Goal: Information Seeking & Learning: Learn about a topic

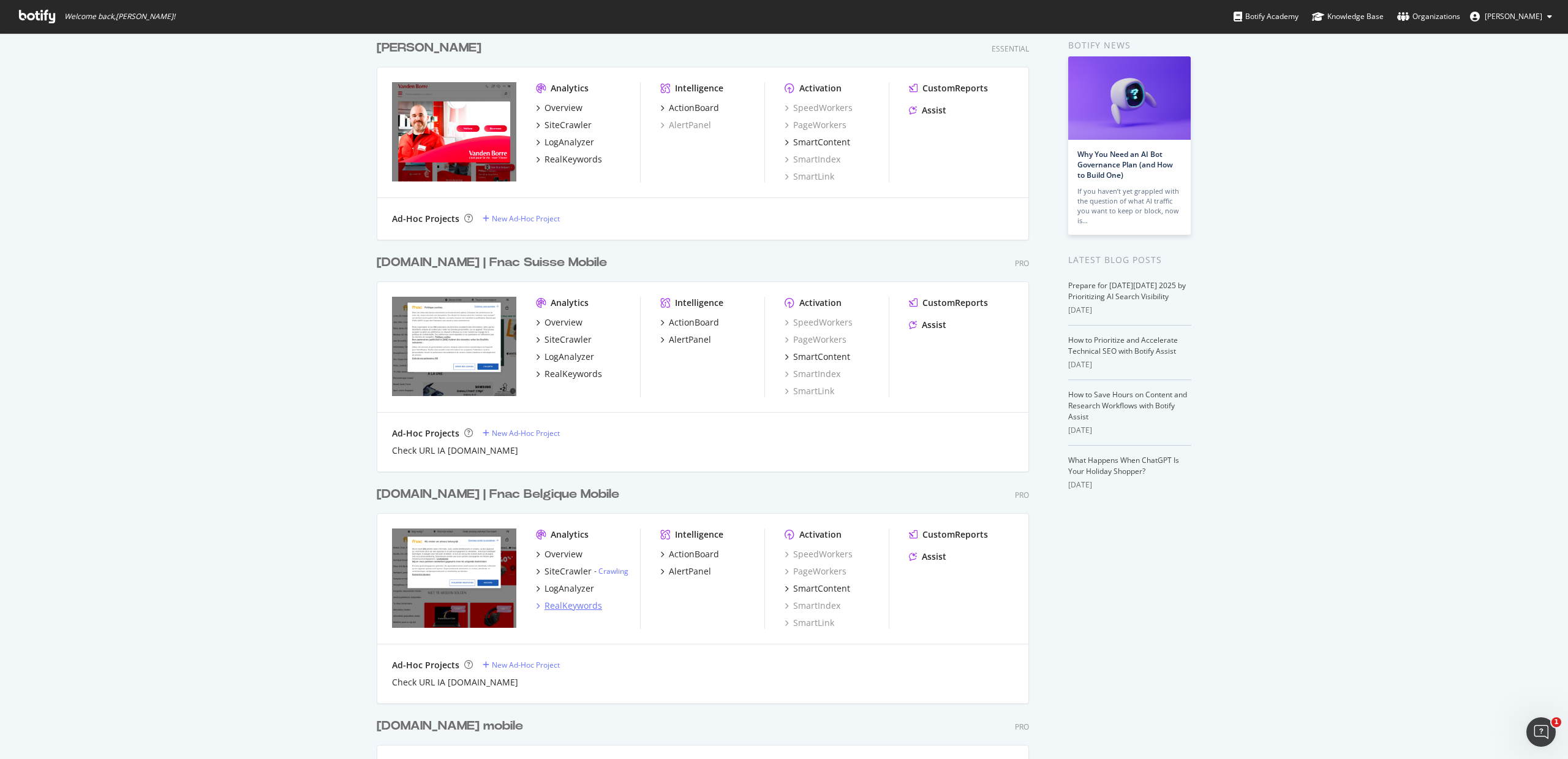
scroll to position [49, 0]
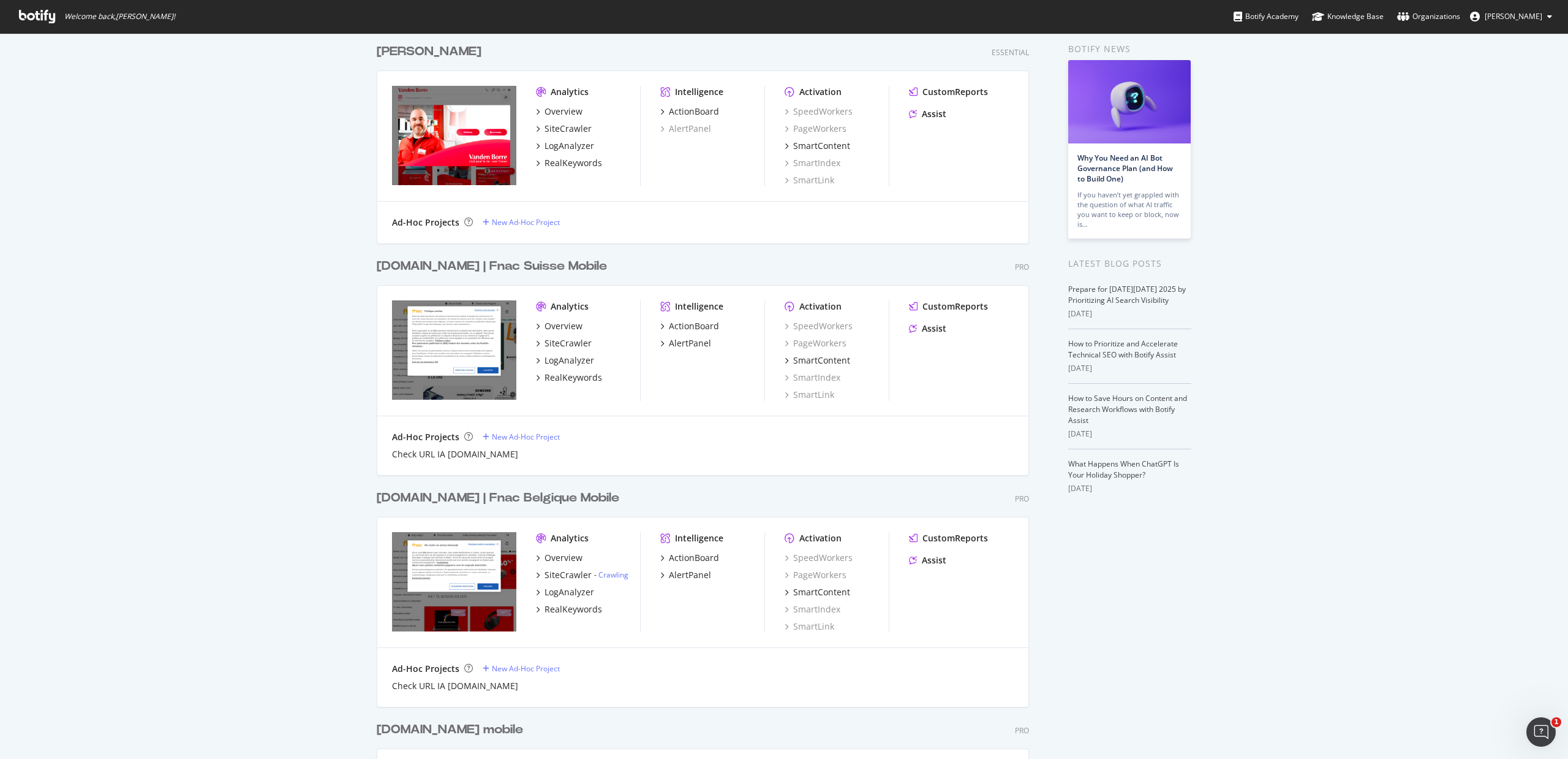
click at [495, 258] on div "[DOMAIN_NAME] | Fnac Suisse Mobile" at bounding box center [492, 267] width 230 height 18
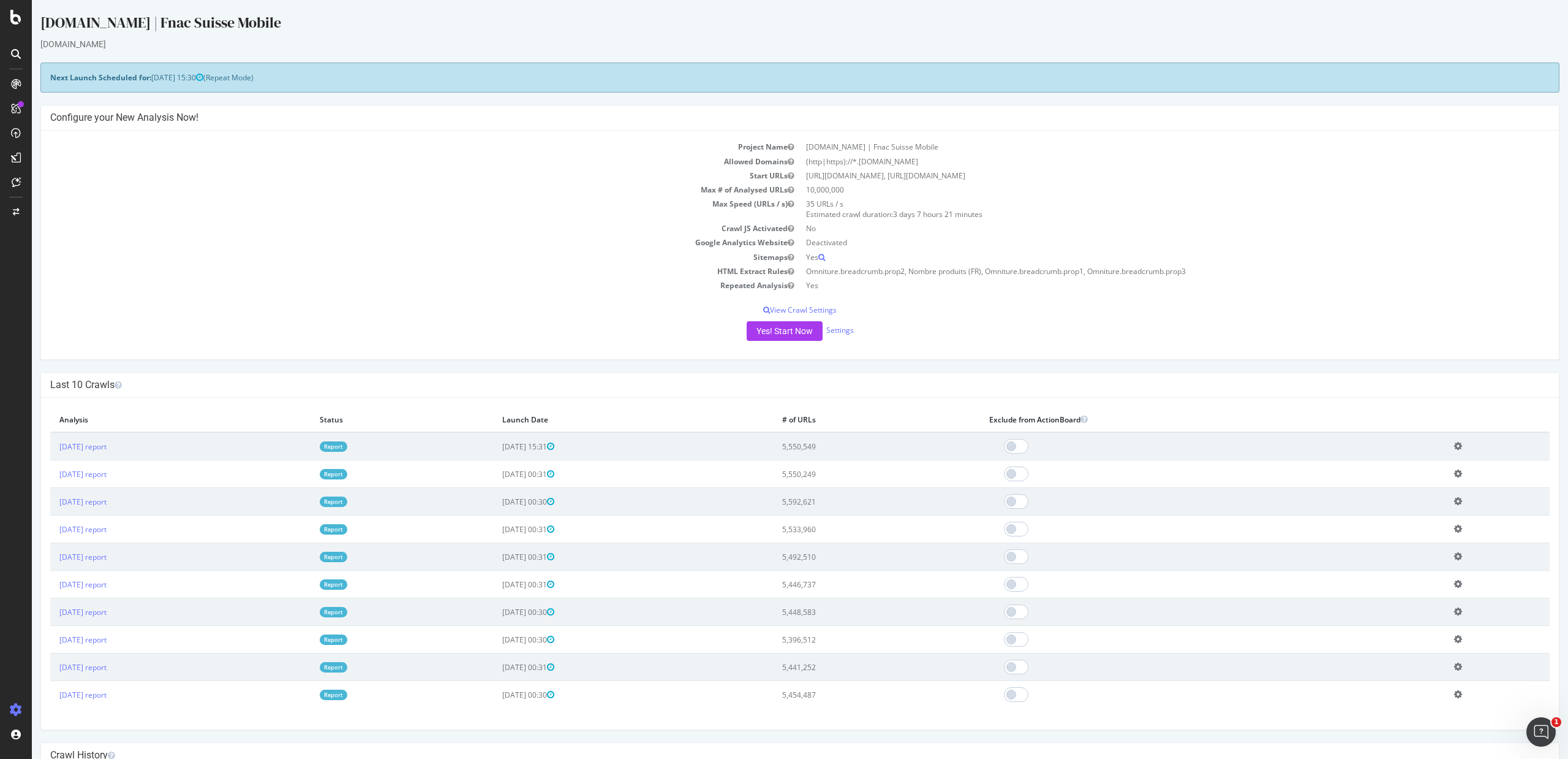
click at [347, 449] on link "Report" at bounding box center [333, 446] width 27 height 10
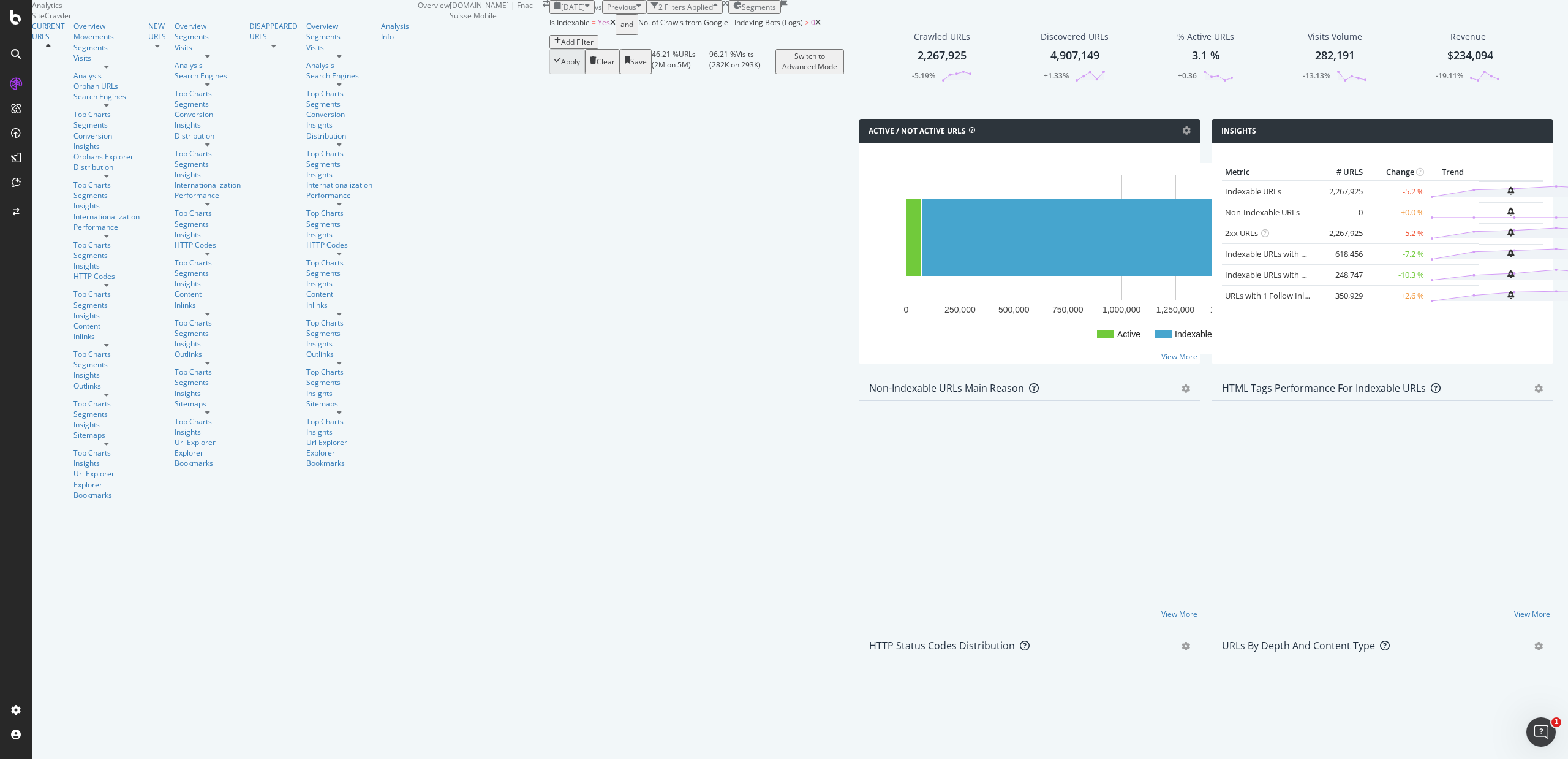
click at [561, 12] on span "2024 Feb. 1st" at bounding box center [573, 6] width 24 height 10
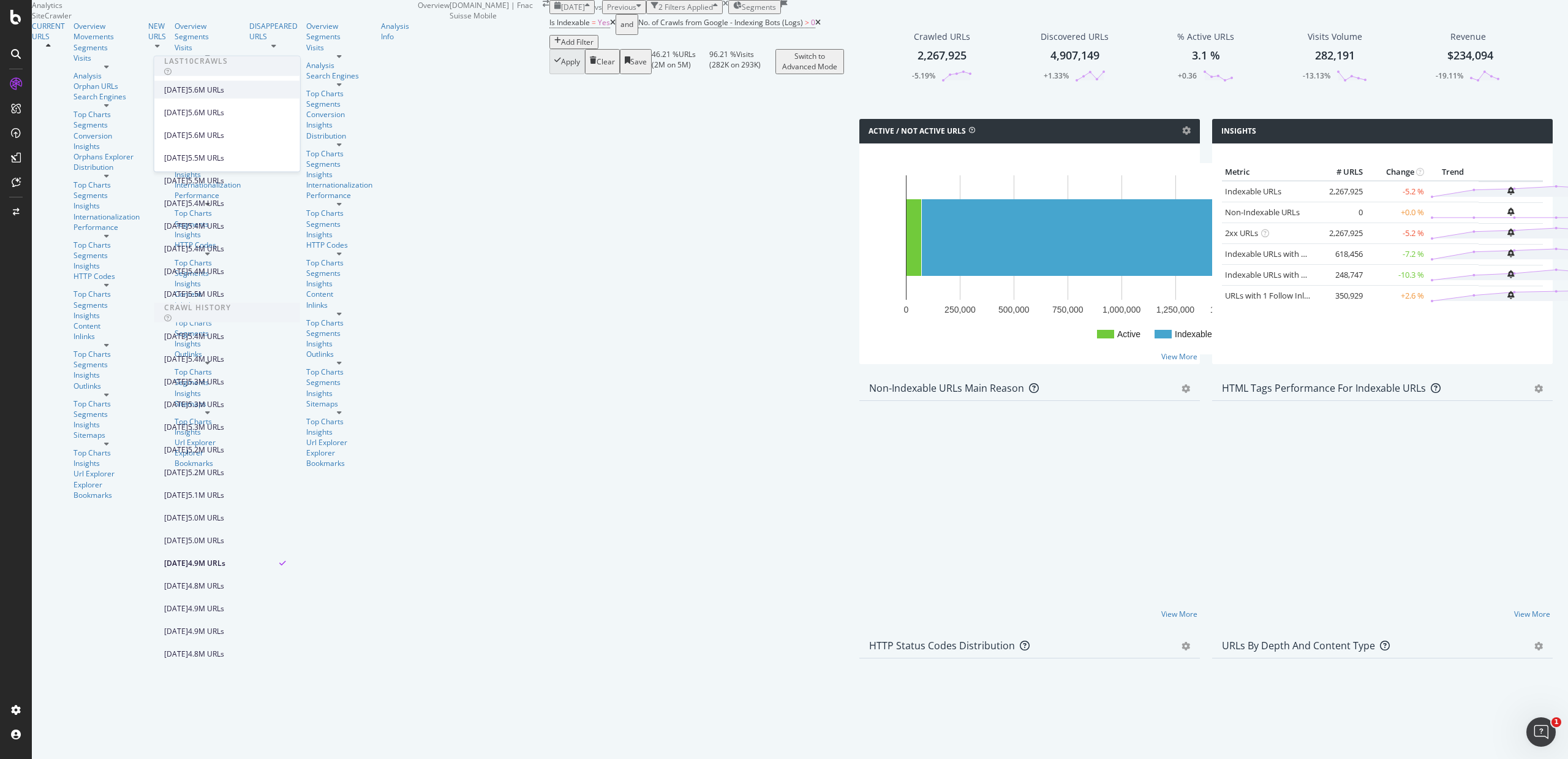
click at [188, 92] on div "[DATE]" at bounding box center [176, 89] width 24 height 11
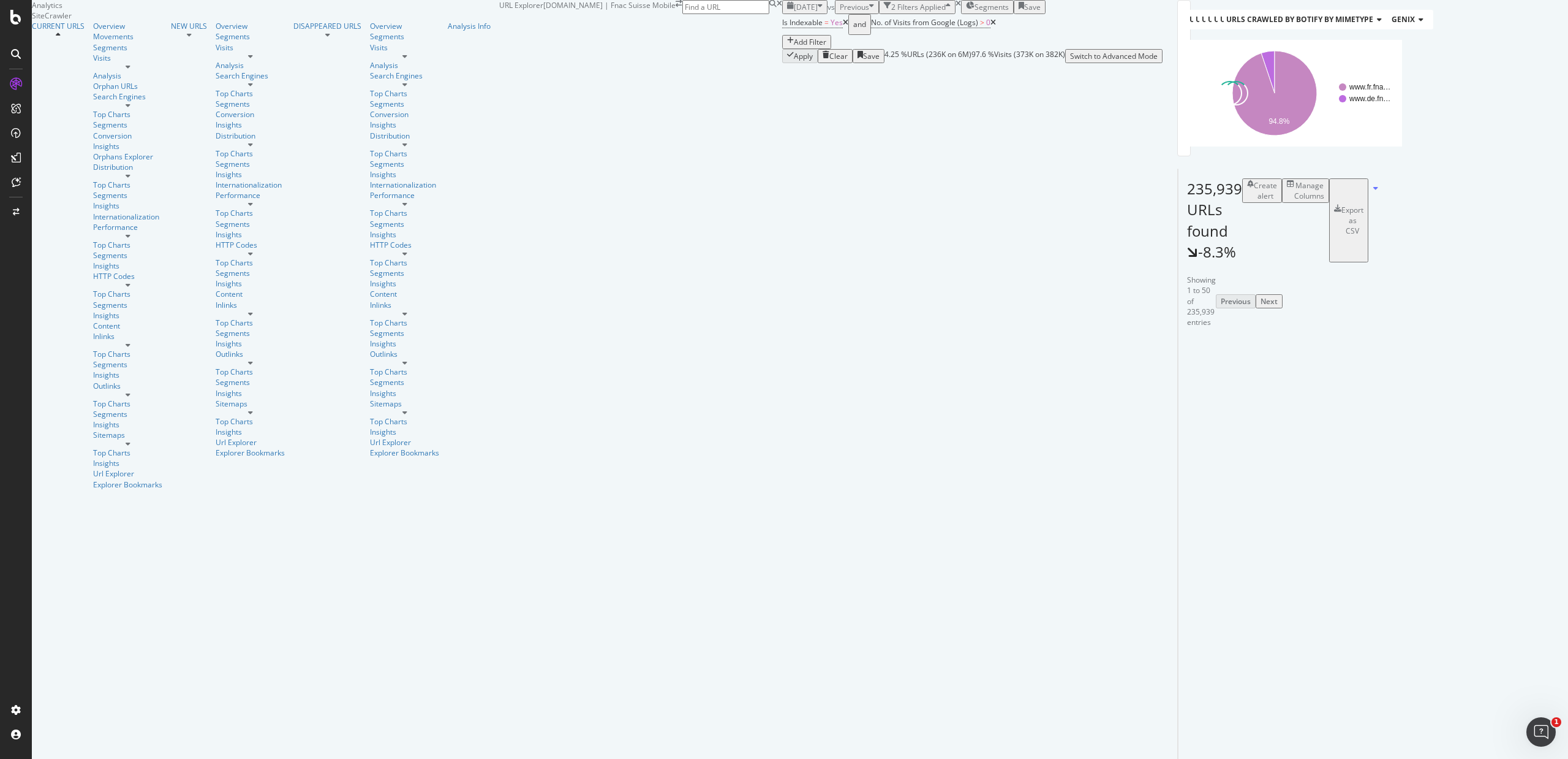
click at [794, 12] on span "[DATE]" at bounding box center [806, 6] width 24 height 10
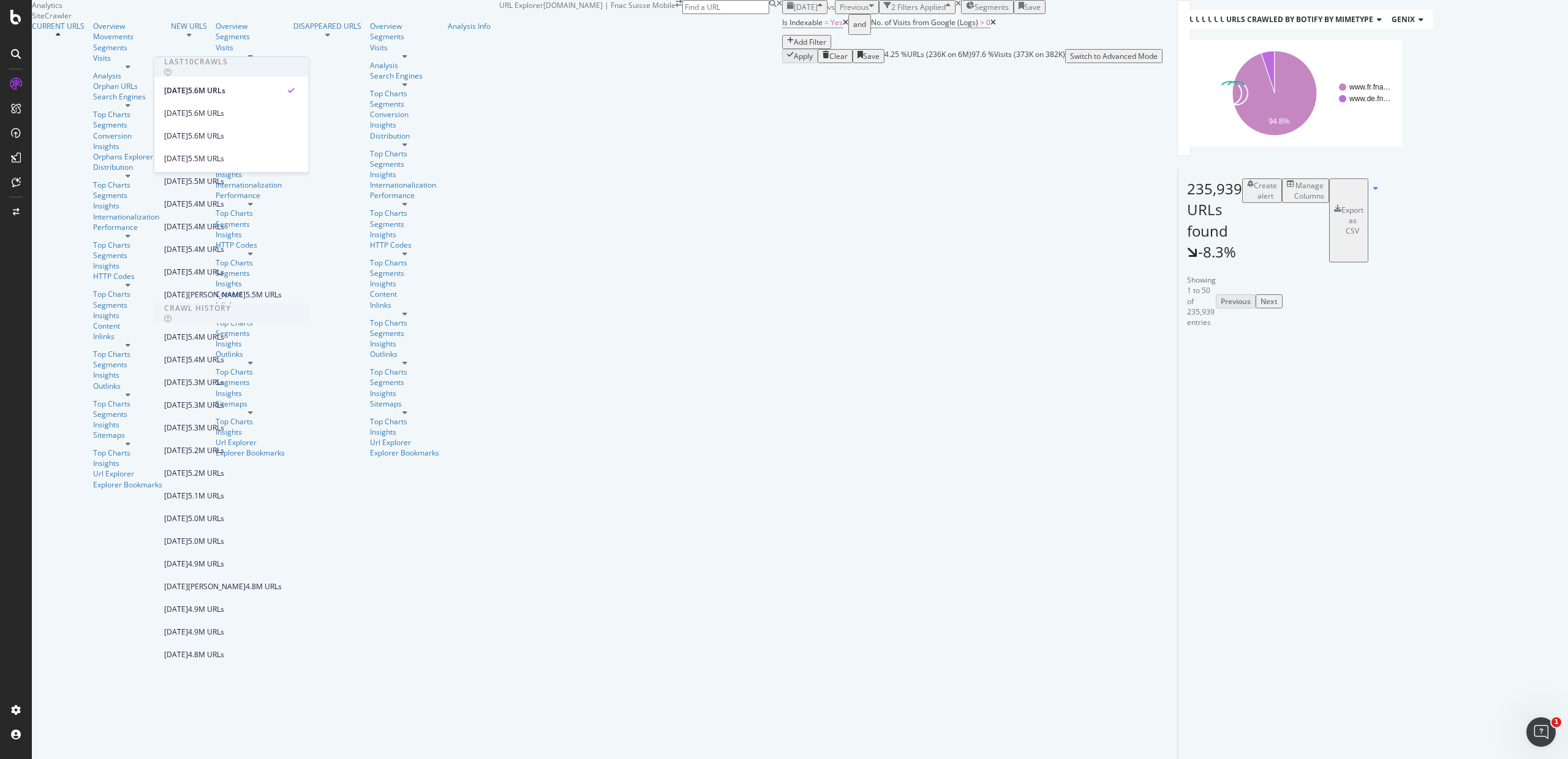
click at [782, 49] on div "Is Indexable = Yes and No. of Visits from Google (Logs) > 0 Add Filter" at bounding box center [972, 31] width 381 height 35
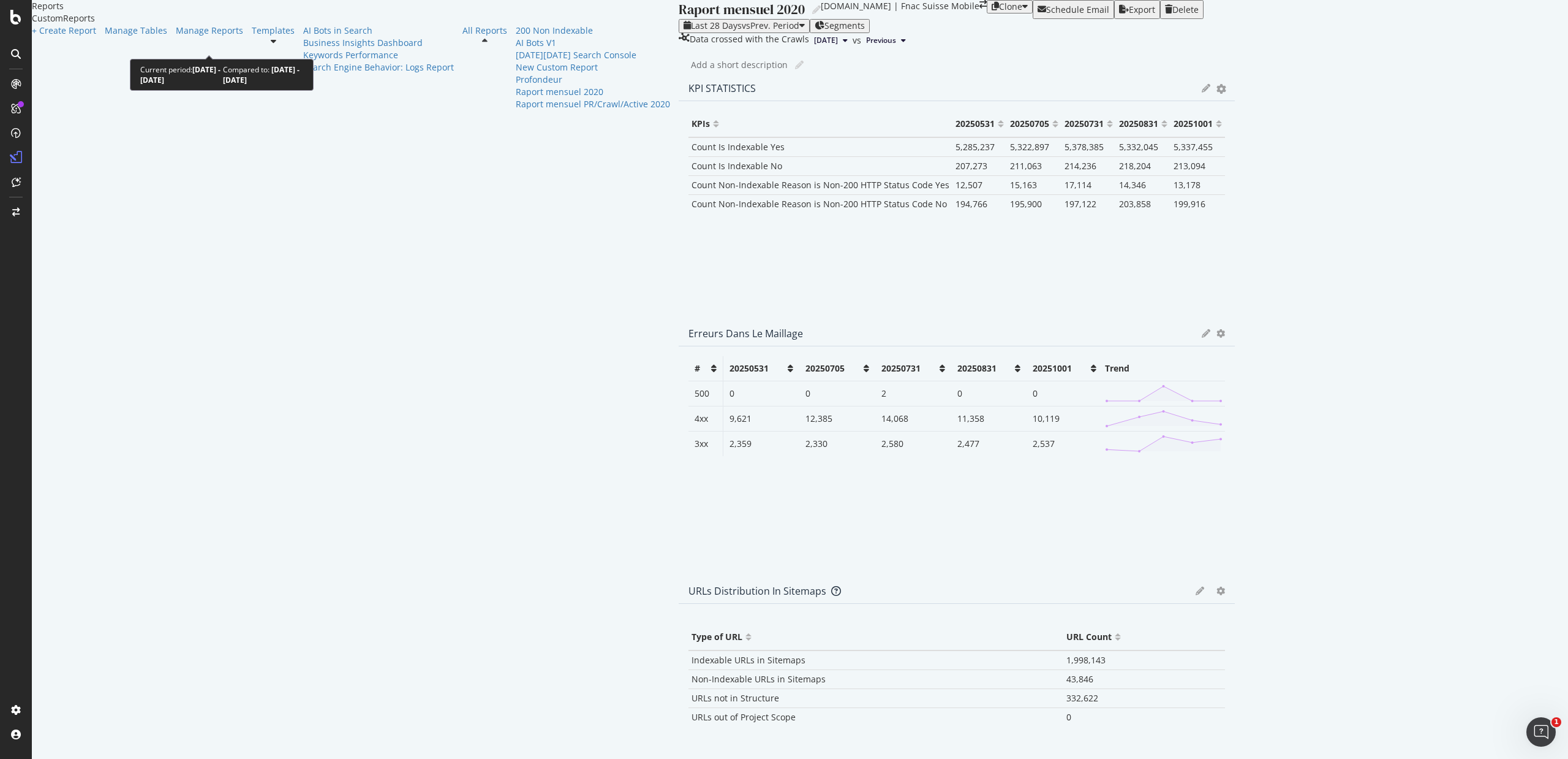
click at [742, 31] on span "vs Prev. Period" at bounding box center [770, 26] width 57 height 12
click at [688, 293] on div "KPIs 20250531 20250705 20250731 20250831 20251001 Count Is Indexable Yes 5,285,…" at bounding box center [956, 202] width 536 height 182
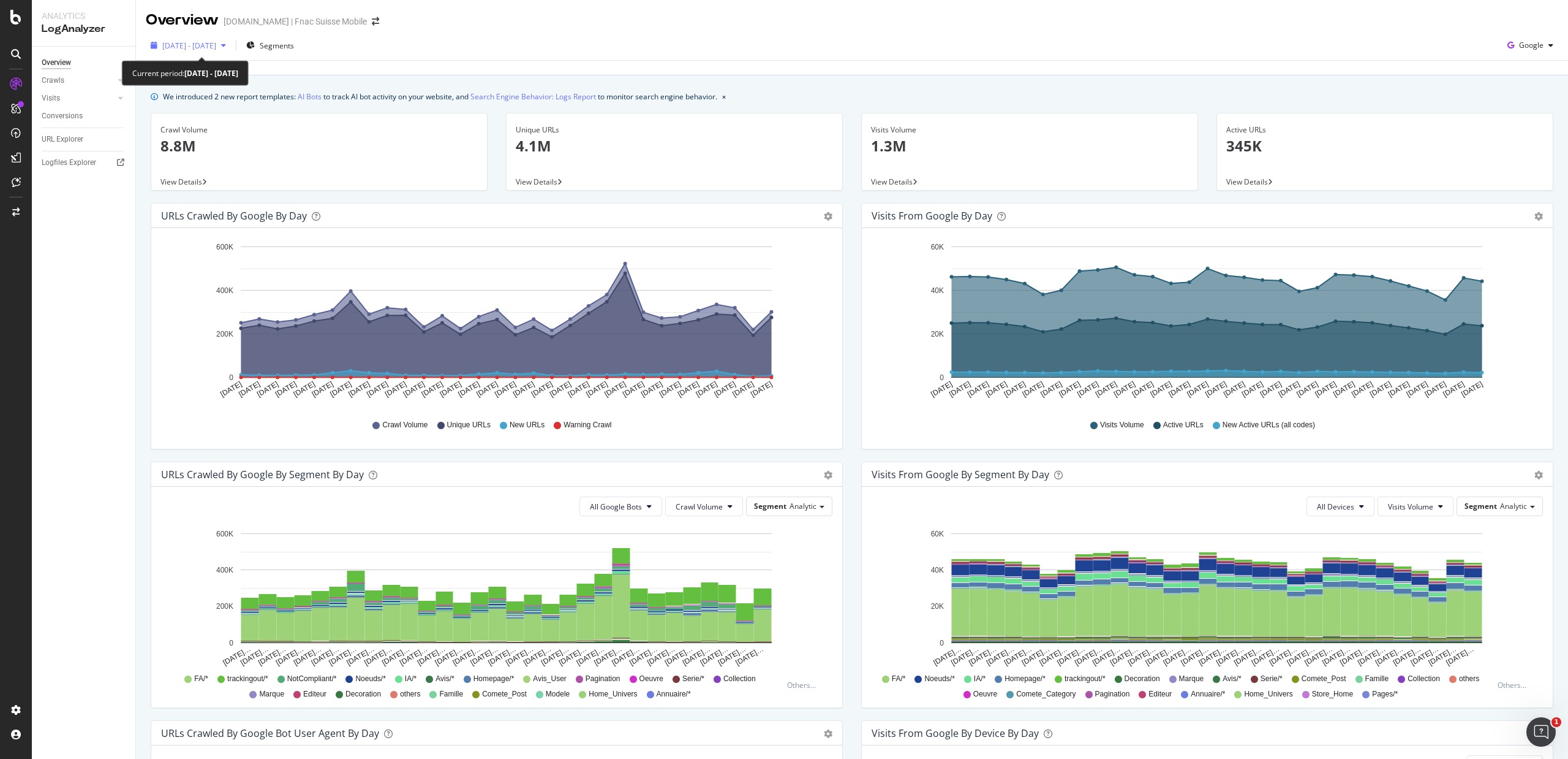
click at [216, 46] on span "[DATE] - [DATE]" at bounding box center [188, 45] width 54 height 10
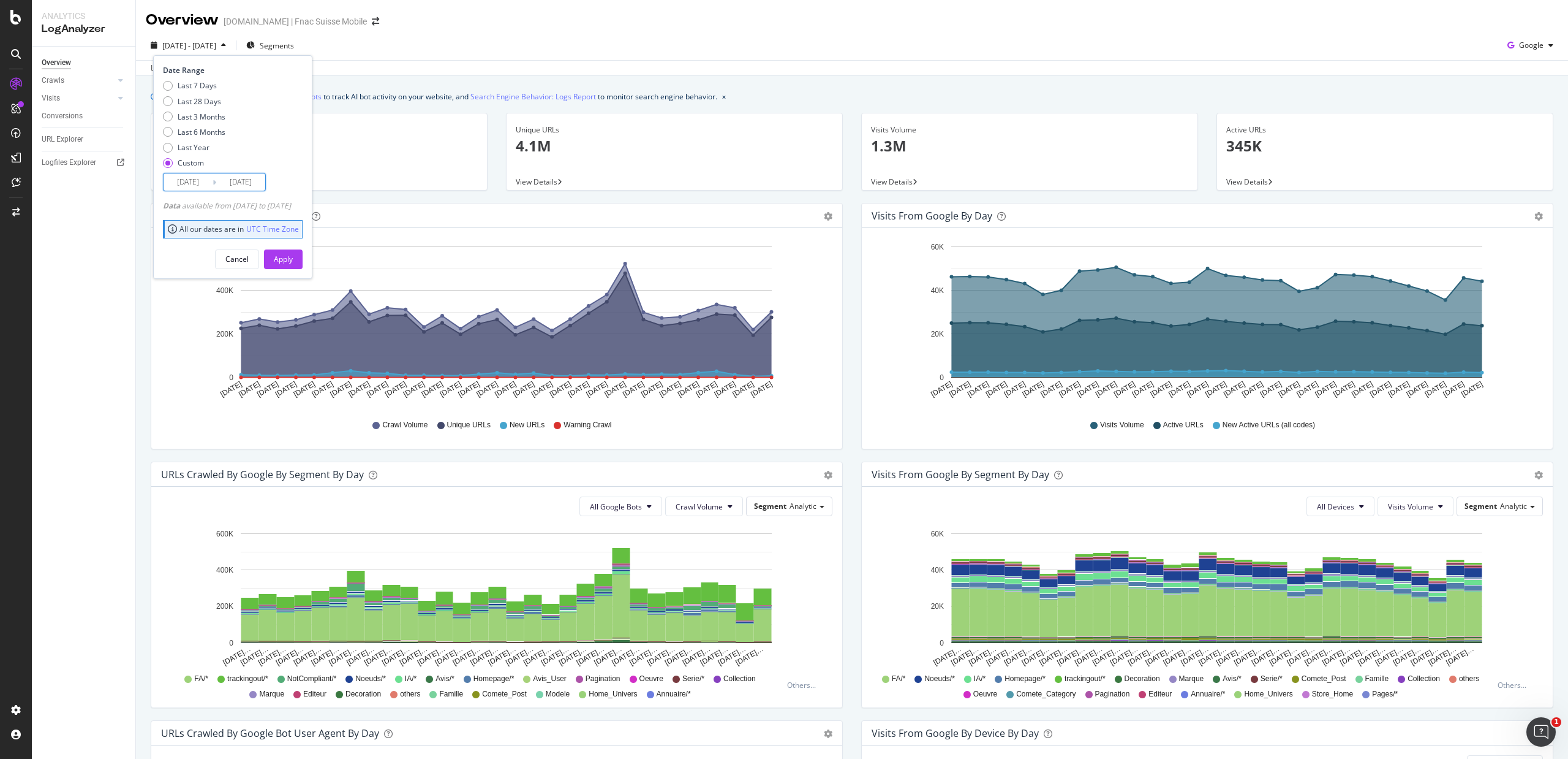
click at [199, 177] on input "[DATE]" at bounding box center [188, 181] width 49 height 17
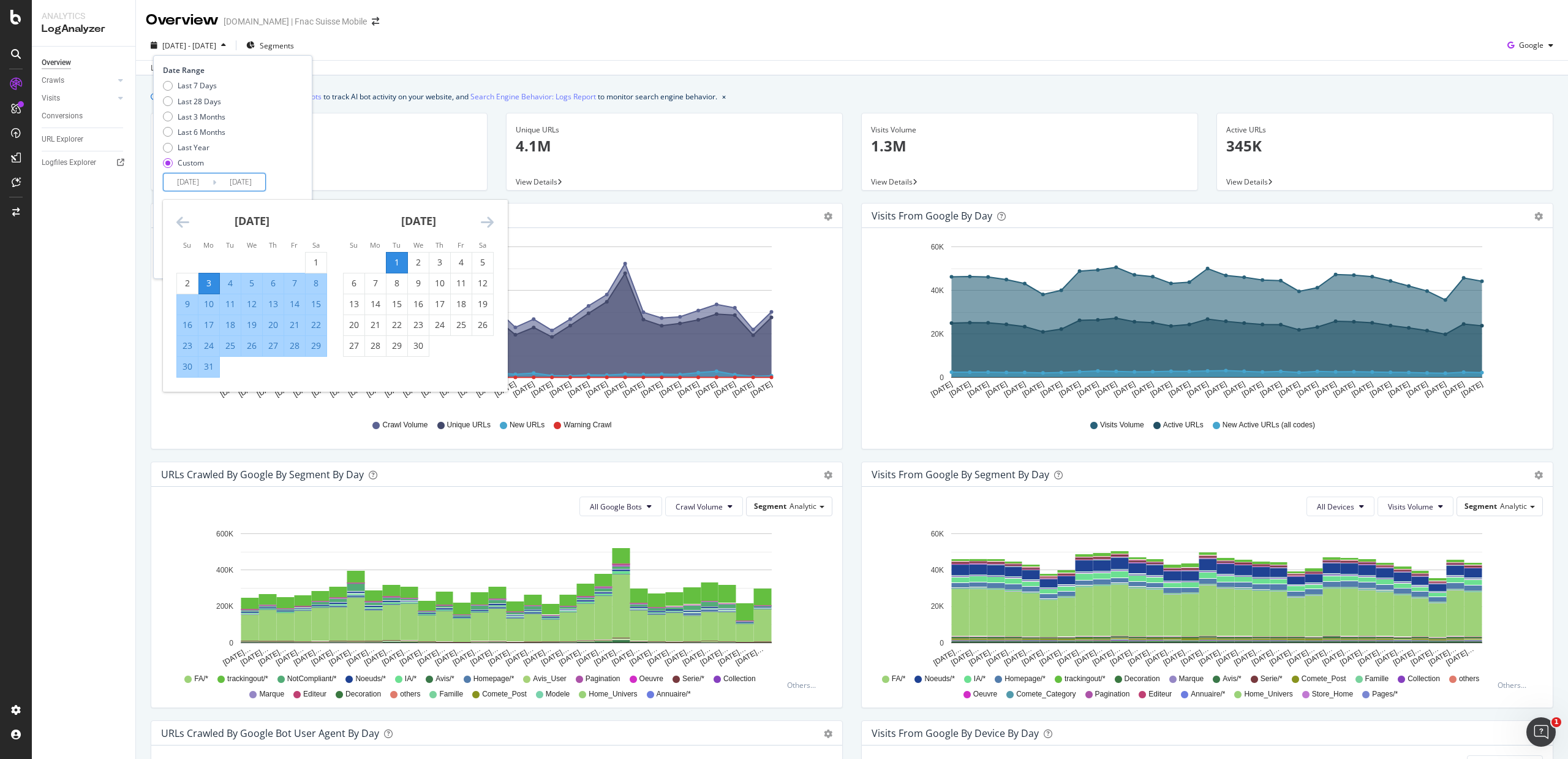
click at [484, 224] on icon "Move forward to switch to the next month." at bounding box center [487, 221] width 13 height 15
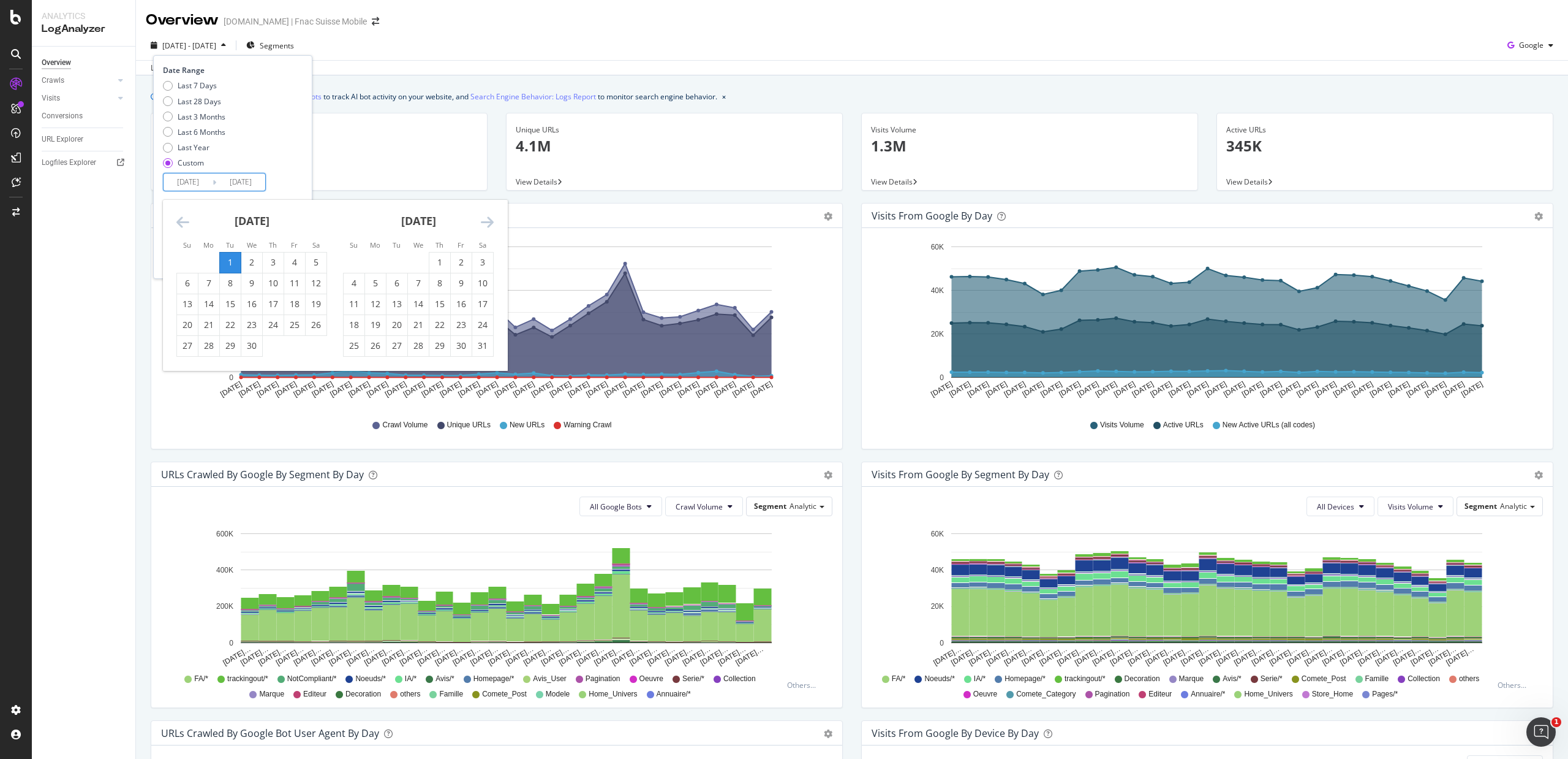
click at [484, 224] on icon "Move forward to switch to the next month." at bounding box center [487, 221] width 13 height 15
click at [372, 262] on div "1" at bounding box center [375, 262] width 21 height 12
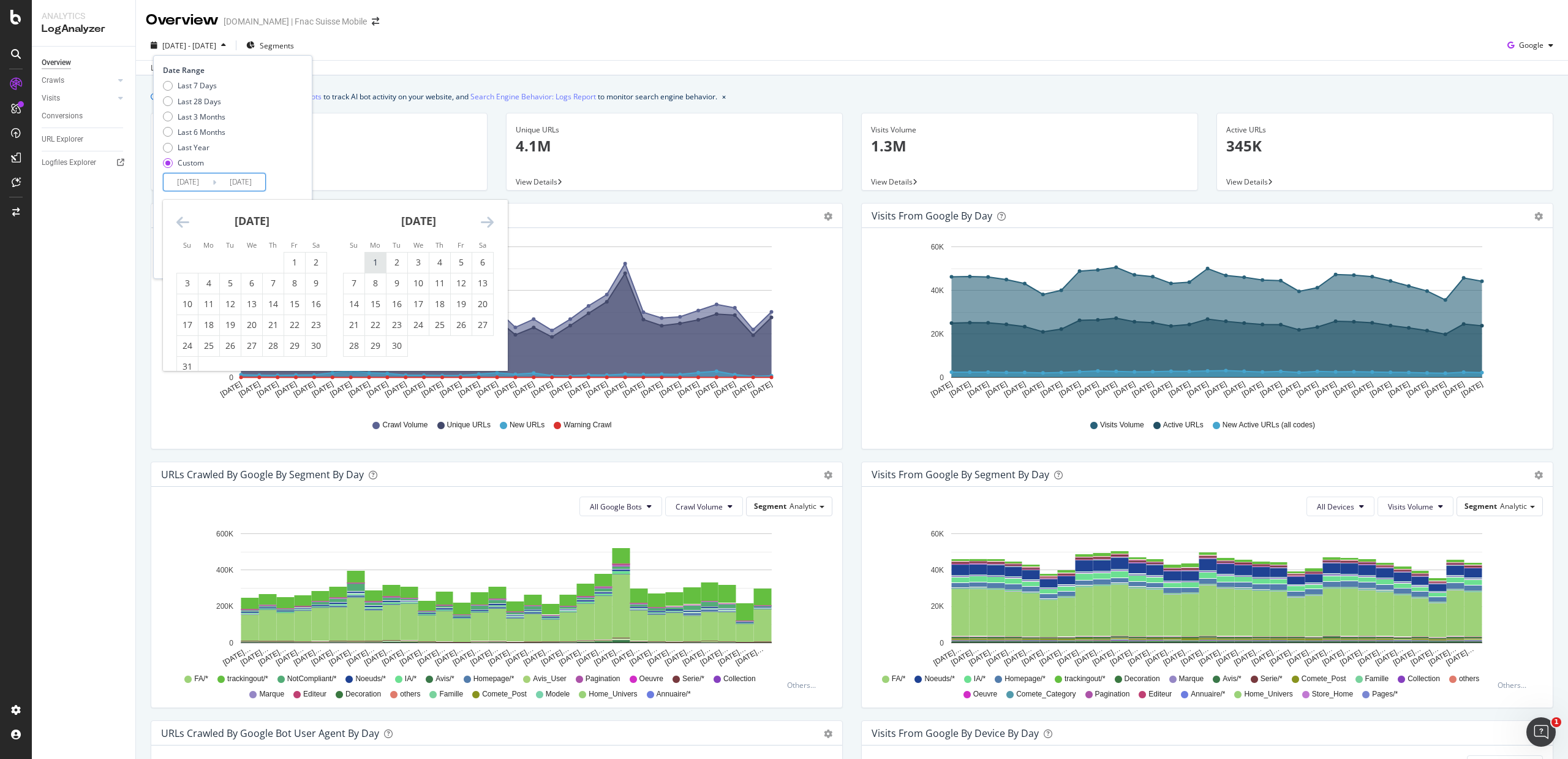
type input "[DATE]"
click at [397, 349] on div "30" at bounding box center [396, 345] width 21 height 12
type input "[DATE]"
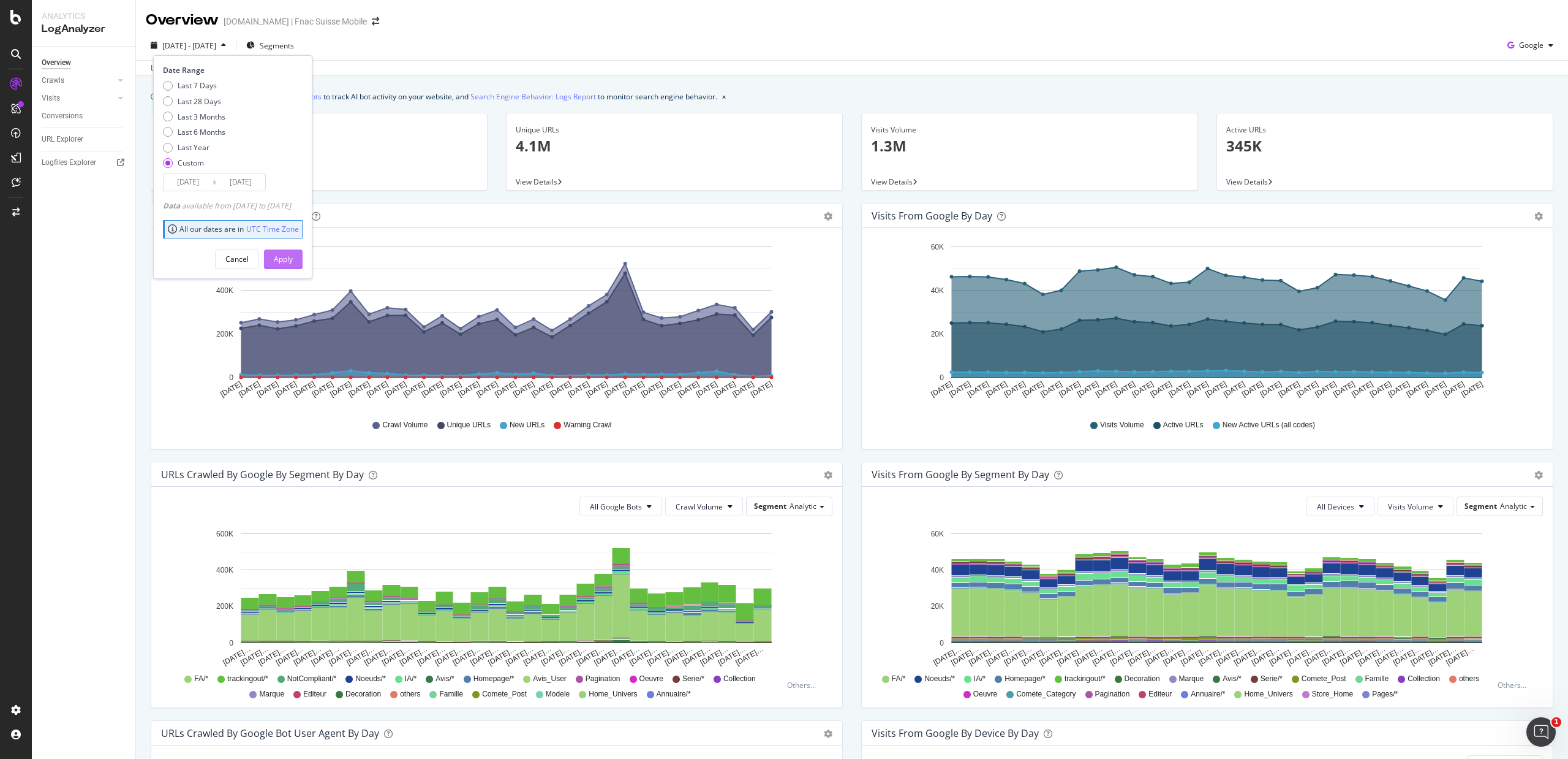
click at [293, 262] on div "Apply" at bounding box center [283, 259] width 19 height 10
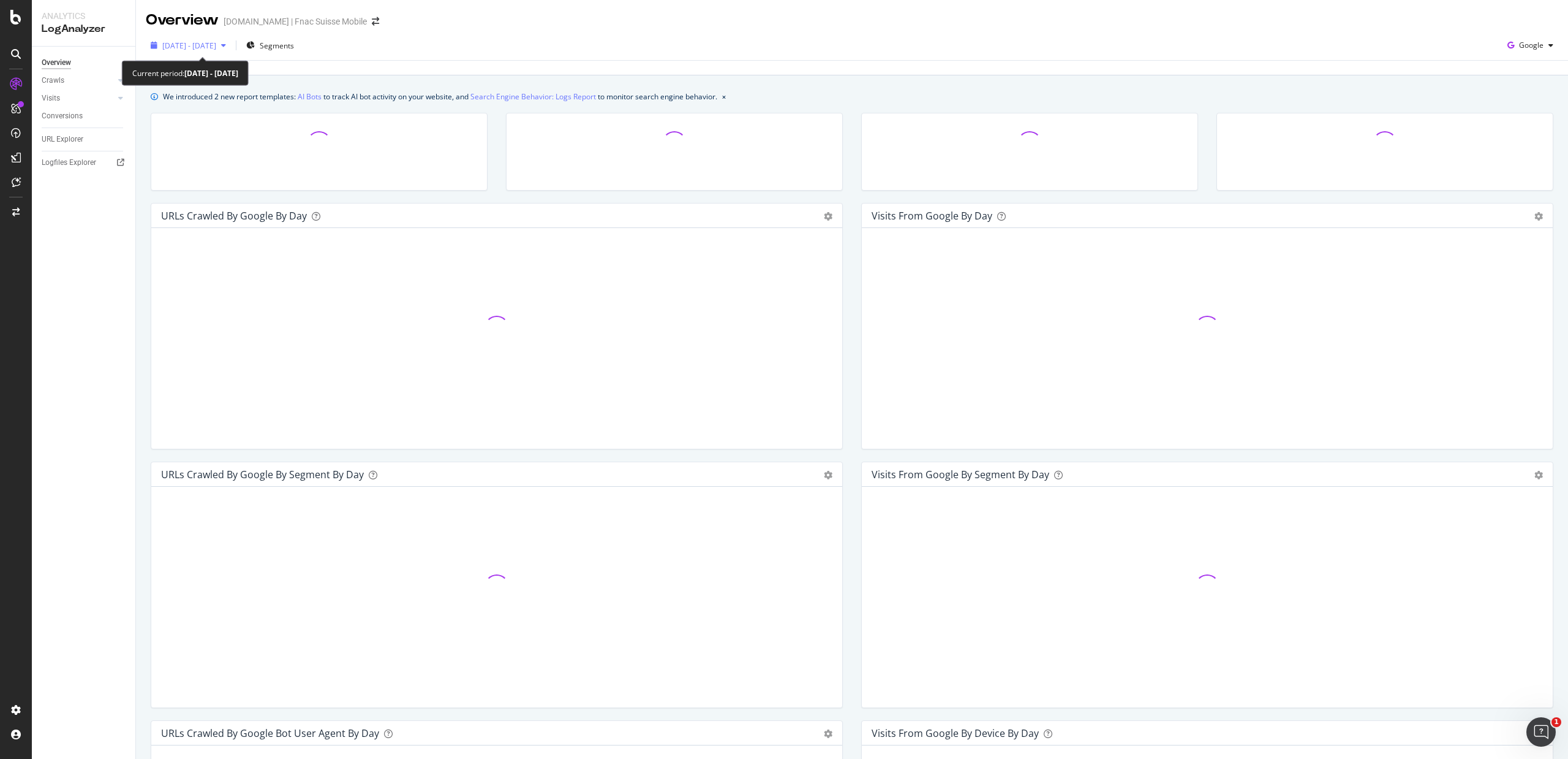
click at [199, 40] on span "[DATE] - [DATE]" at bounding box center [188, 45] width 54 height 10
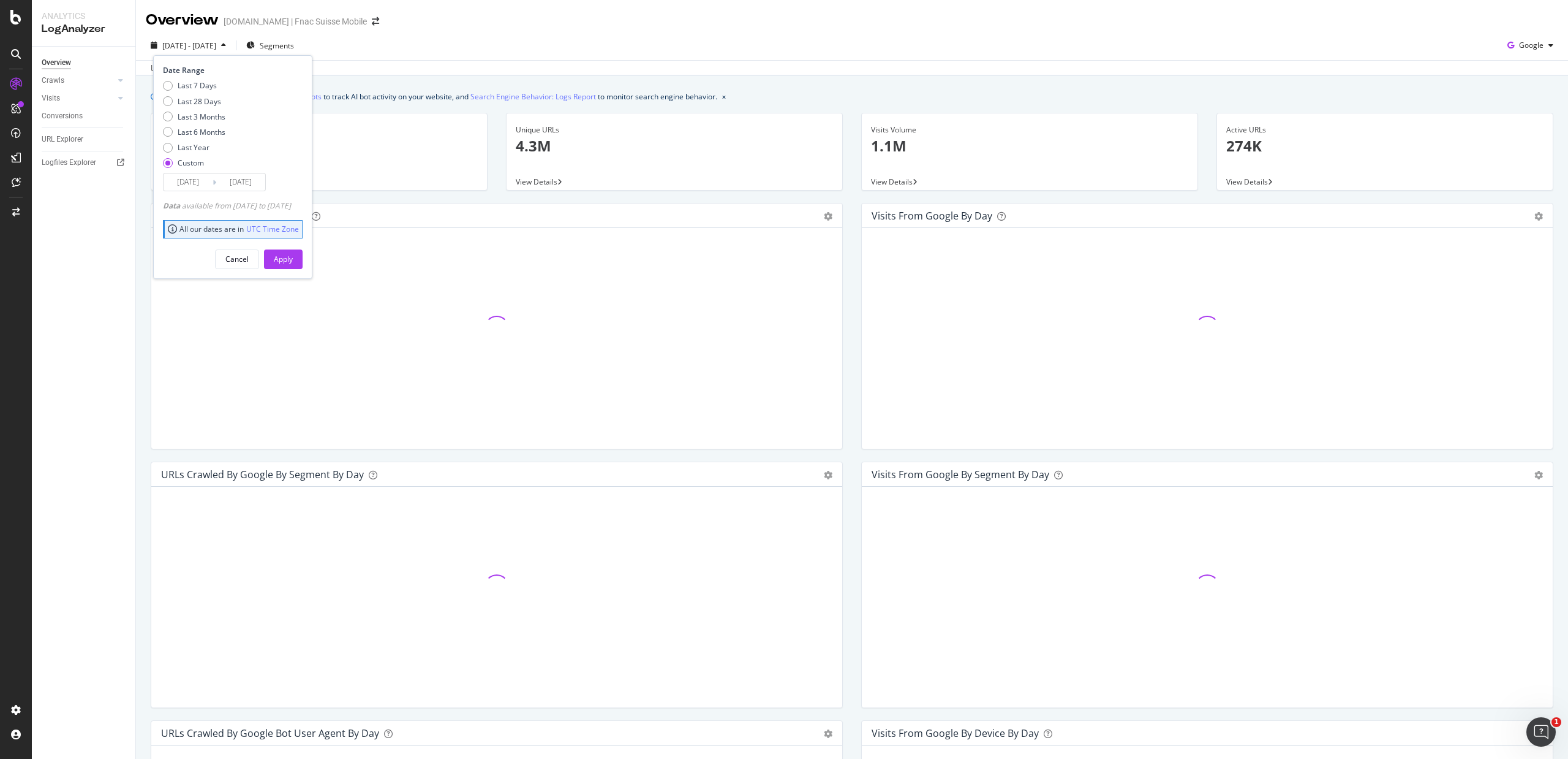
click at [192, 184] on input "[DATE]" at bounding box center [188, 181] width 49 height 17
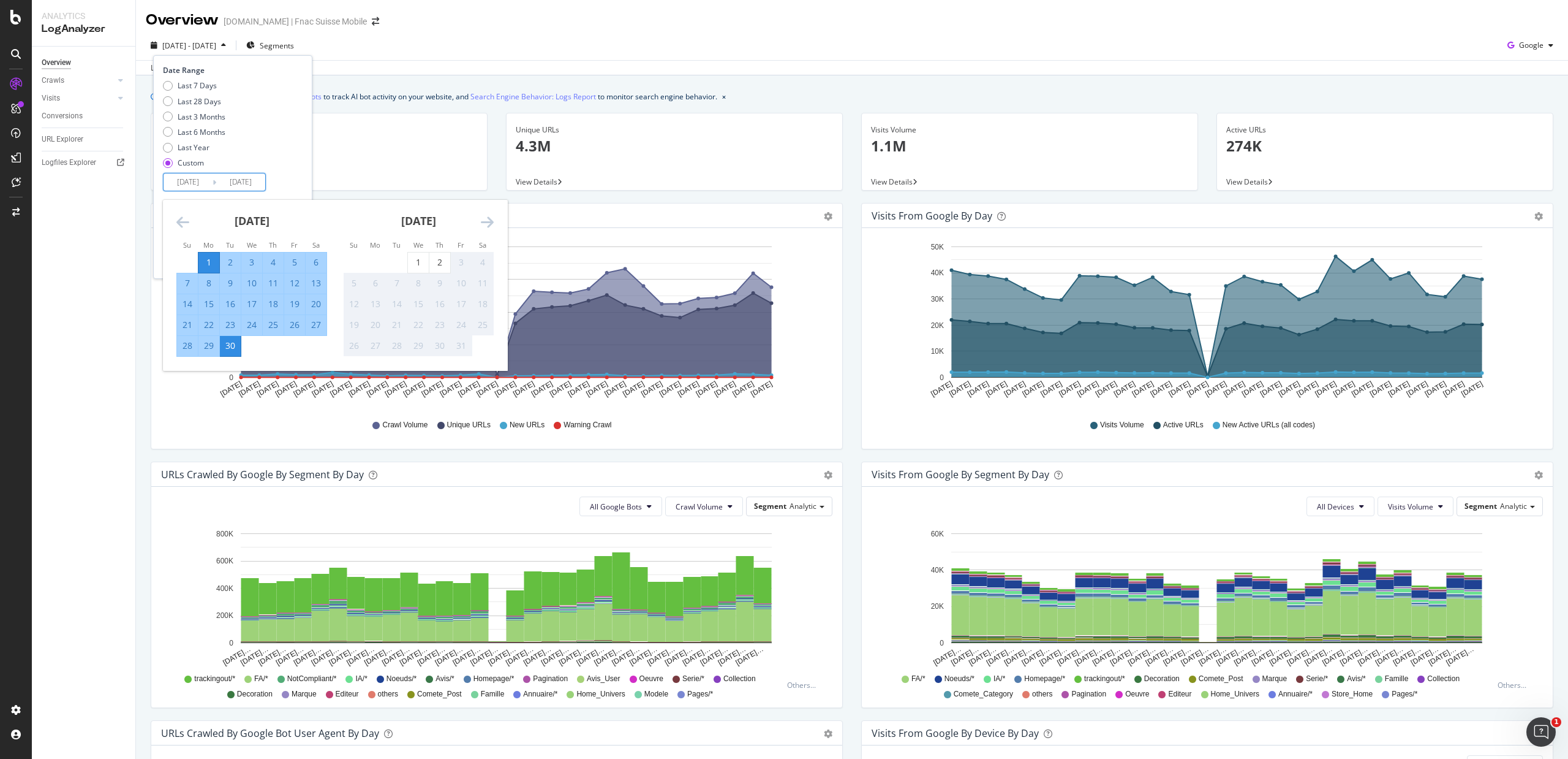
click at [188, 214] on icon "Move backward to switch to the previous month." at bounding box center [183, 221] width 13 height 15
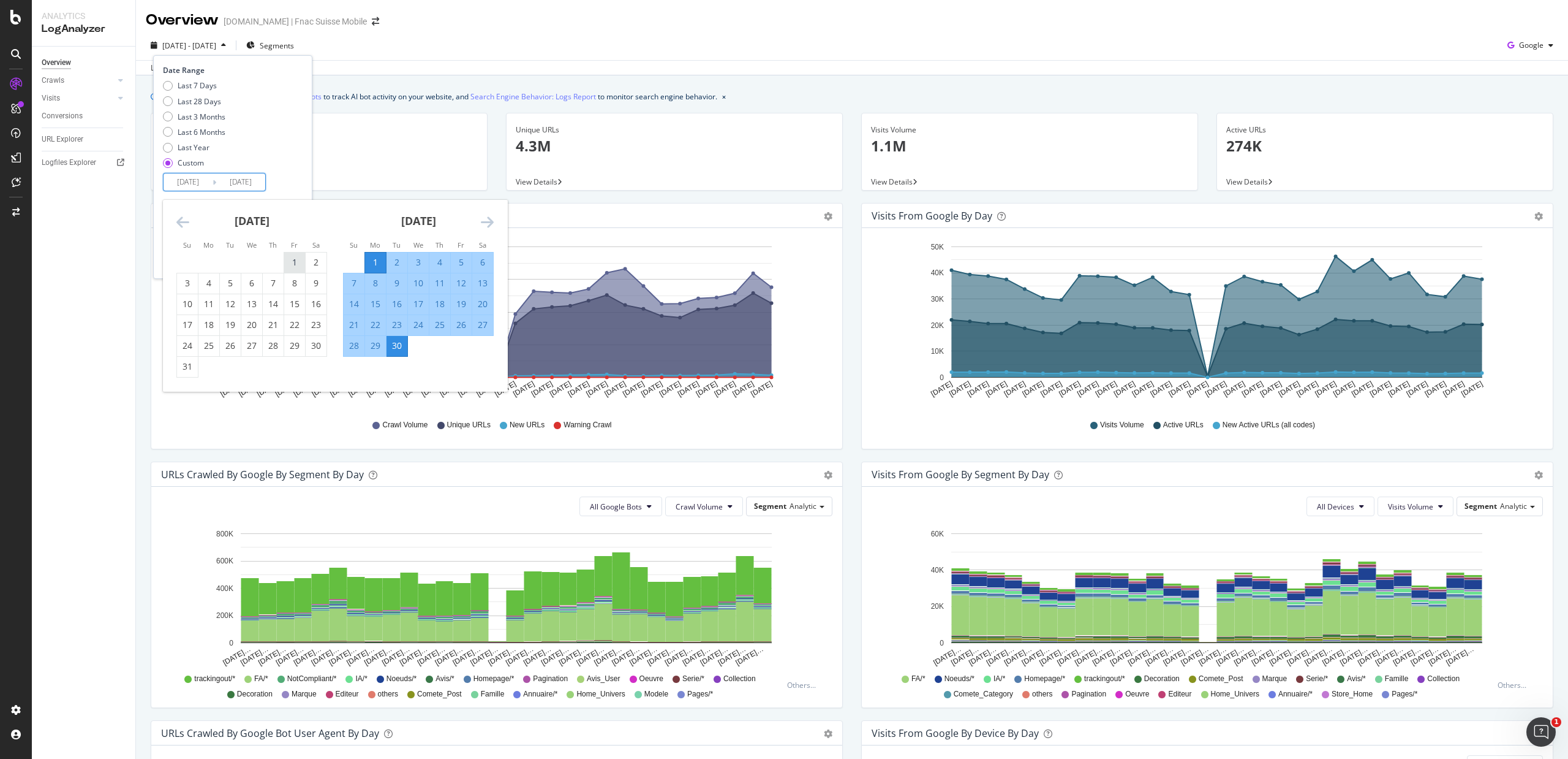
click at [297, 262] on div "1" at bounding box center [294, 262] width 21 height 12
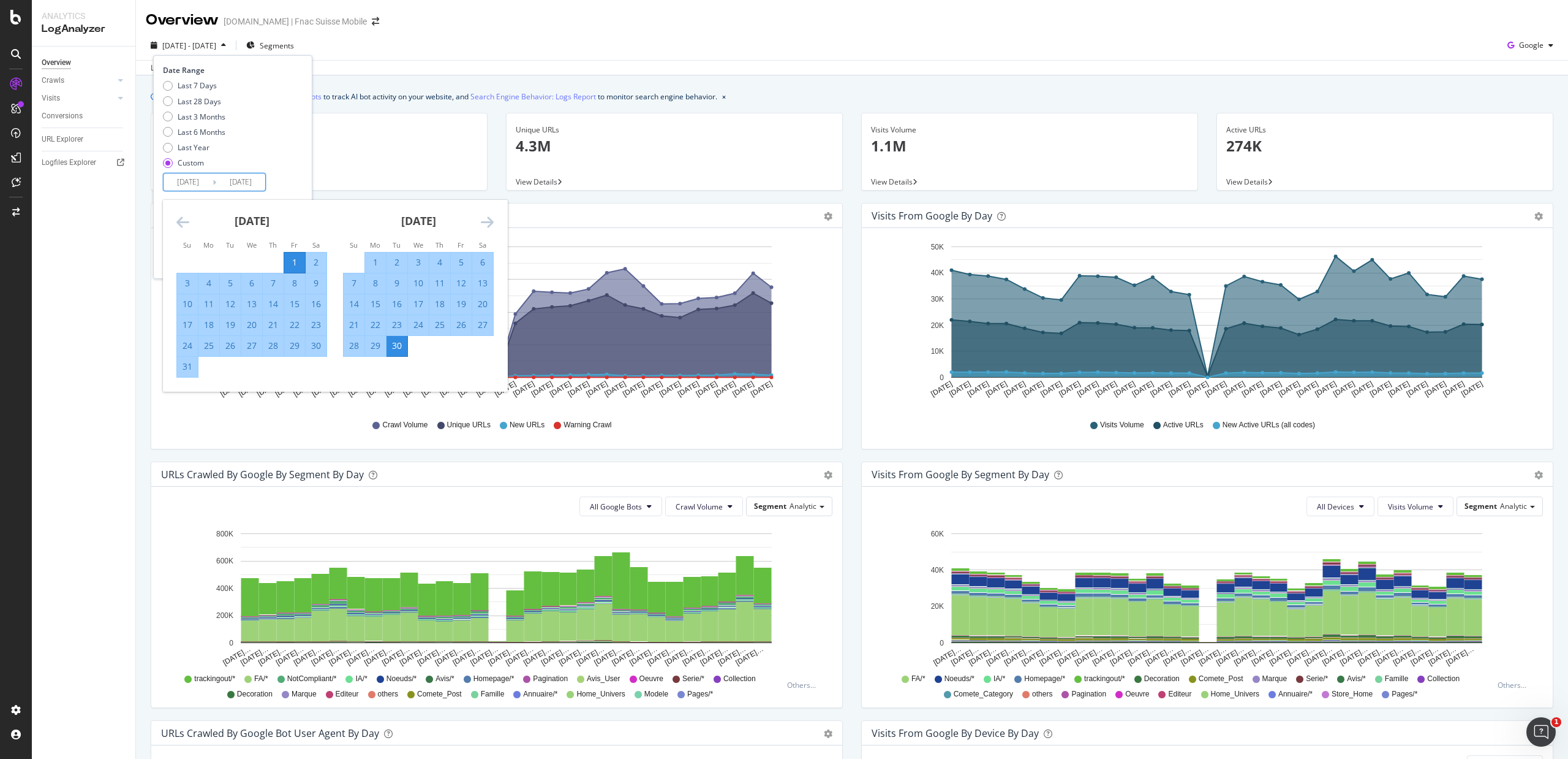
type input "[DATE]"
click at [181, 370] on div "31" at bounding box center [187, 366] width 21 height 12
type input "[DATE]"
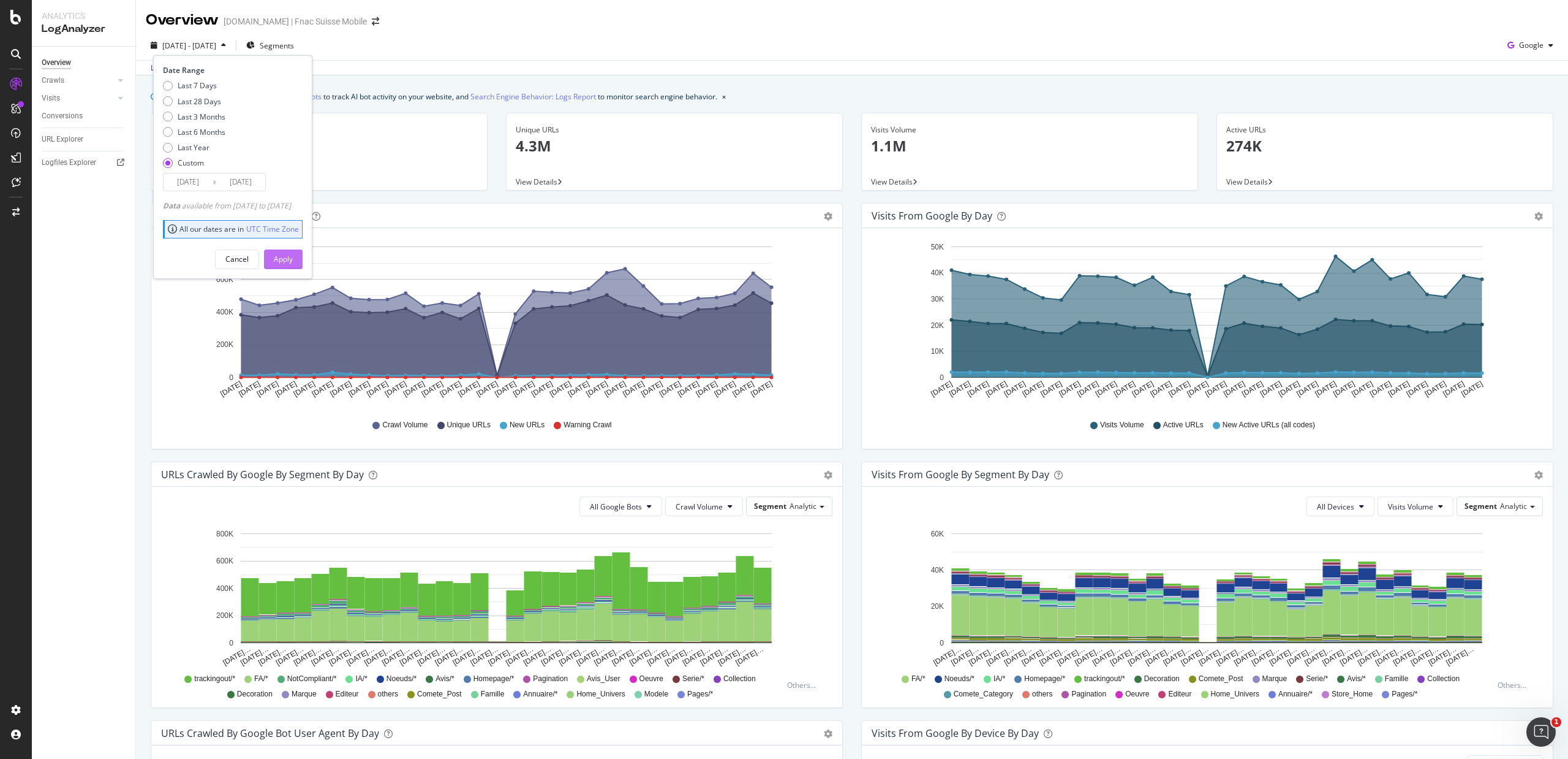
click at [293, 258] on div "Apply" at bounding box center [283, 259] width 19 height 10
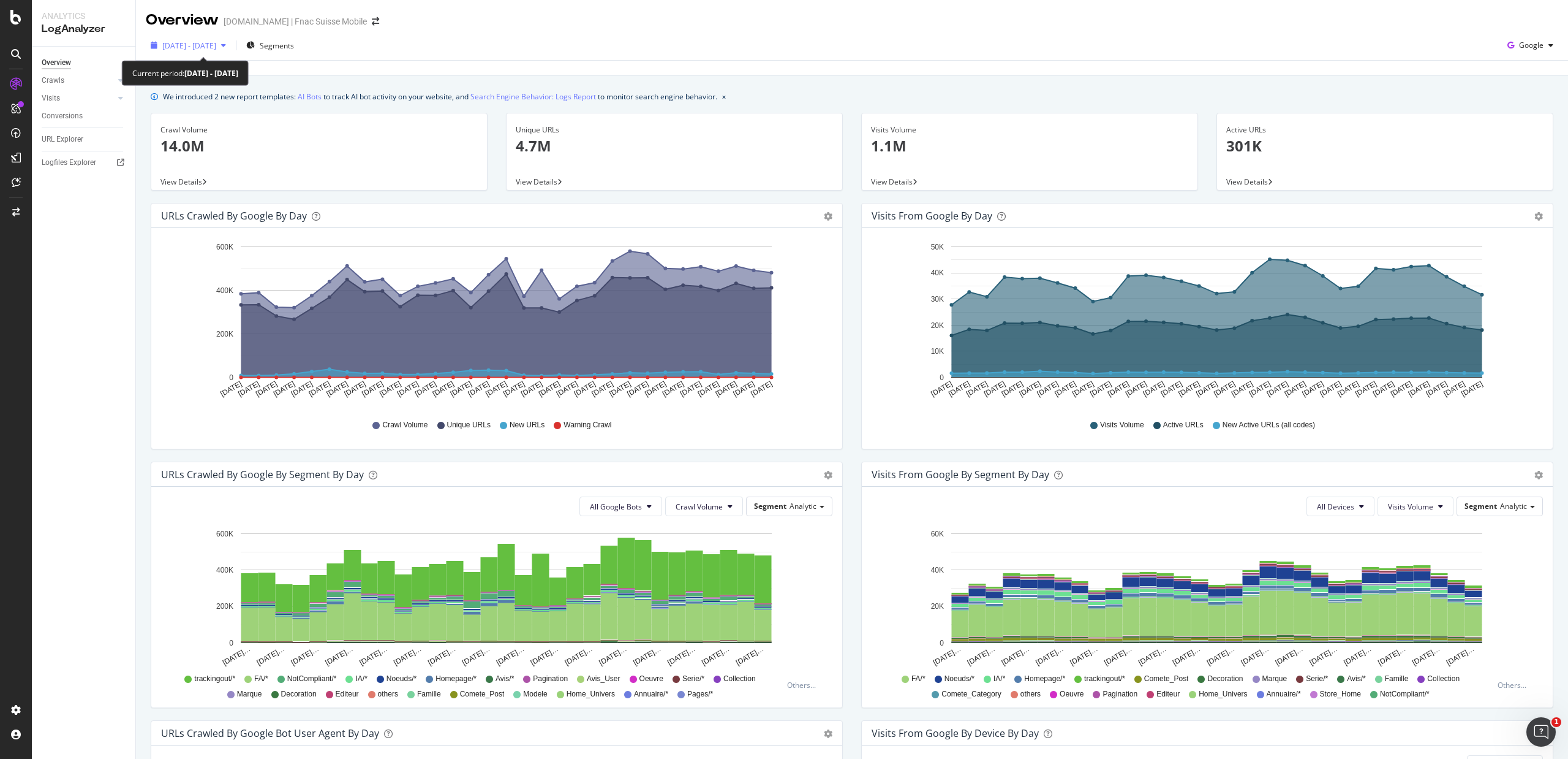
click at [216, 42] on span "[DATE] - [DATE]" at bounding box center [188, 45] width 54 height 10
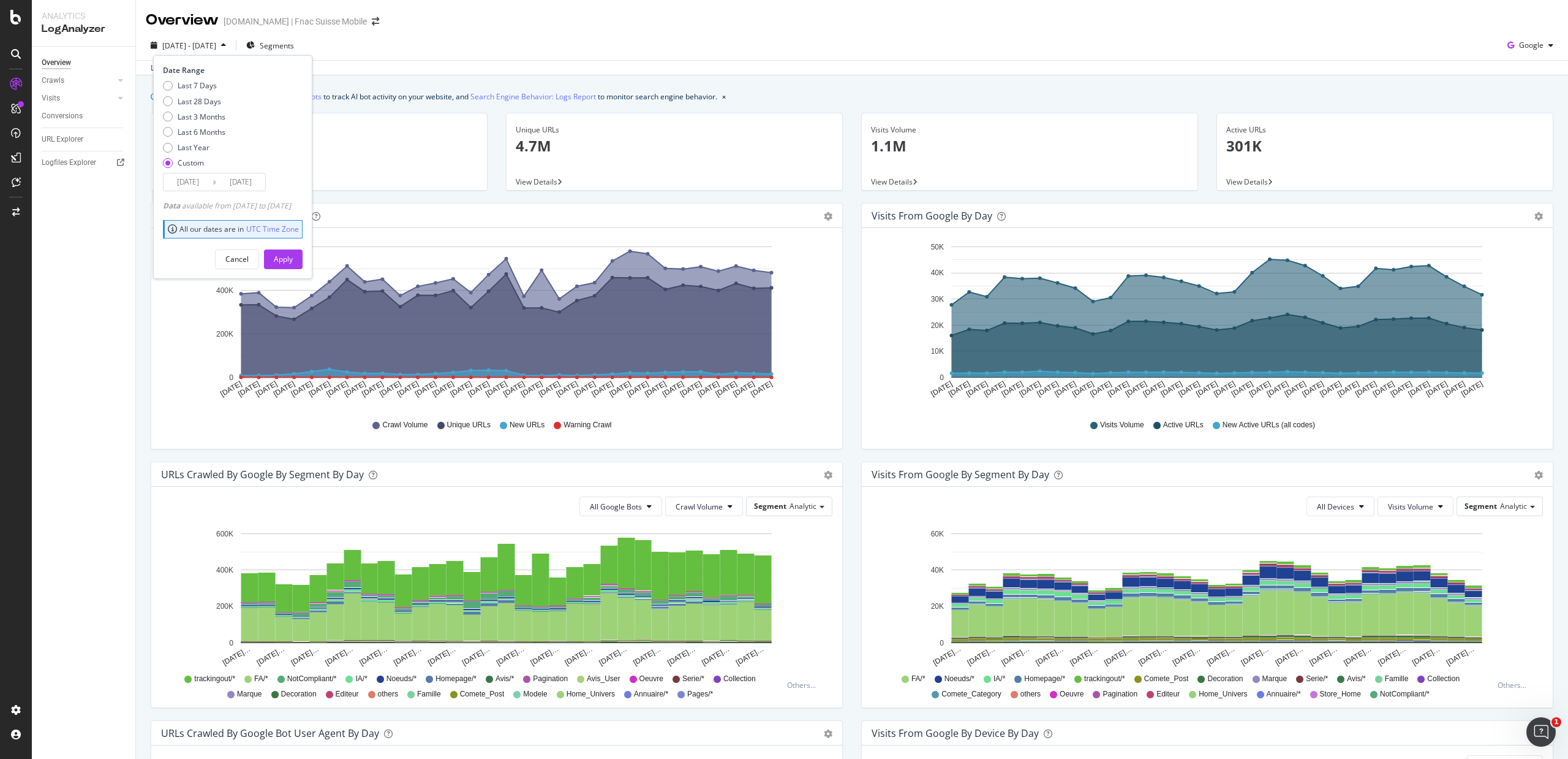
click at [184, 190] on input "[DATE]" at bounding box center [188, 181] width 49 height 17
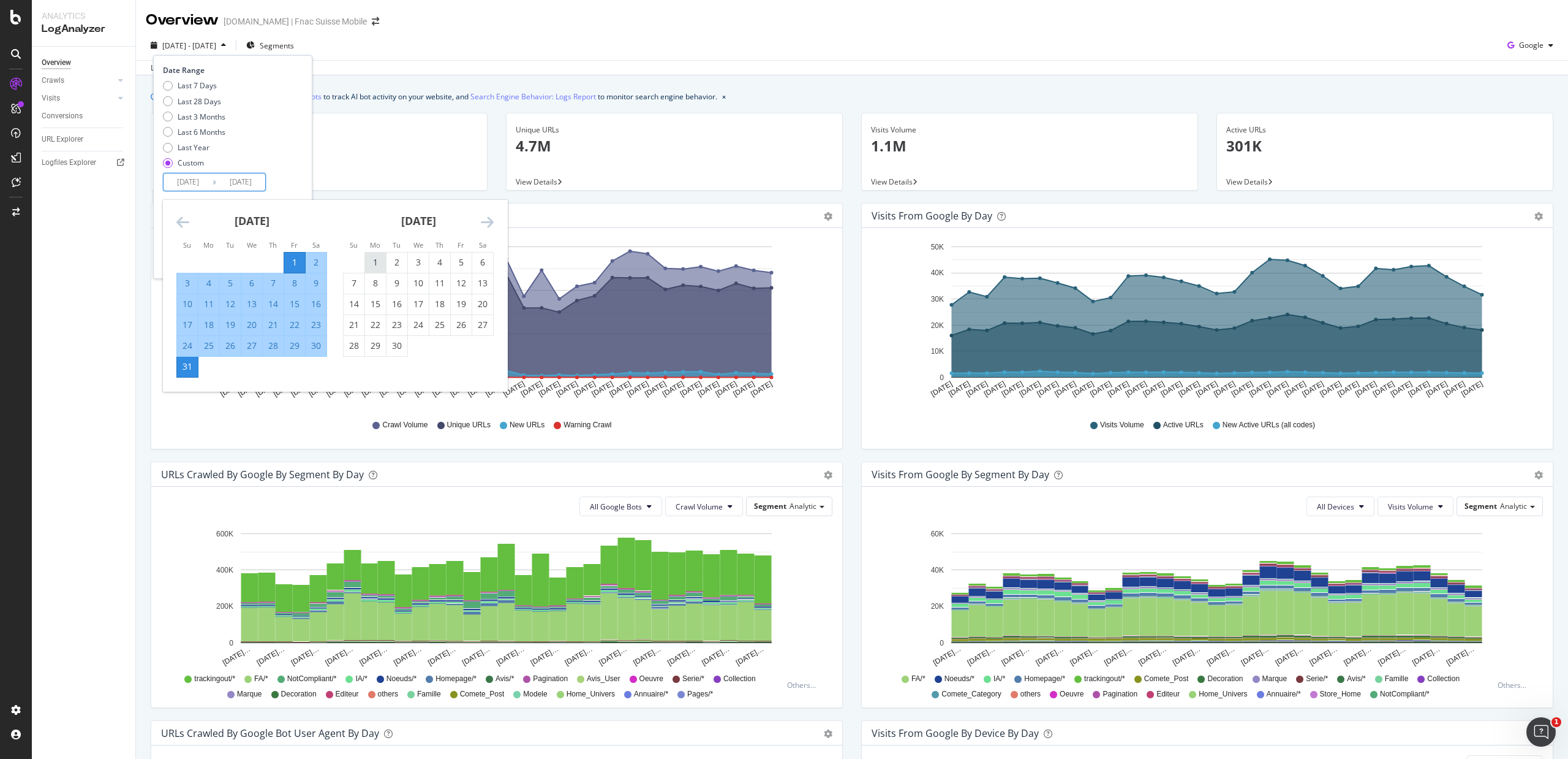
click at [385, 256] on div "1" at bounding box center [375, 262] width 21 height 12
type input "[DATE]"
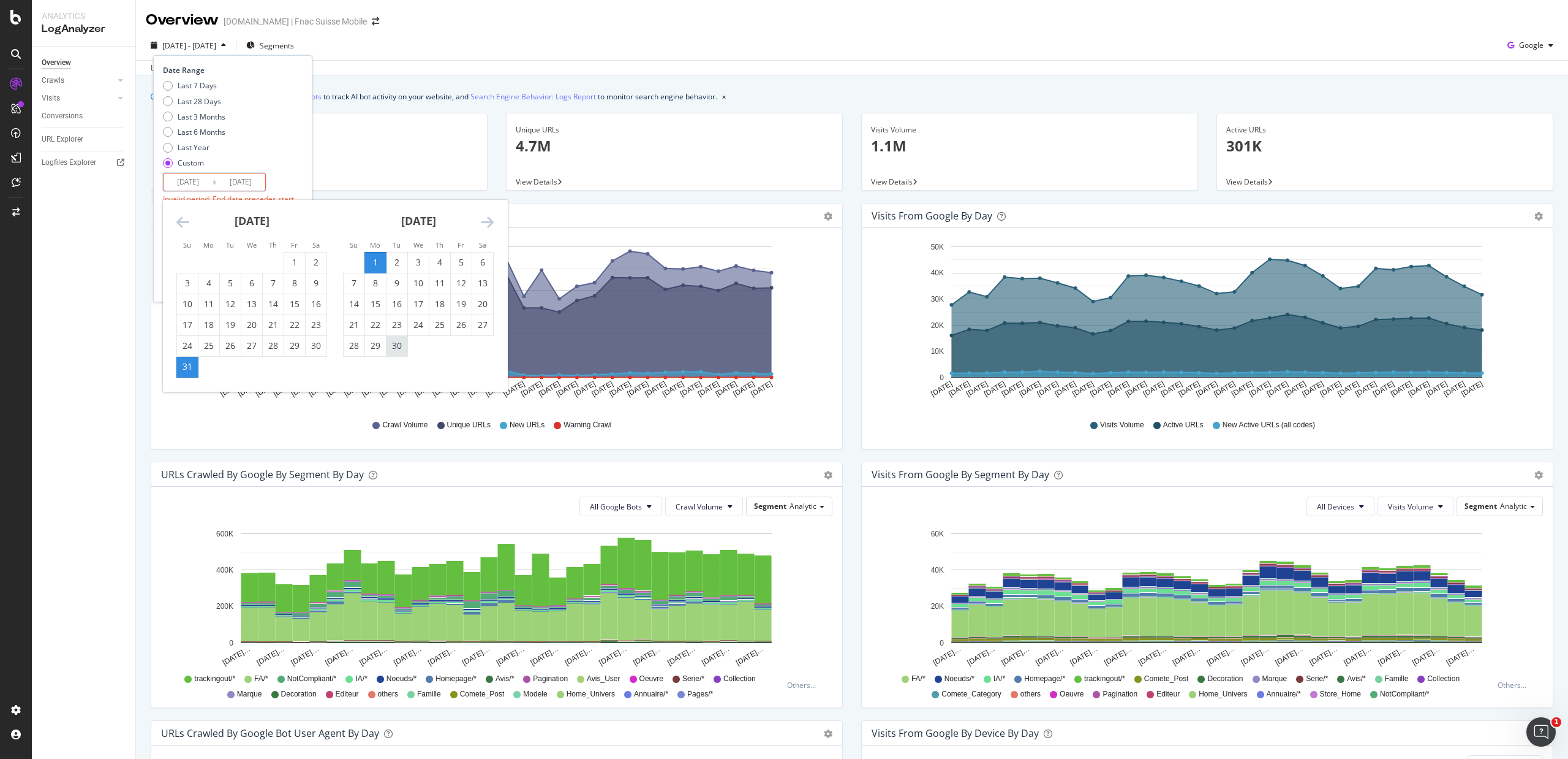
click at [395, 345] on div "30" at bounding box center [396, 345] width 21 height 12
type input "[DATE]"
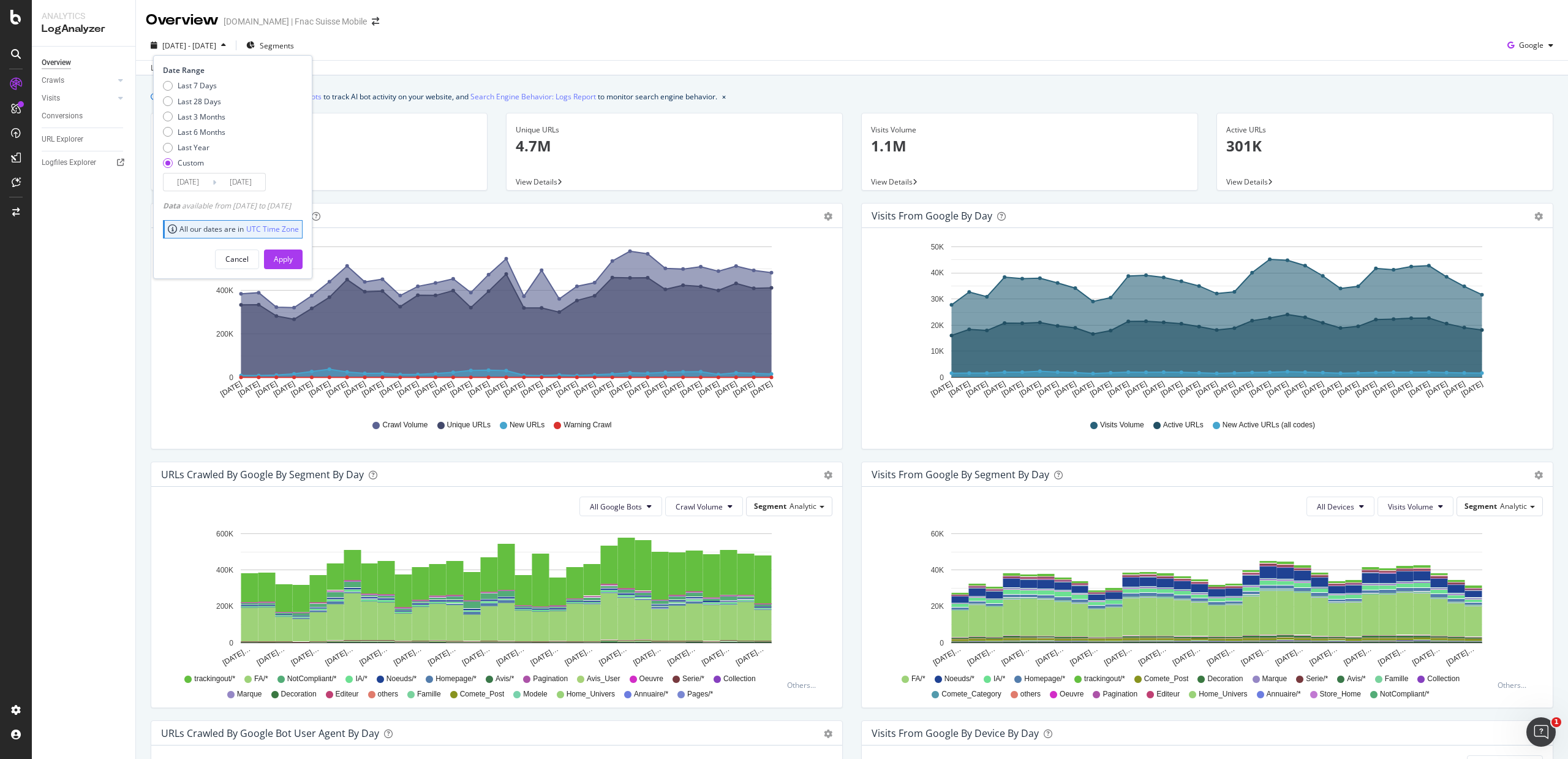
click at [287, 246] on div "Cancel Apply" at bounding box center [232, 255] width 139 height 29
click at [293, 256] on div "Apply" at bounding box center [283, 259] width 19 height 10
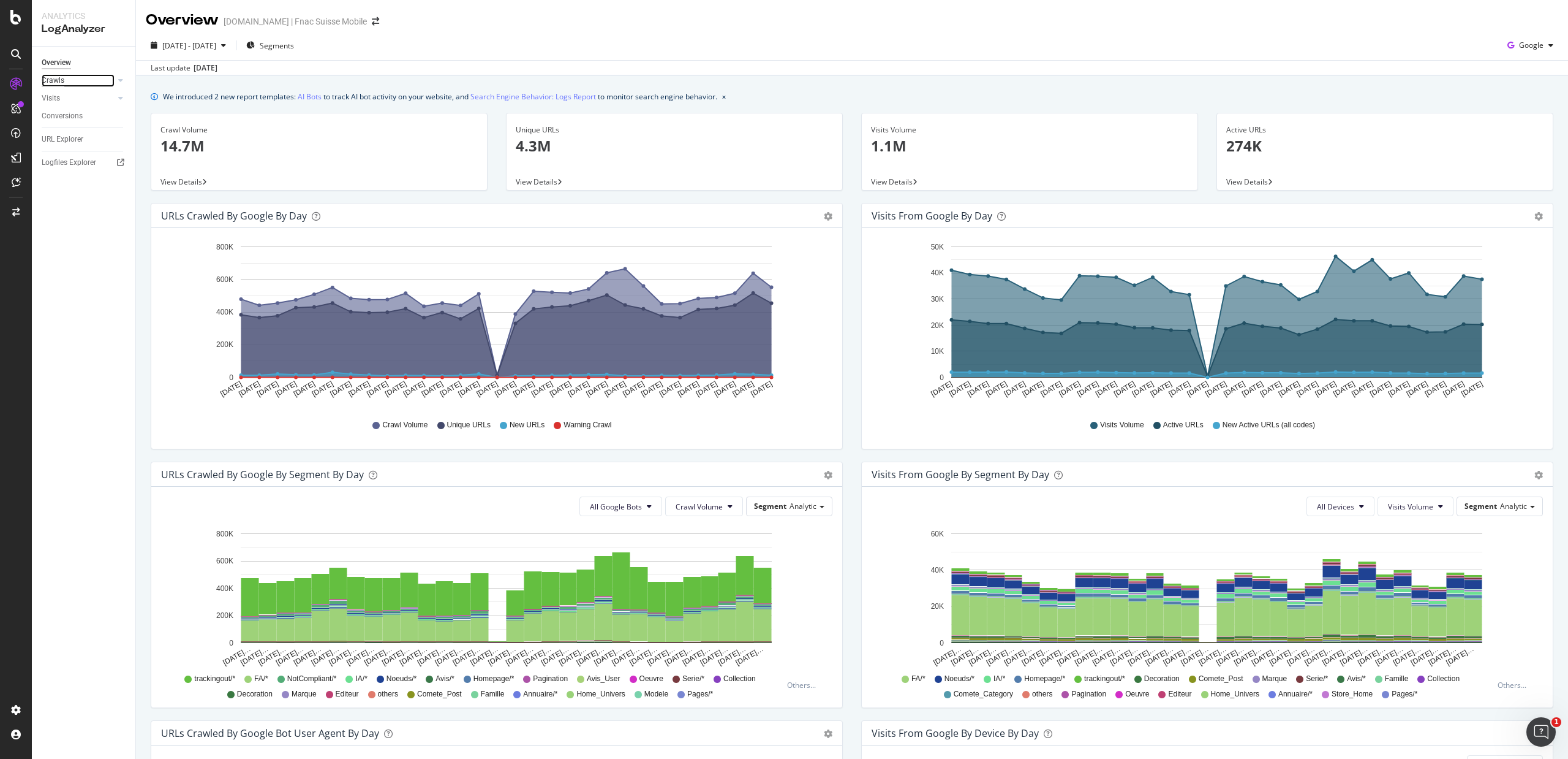
click at [46, 81] on div "Crawls" at bounding box center [53, 80] width 23 height 13
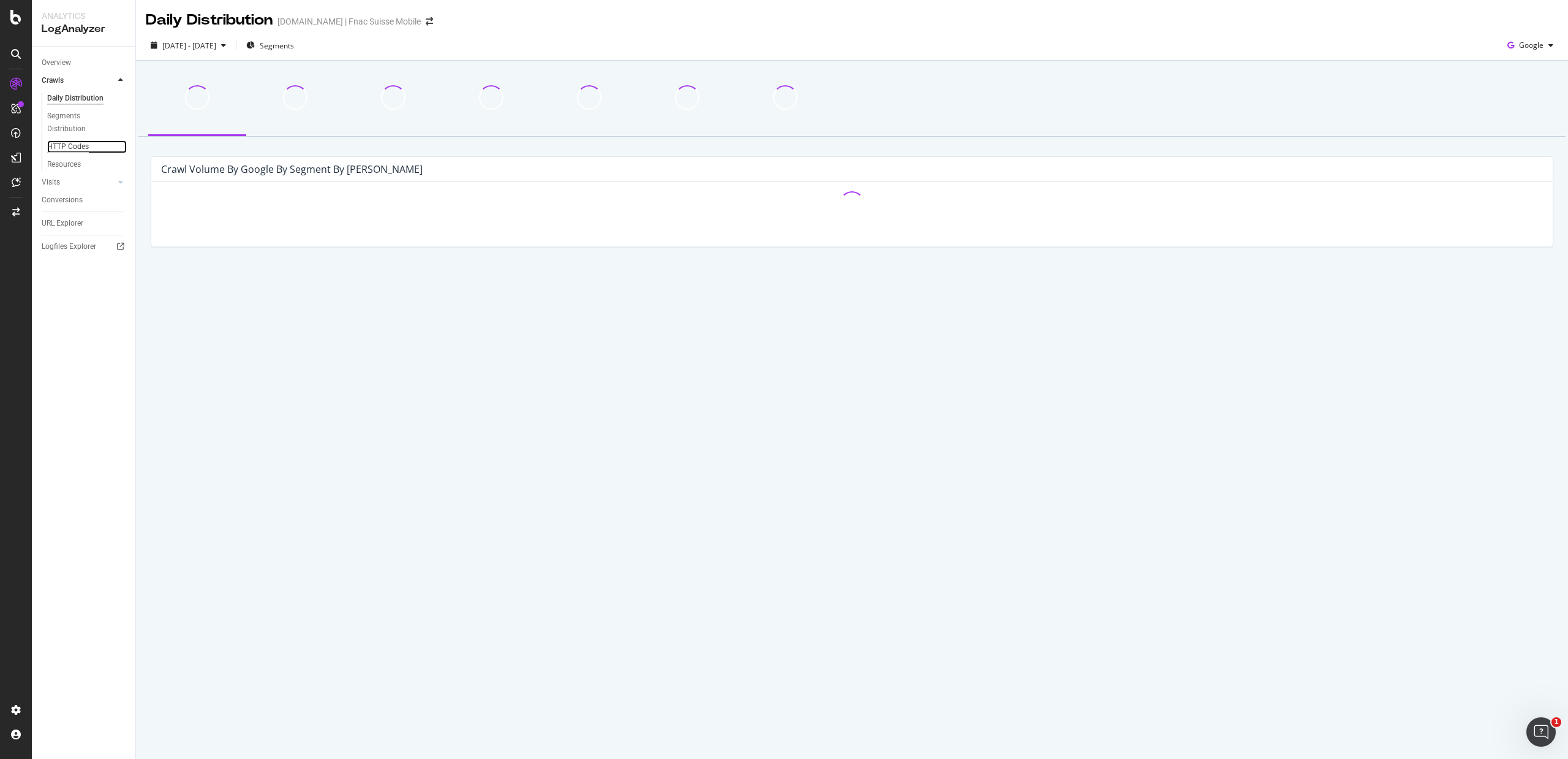
click at [61, 148] on div "HTTP Codes" at bounding box center [68, 147] width 42 height 13
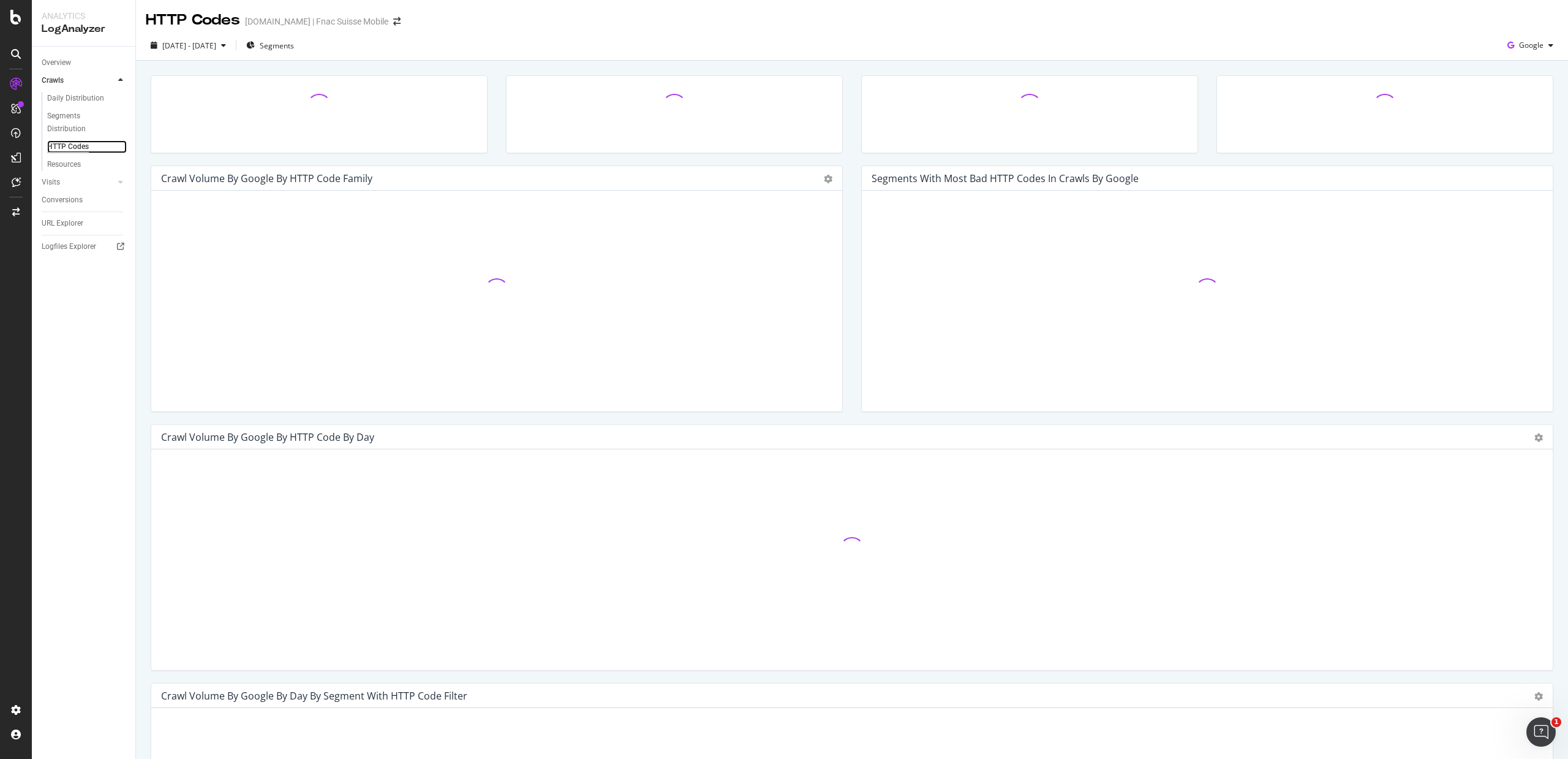
click at [61, 148] on div "HTTP Codes" at bounding box center [68, 147] width 42 height 13
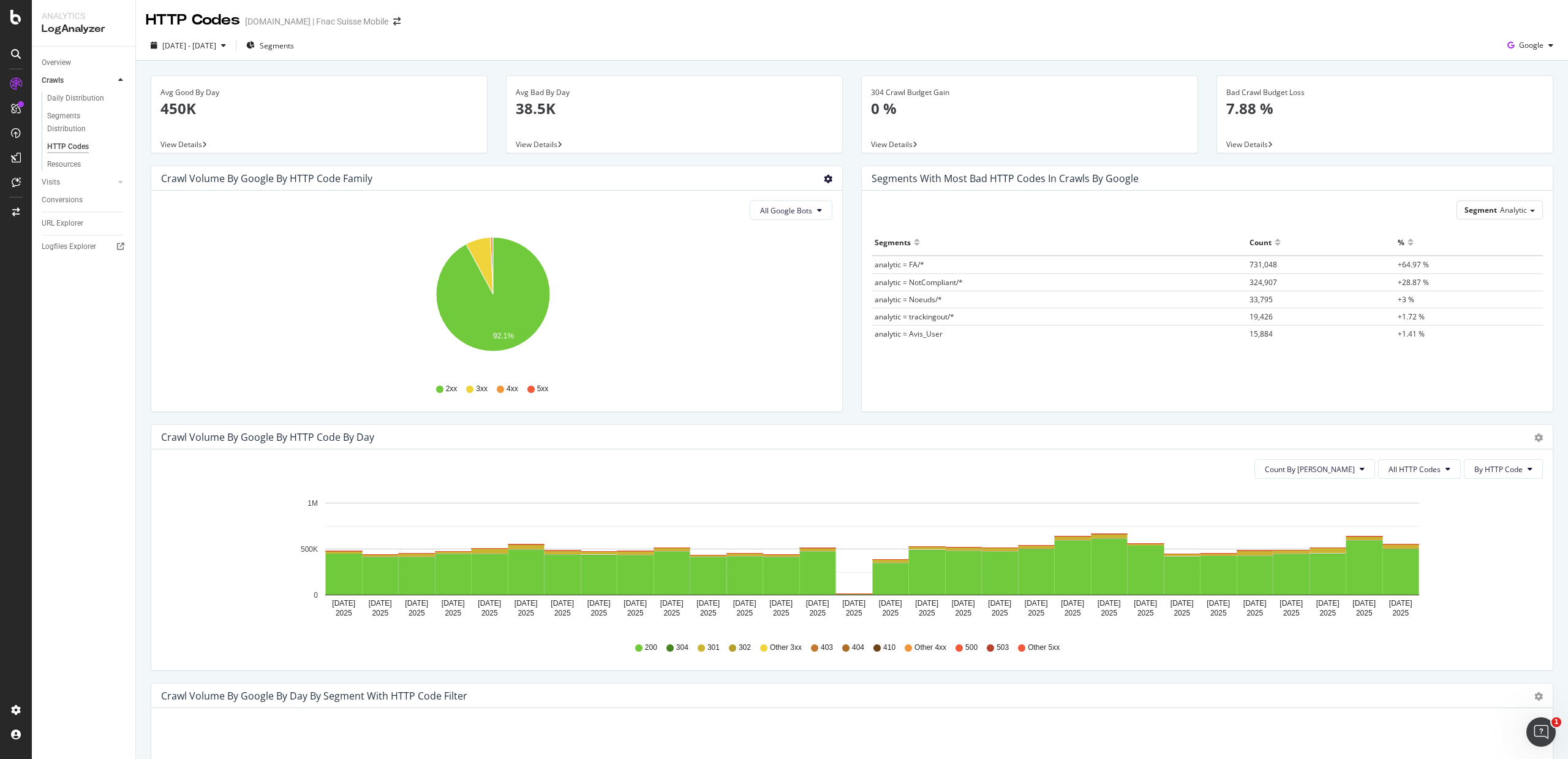
click at [824, 178] on icon "gear" at bounding box center [828, 179] width 8 height 8
click at [768, 229] on span "Table" at bounding box center [792, 229] width 97 height 18
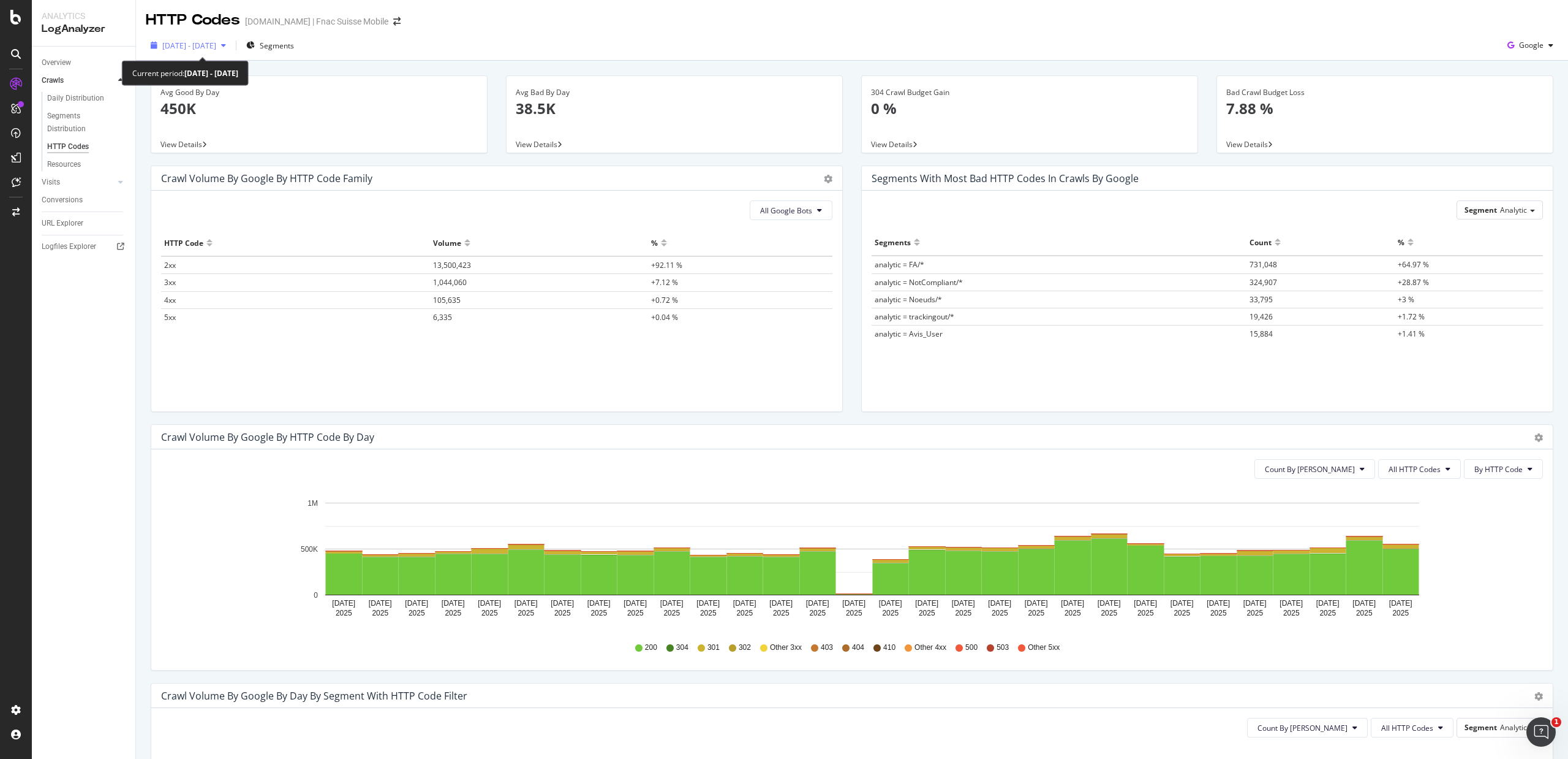
click at [216, 49] on span "[DATE] - [DATE]" at bounding box center [188, 45] width 54 height 10
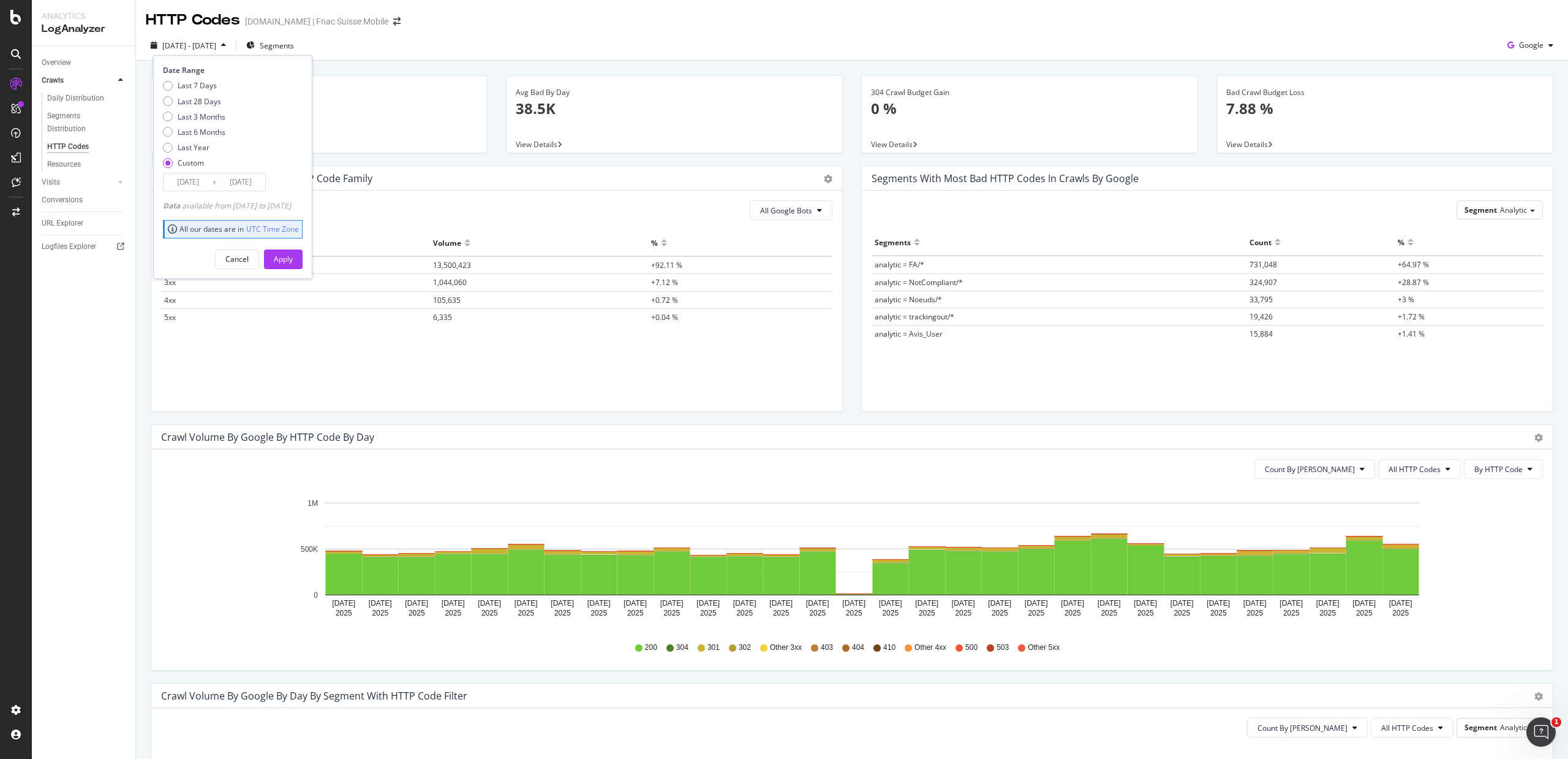
click at [184, 178] on input "[DATE]" at bounding box center [188, 181] width 49 height 17
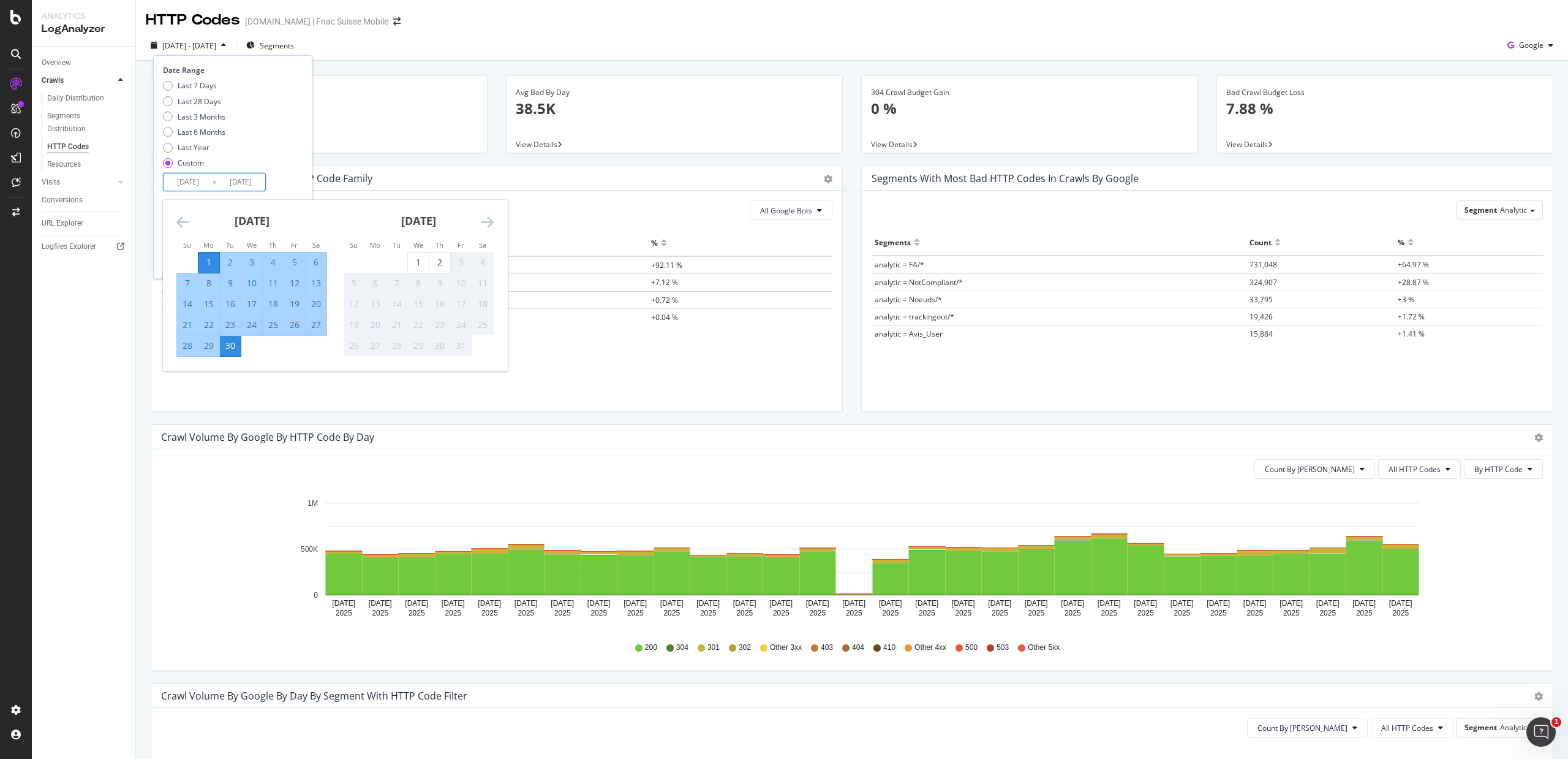
click at [178, 224] on icon "Move backward to switch to the previous month." at bounding box center [183, 221] width 13 height 15
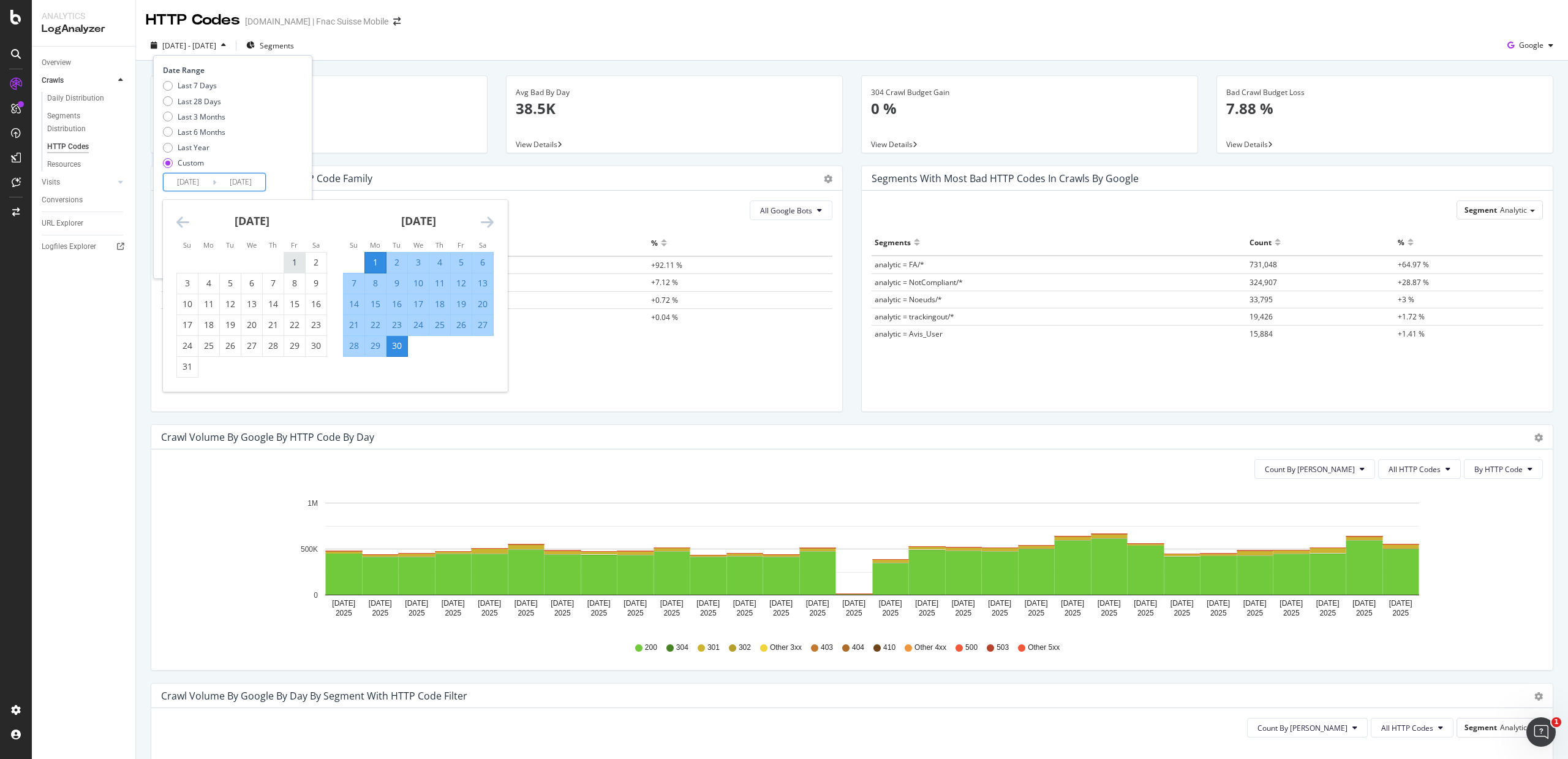
click at [287, 256] on div "1" at bounding box center [294, 262] width 21 height 20
type input "[DATE]"
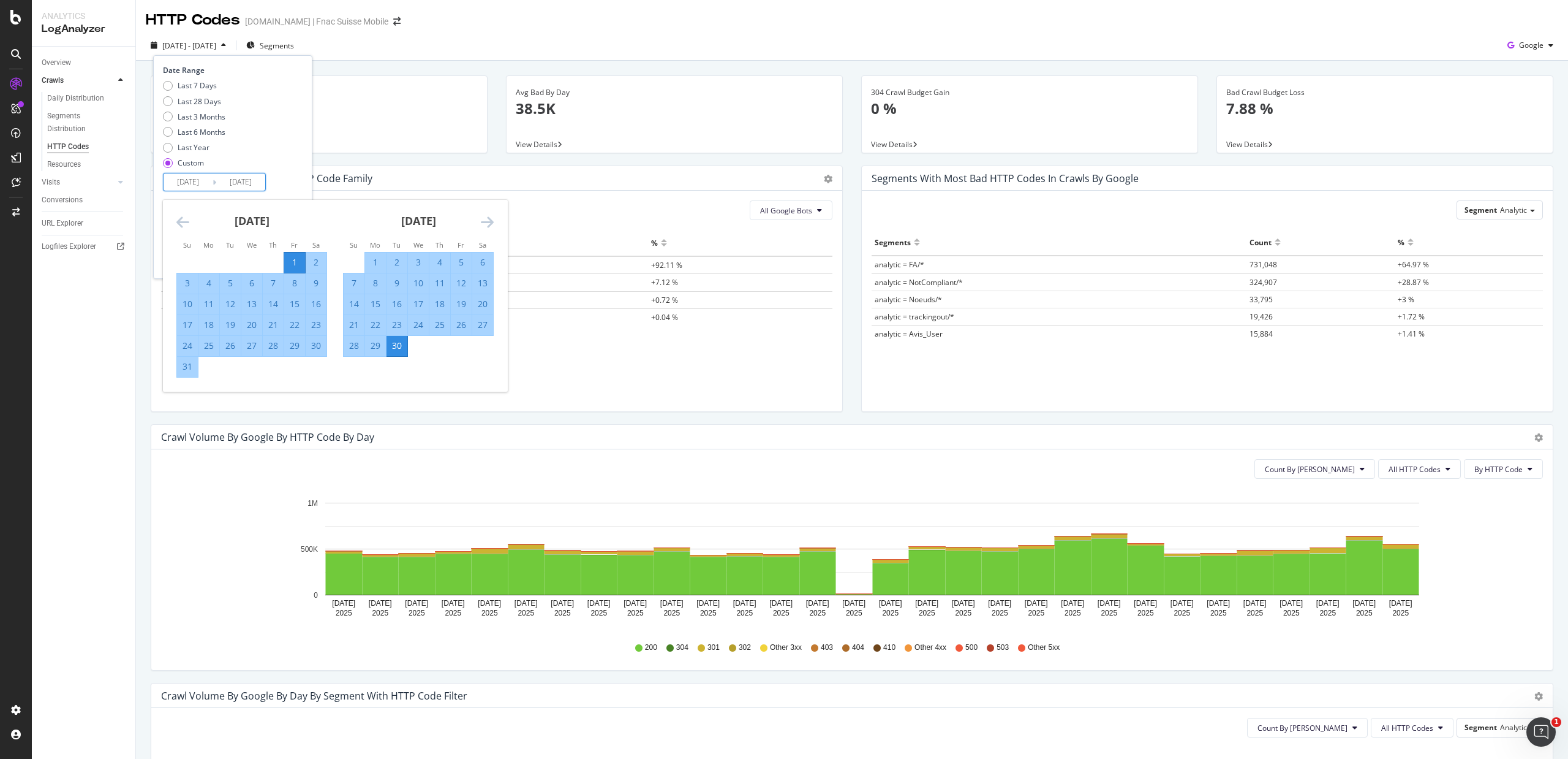
click at [191, 368] on div "31" at bounding box center [187, 366] width 21 height 12
type input "[DATE]"
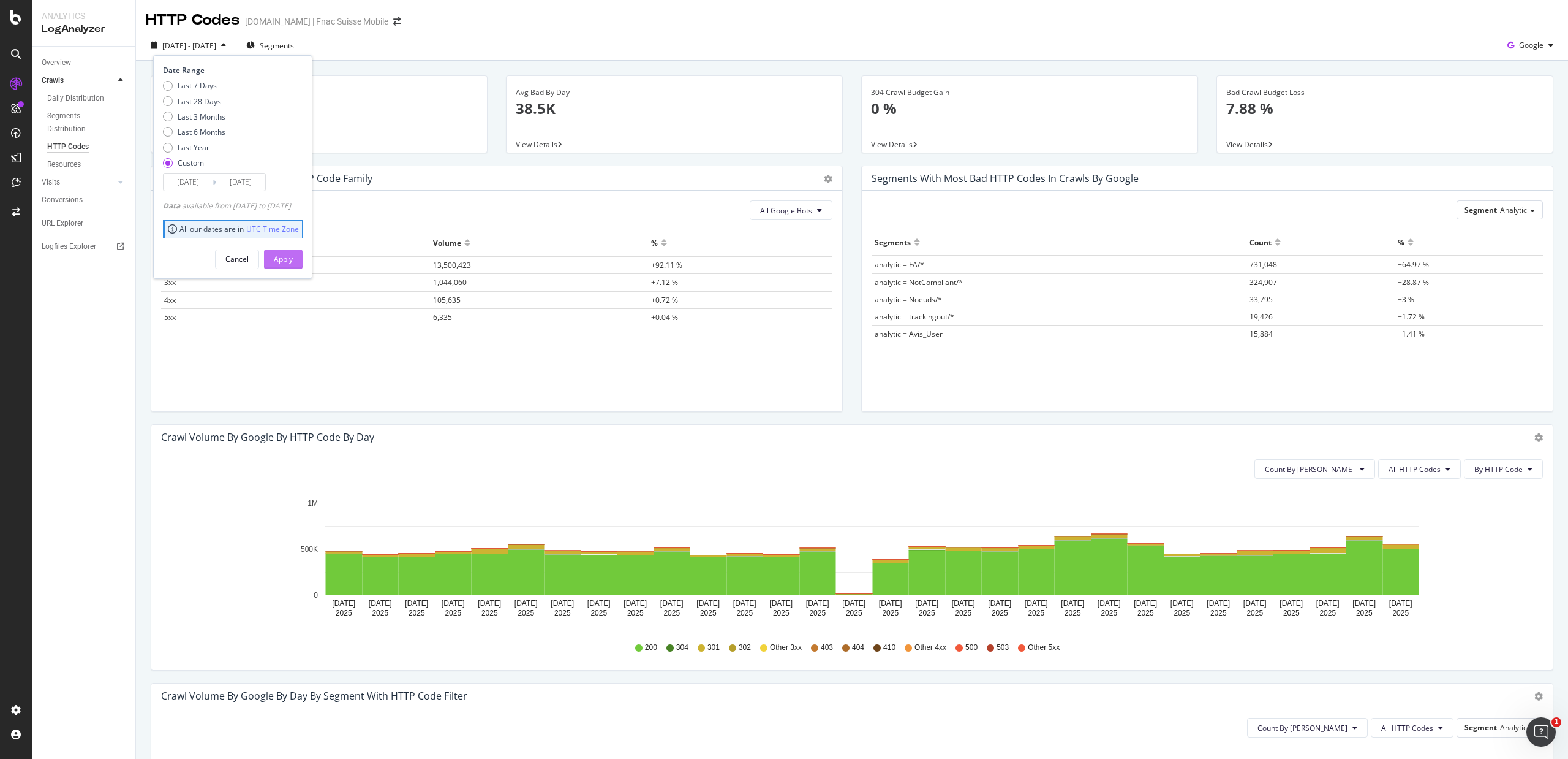
click at [293, 263] on div "Apply" at bounding box center [283, 259] width 19 height 10
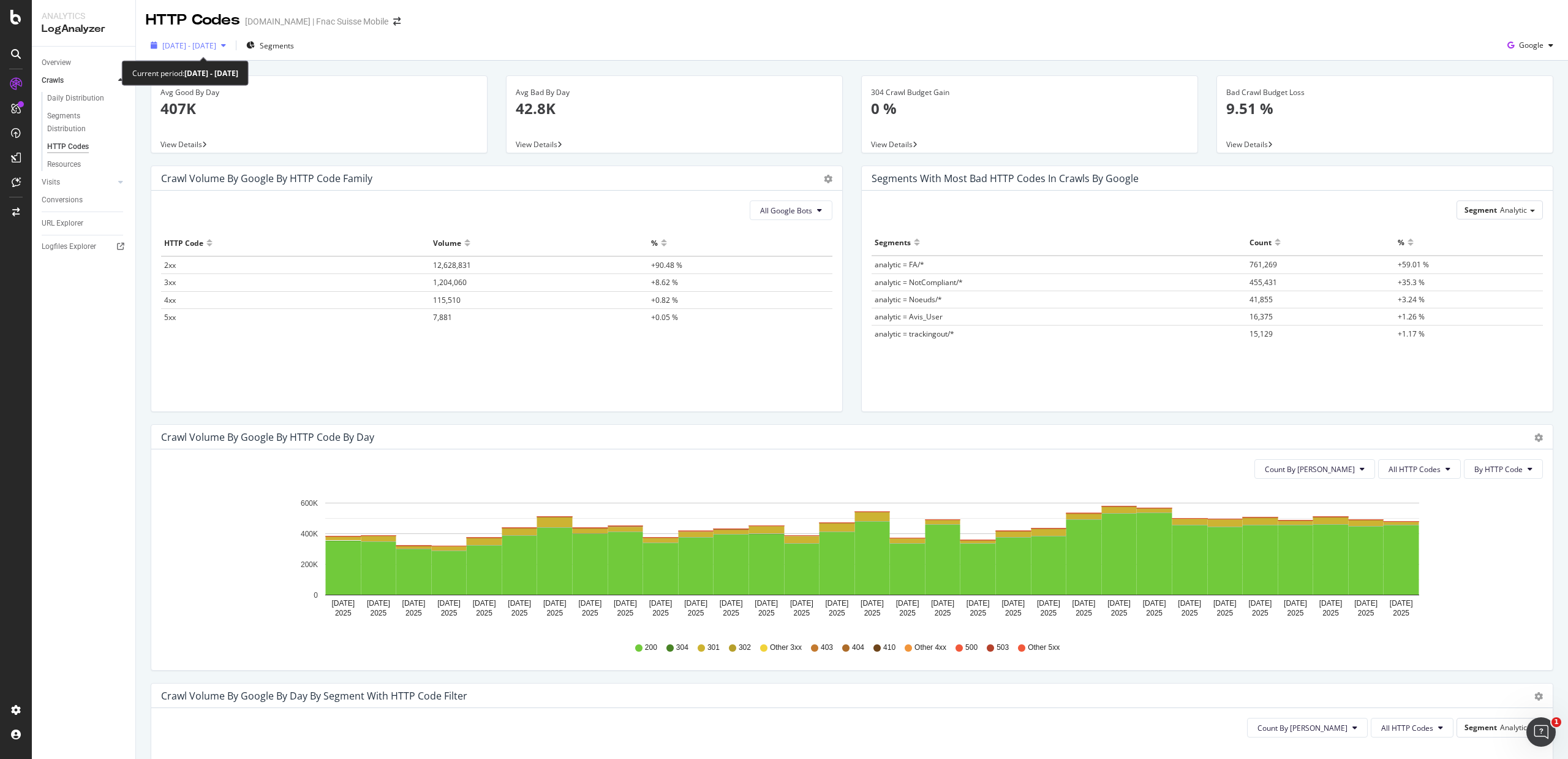
click at [178, 42] on span "[DATE] - [DATE]" at bounding box center [188, 45] width 54 height 10
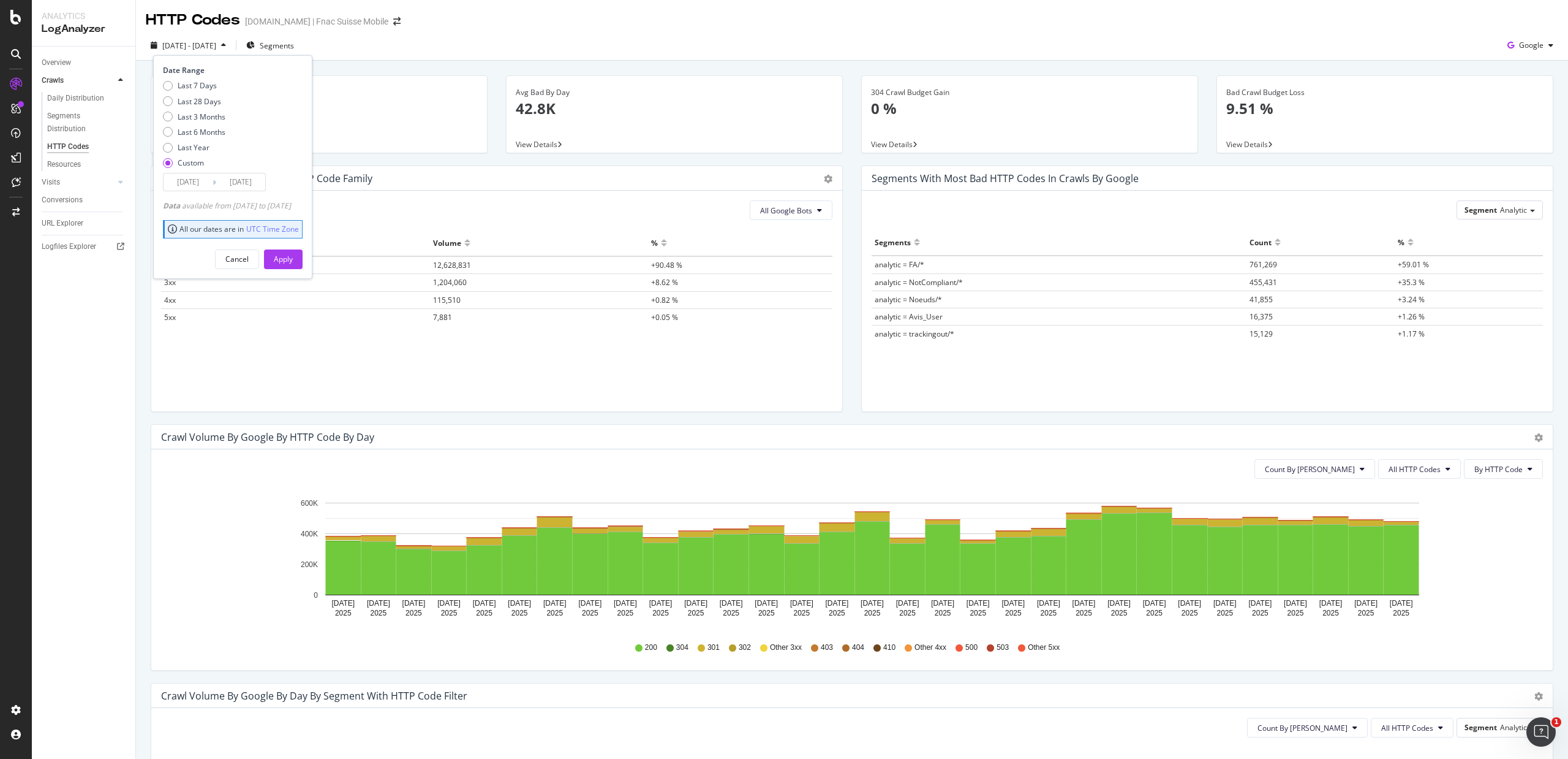
click at [187, 179] on input "[DATE]" at bounding box center [188, 181] width 49 height 17
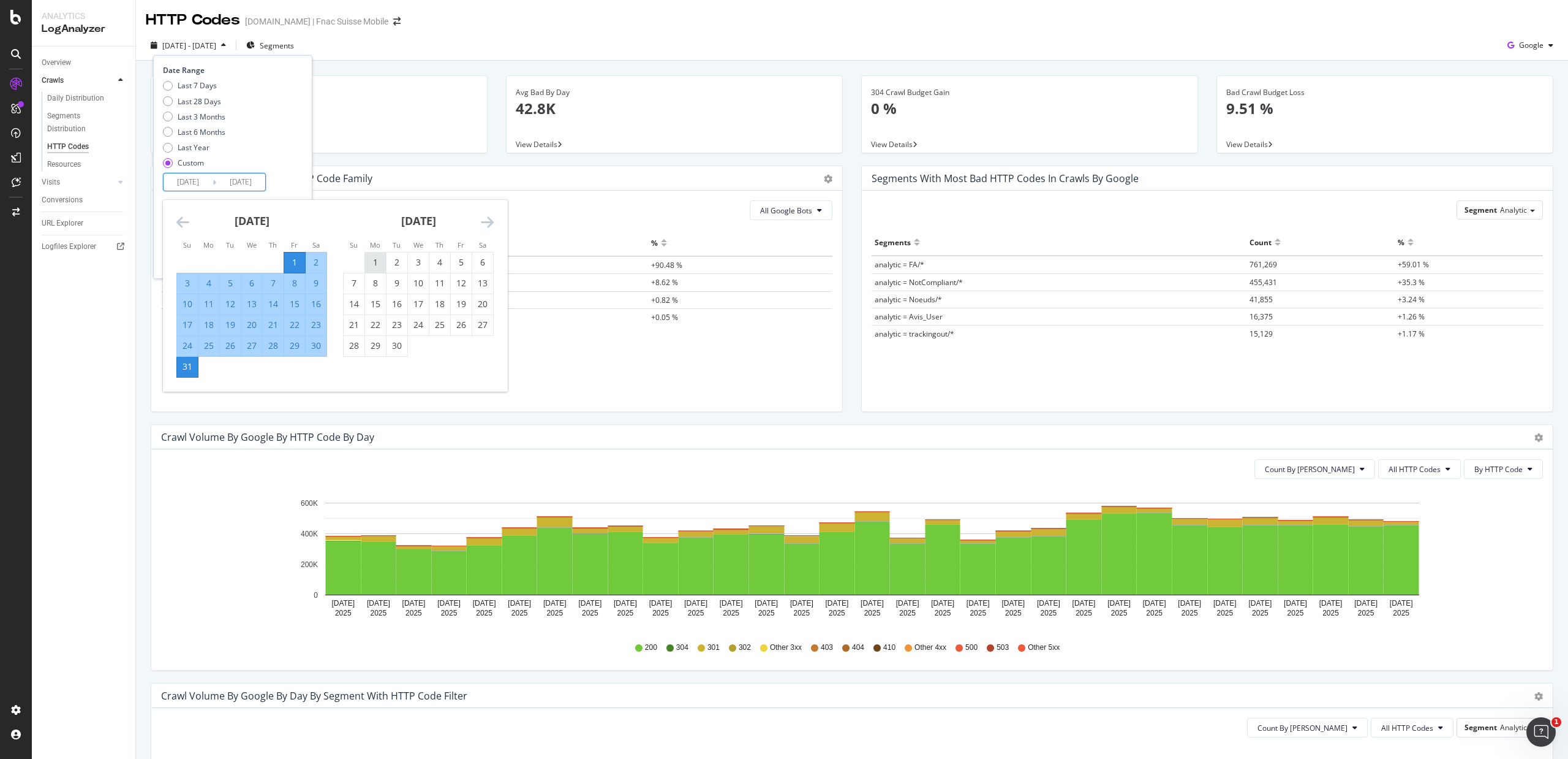
click at [380, 260] on div "1" at bounding box center [375, 262] width 21 height 12
type input "[DATE]"
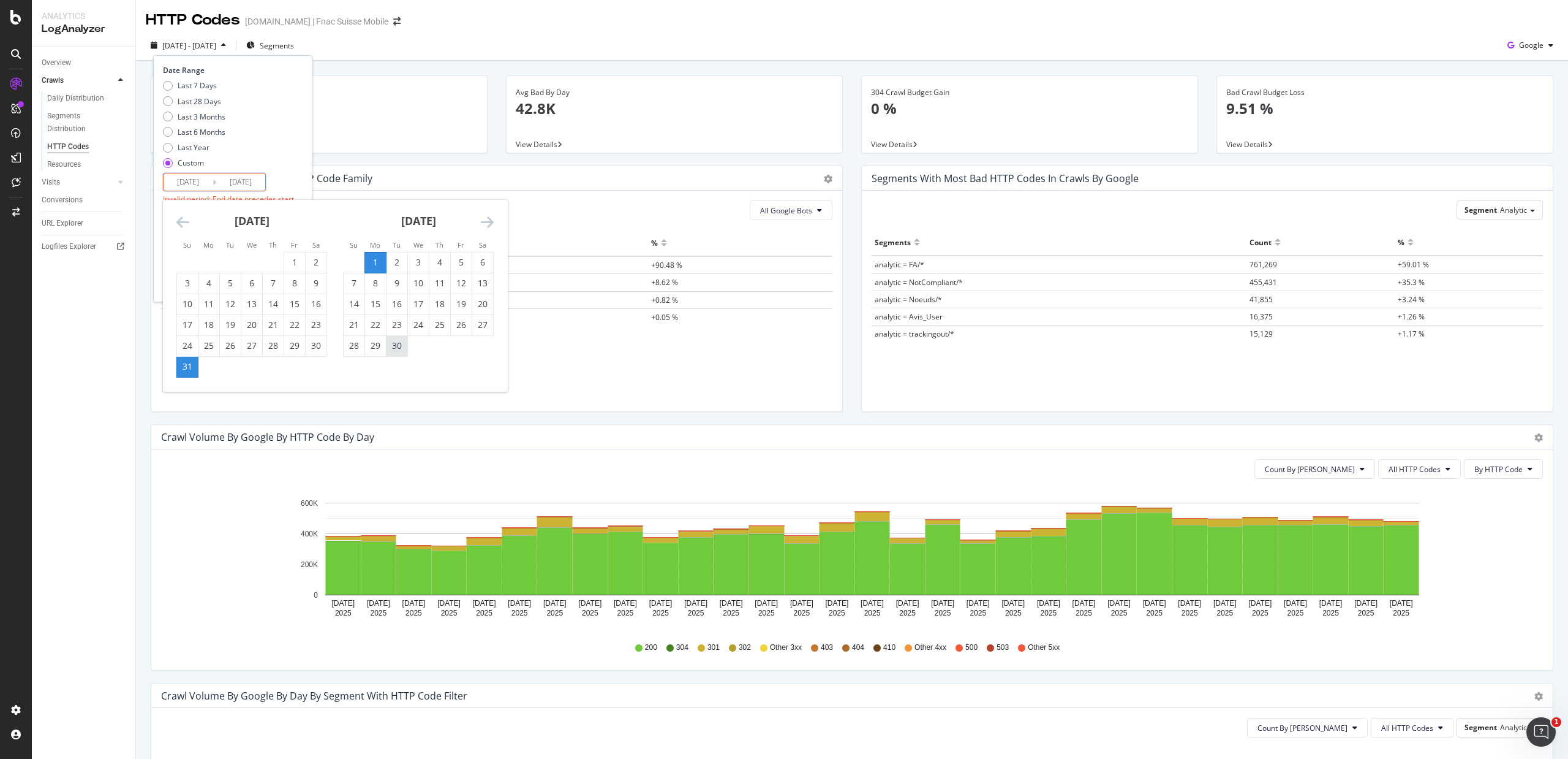
click at [402, 339] on div "30" at bounding box center [396, 346] width 21 height 20
type input "[DATE]"
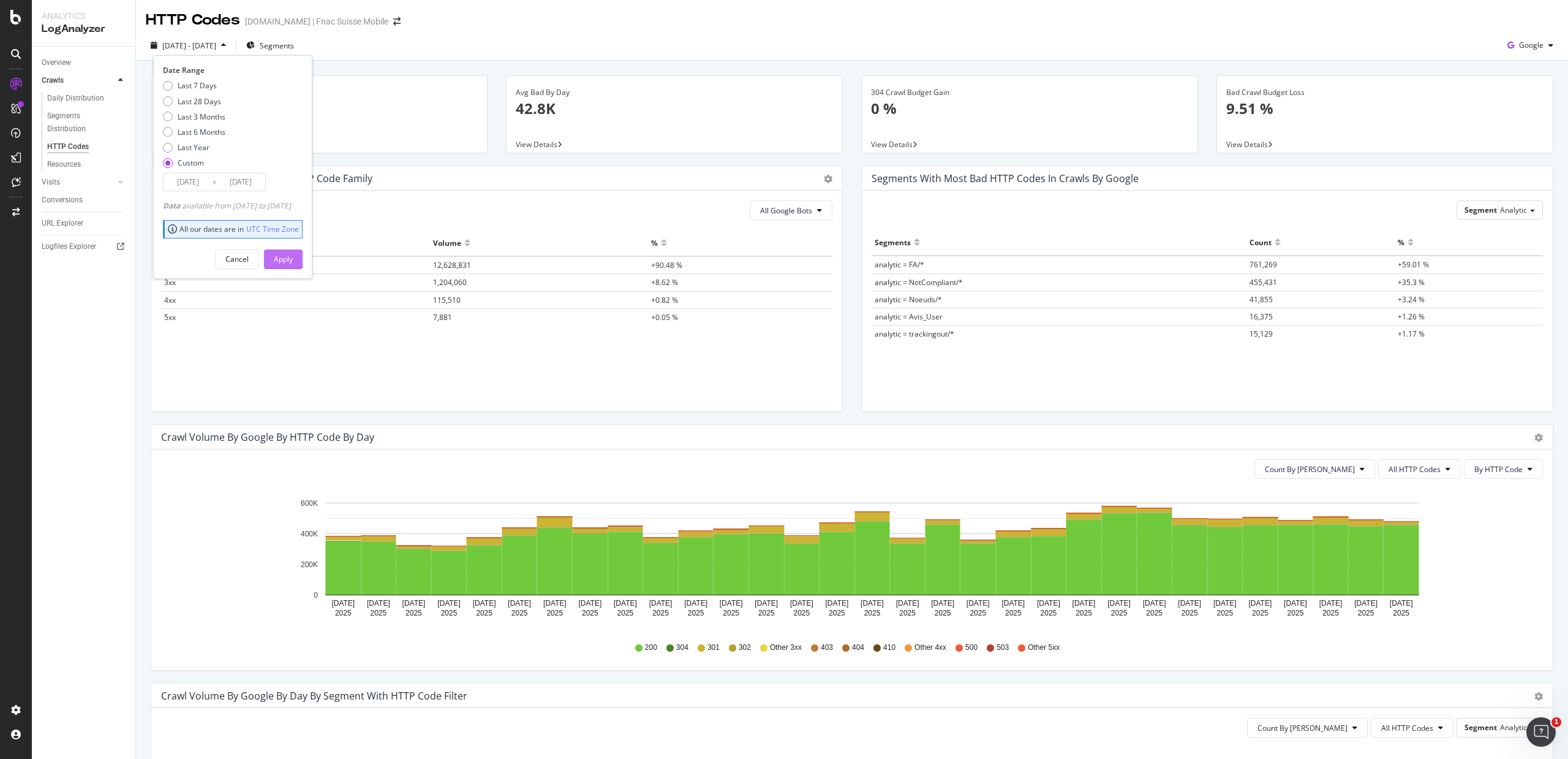
click at [293, 250] on div "Apply" at bounding box center [283, 259] width 19 height 18
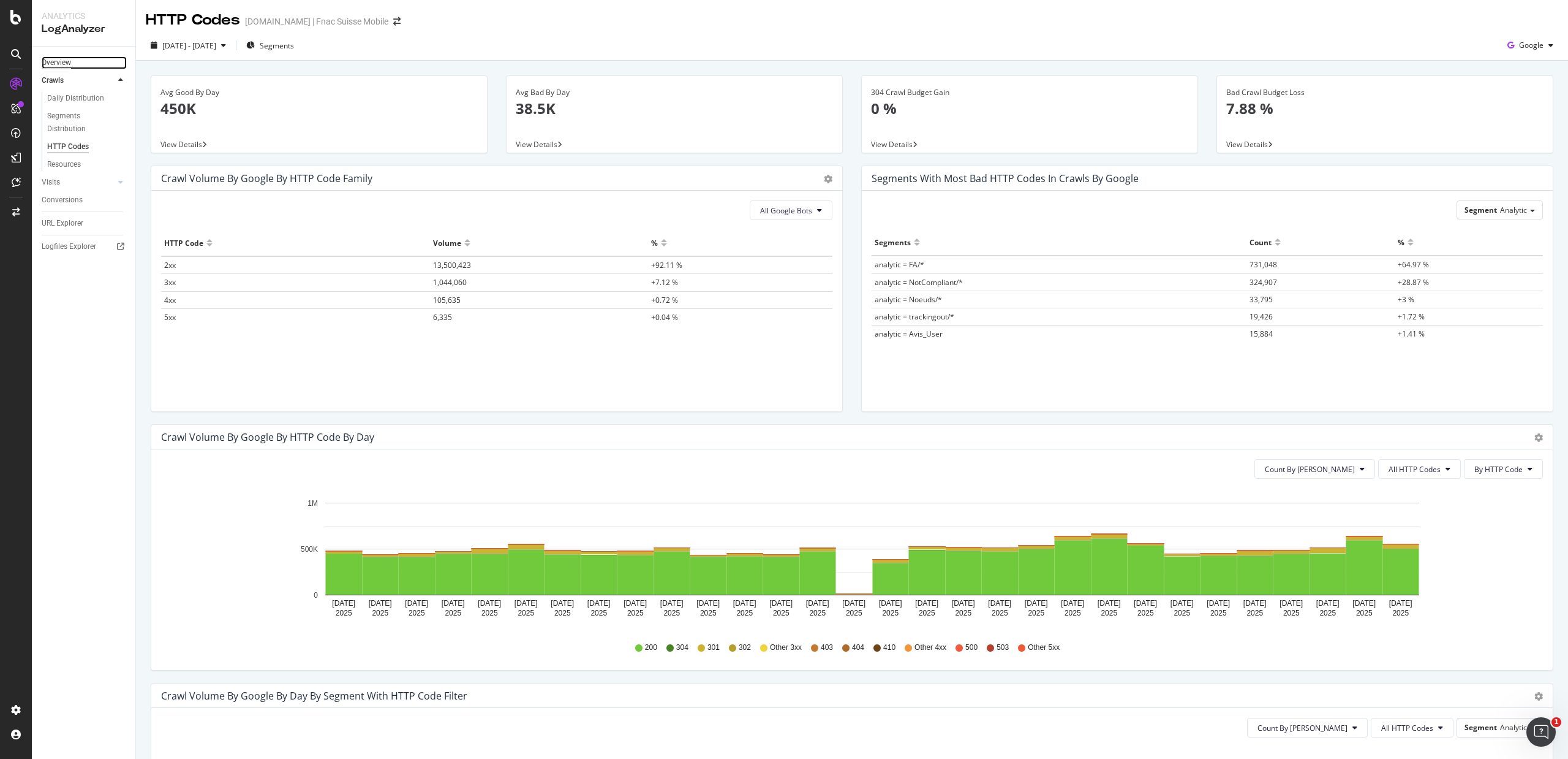
click at [46, 61] on div "Overview" at bounding box center [56, 63] width 29 height 13
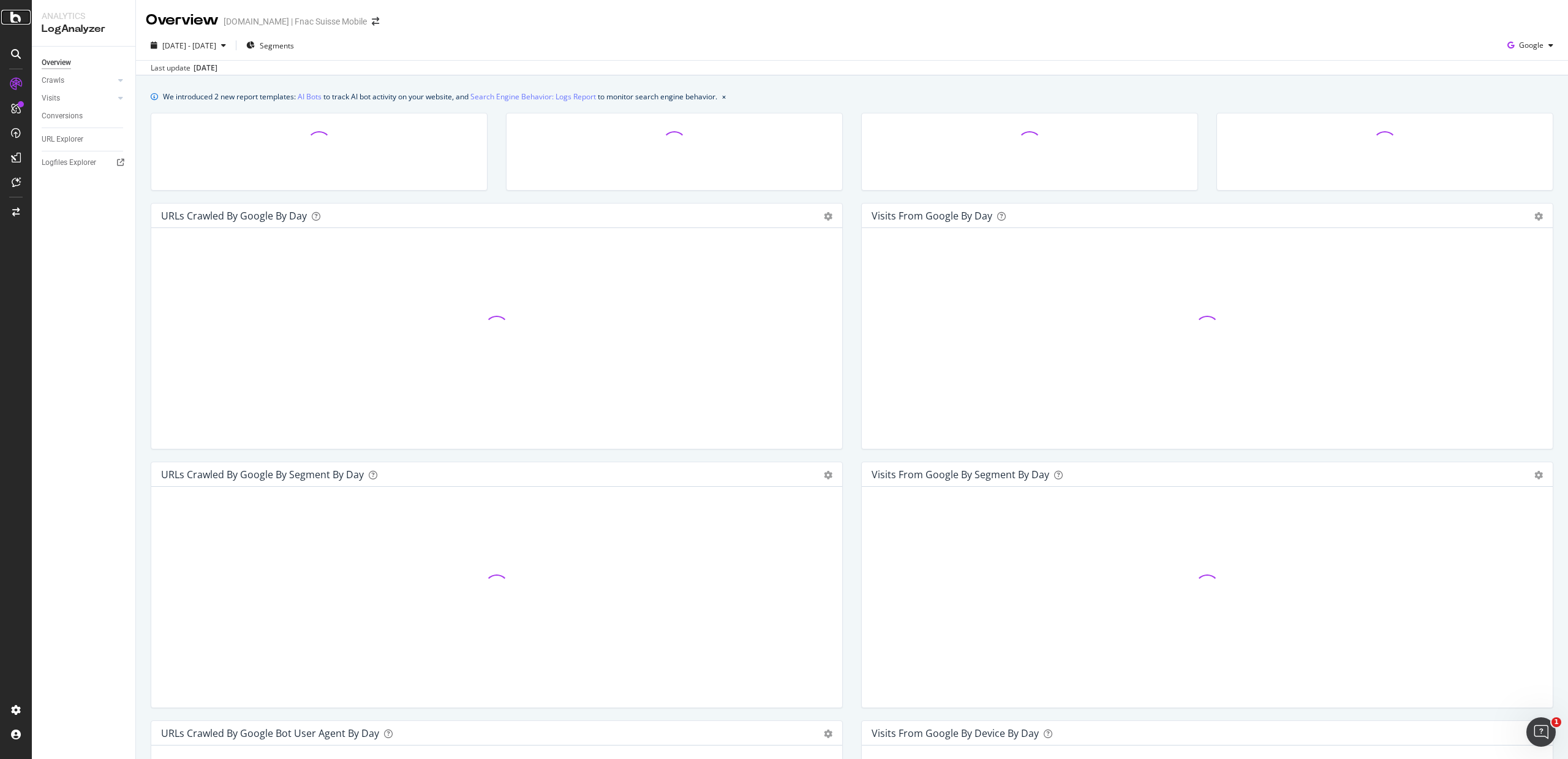
click at [15, 20] on icon at bounding box center [15, 17] width 11 height 15
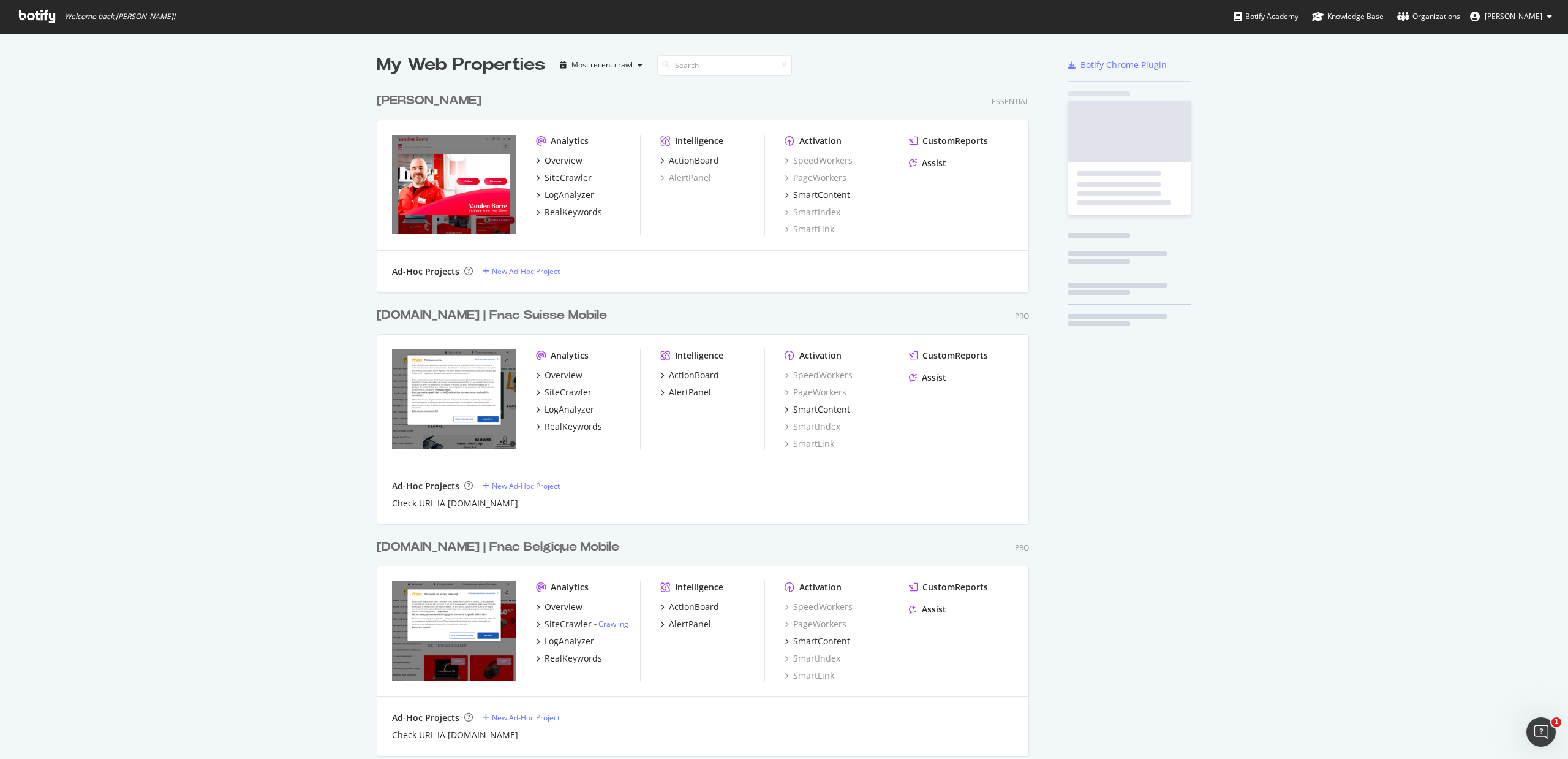
scroll to position [745, 1540]
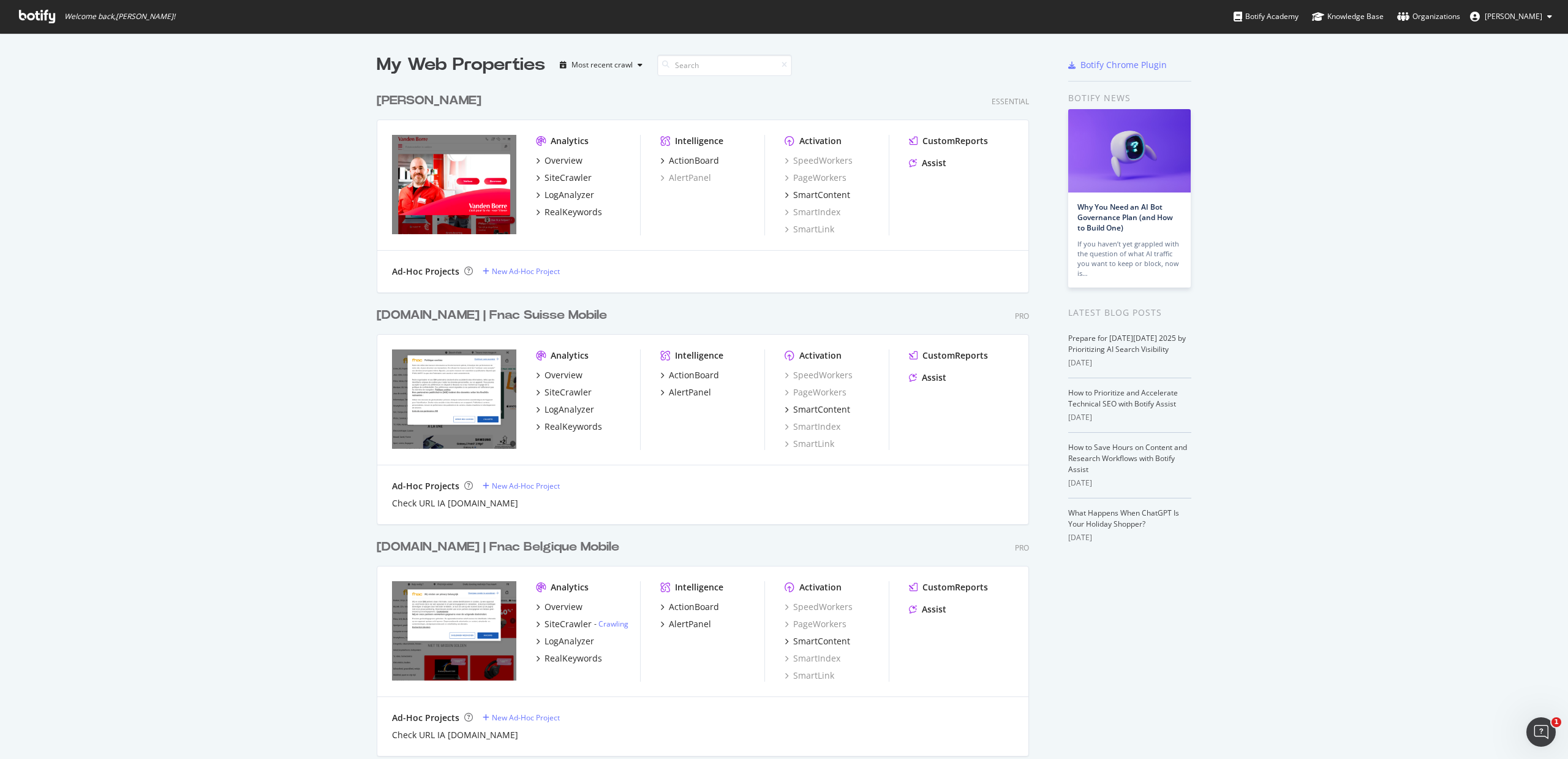
click at [485, 315] on div "[DOMAIN_NAME] | Fnac Suisse Mobile" at bounding box center [492, 315] width 230 height 18
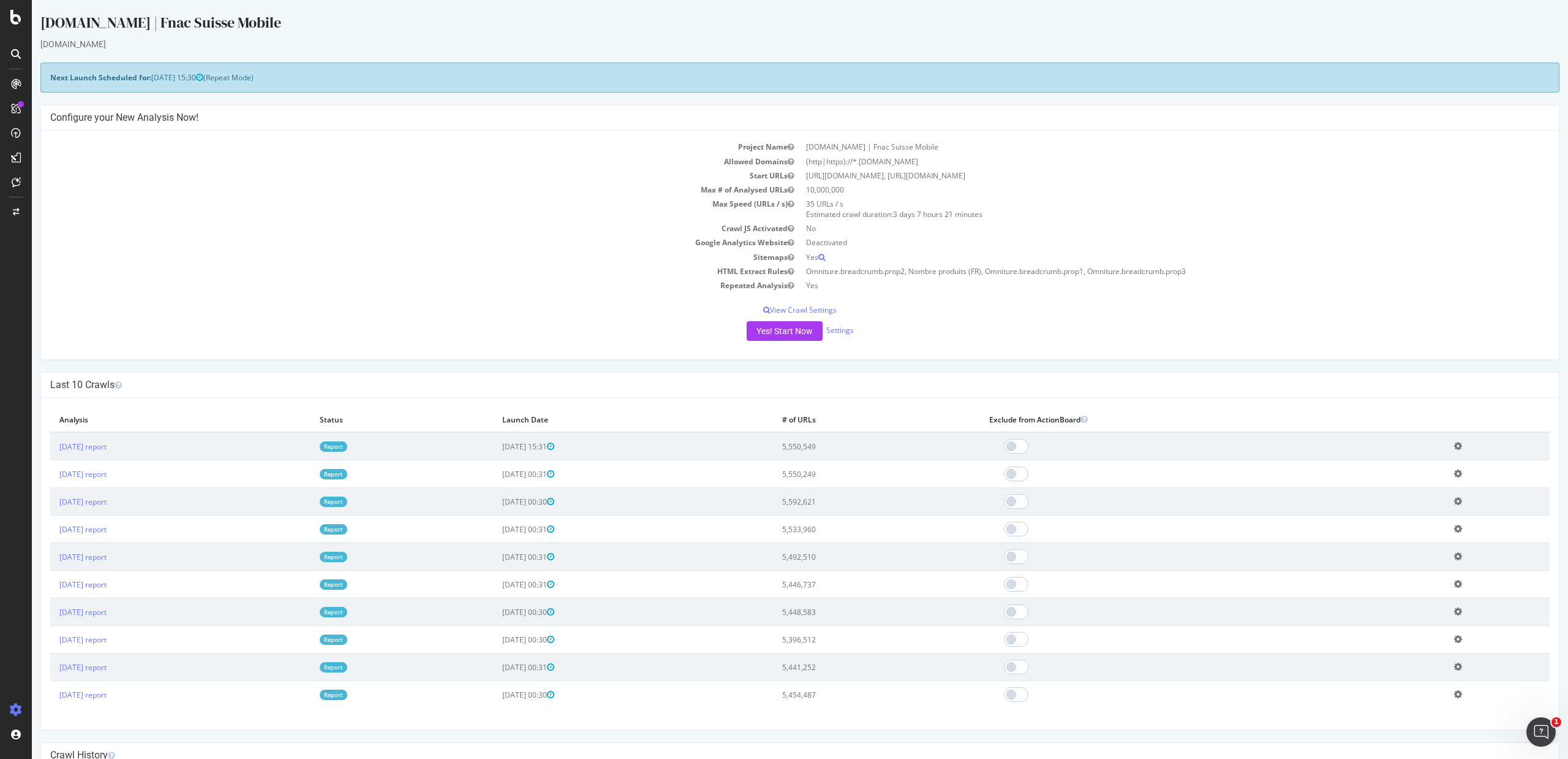
click at [347, 444] on link "Report" at bounding box center [333, 446] width 27 height 10
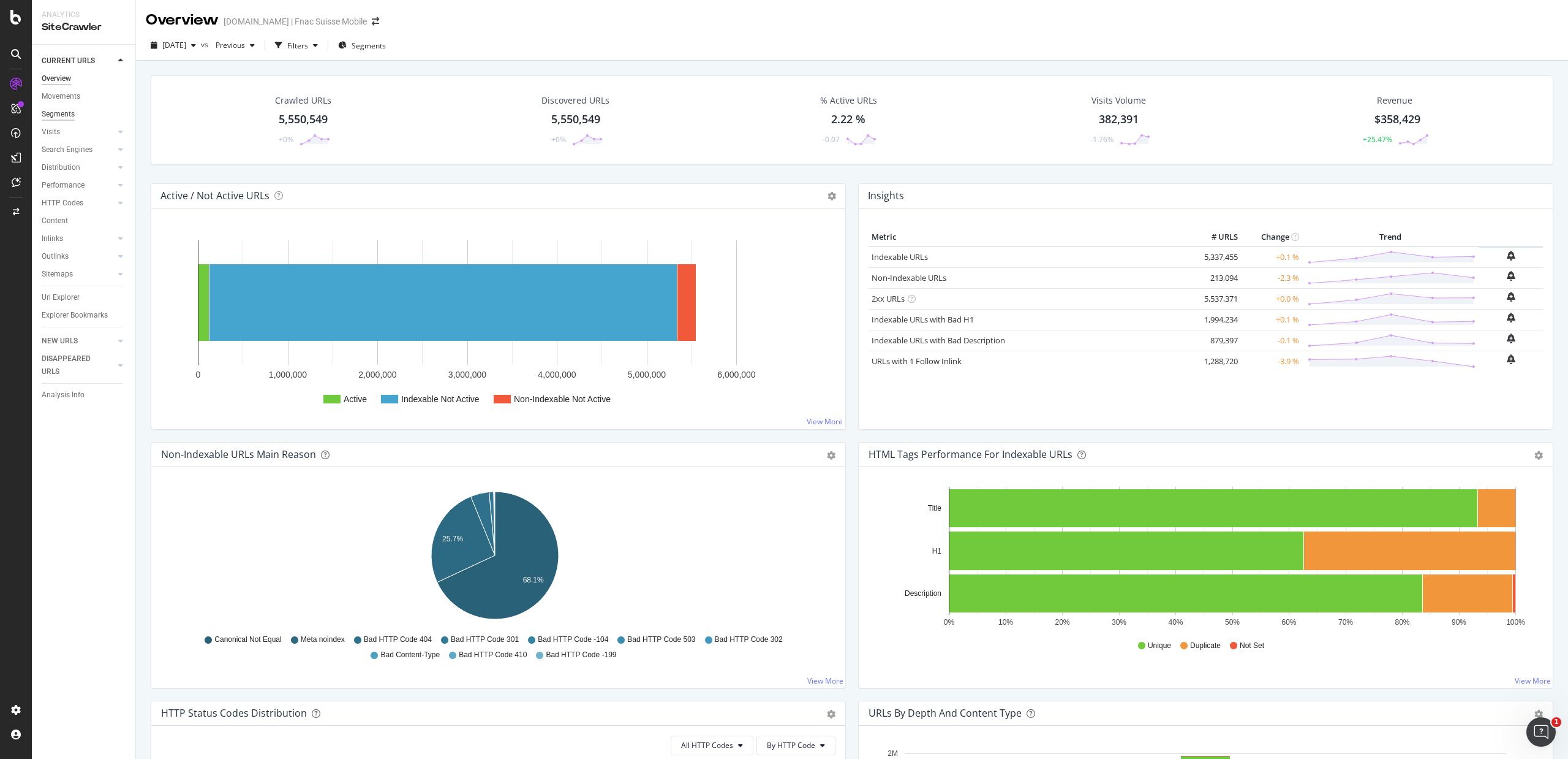
click at [66, 113] on div "Segments" at bounding box center [58, 114] width 33 height 13
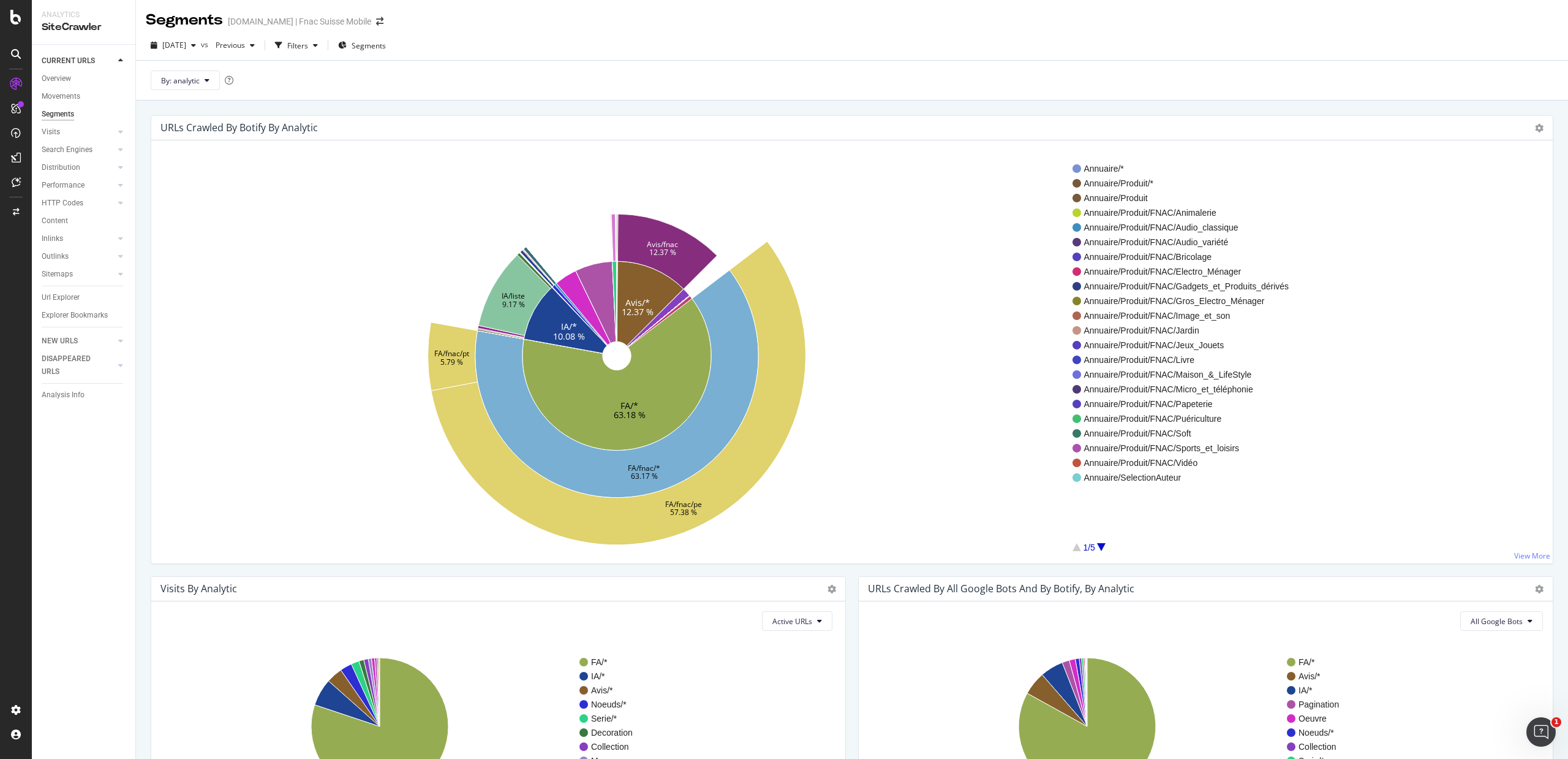
click at [1102, 547] on div at bounding box center [1101, 547] width 8 height 8
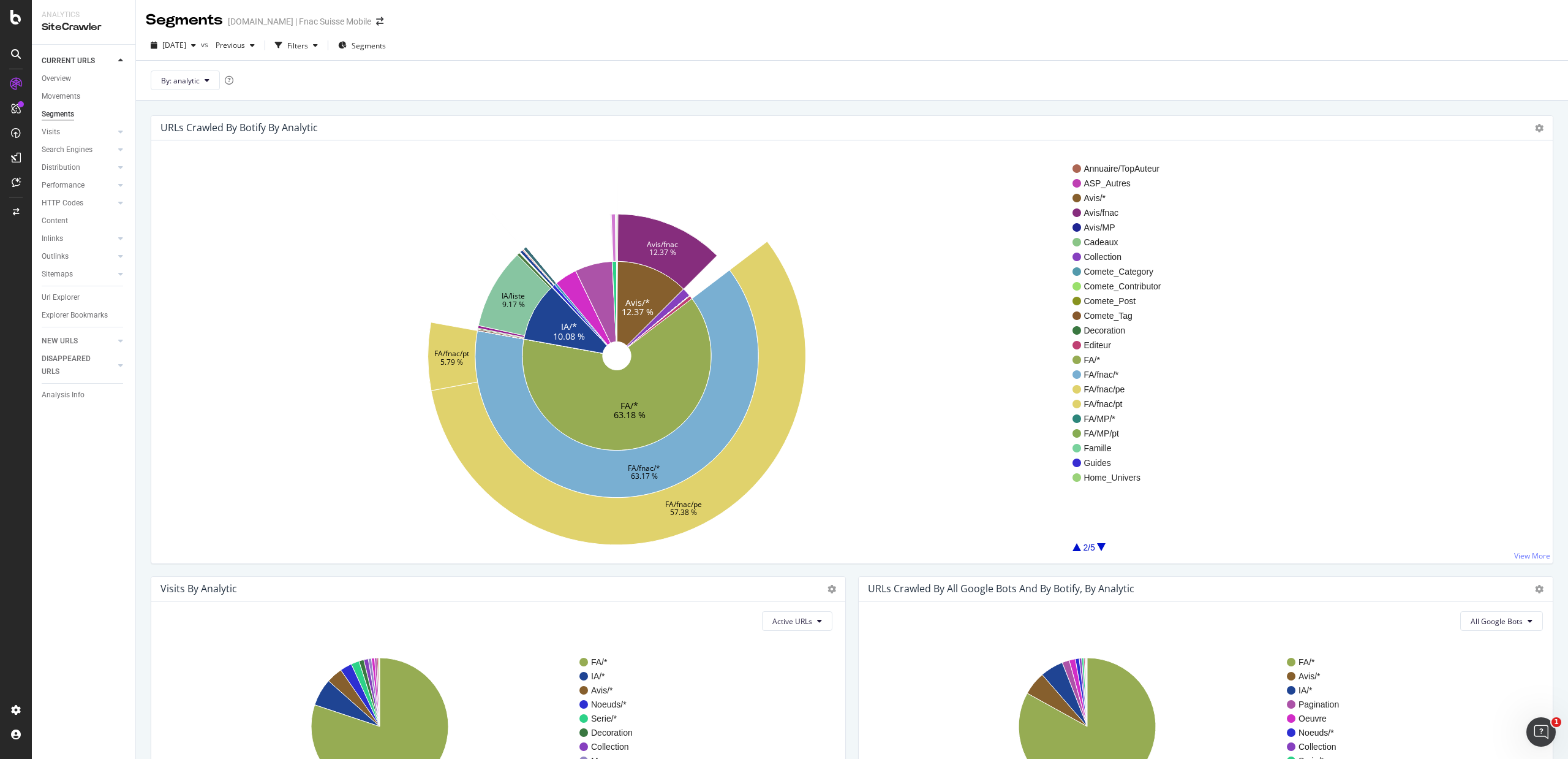
click at [1102, 547] on div at bounding box center [1101, 547] width 8 height 8
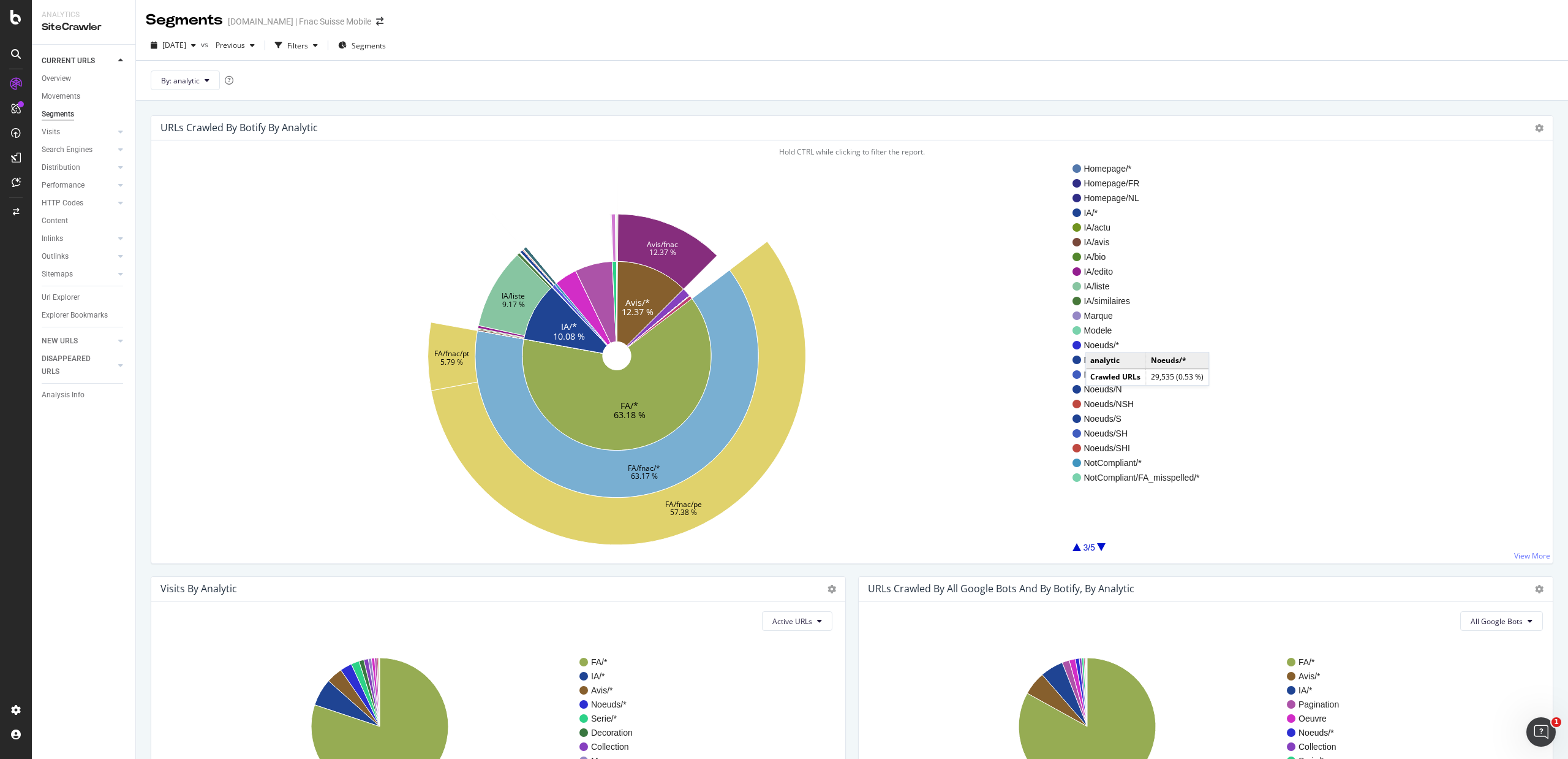
click at [1098, 341] on span "Noeuds/*" at bounding box center [1141, 344] width 116 height 12
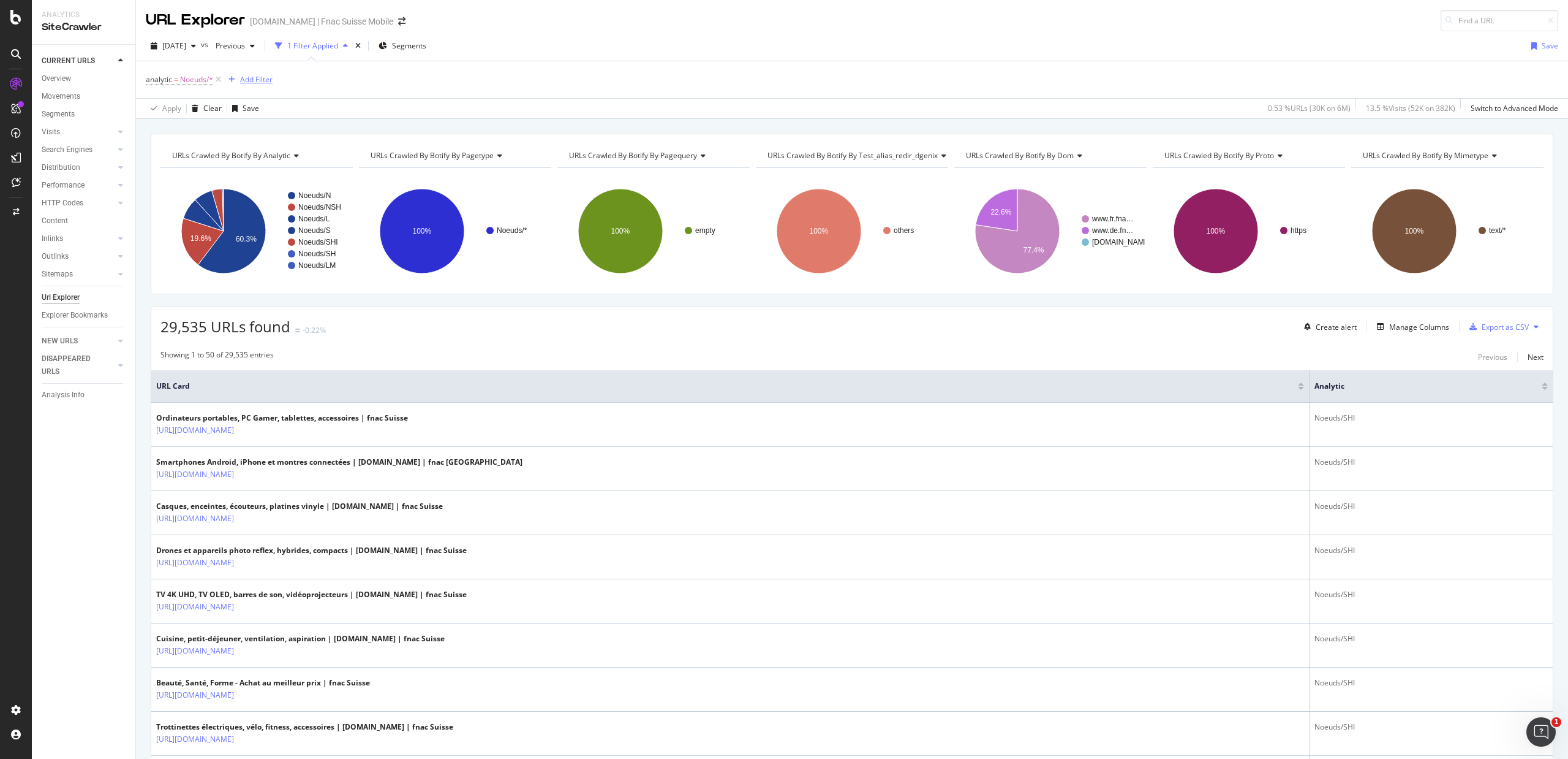
click at [254, 82] on div "Add Filter" at bounding box center [257, 78] width 33 height 10
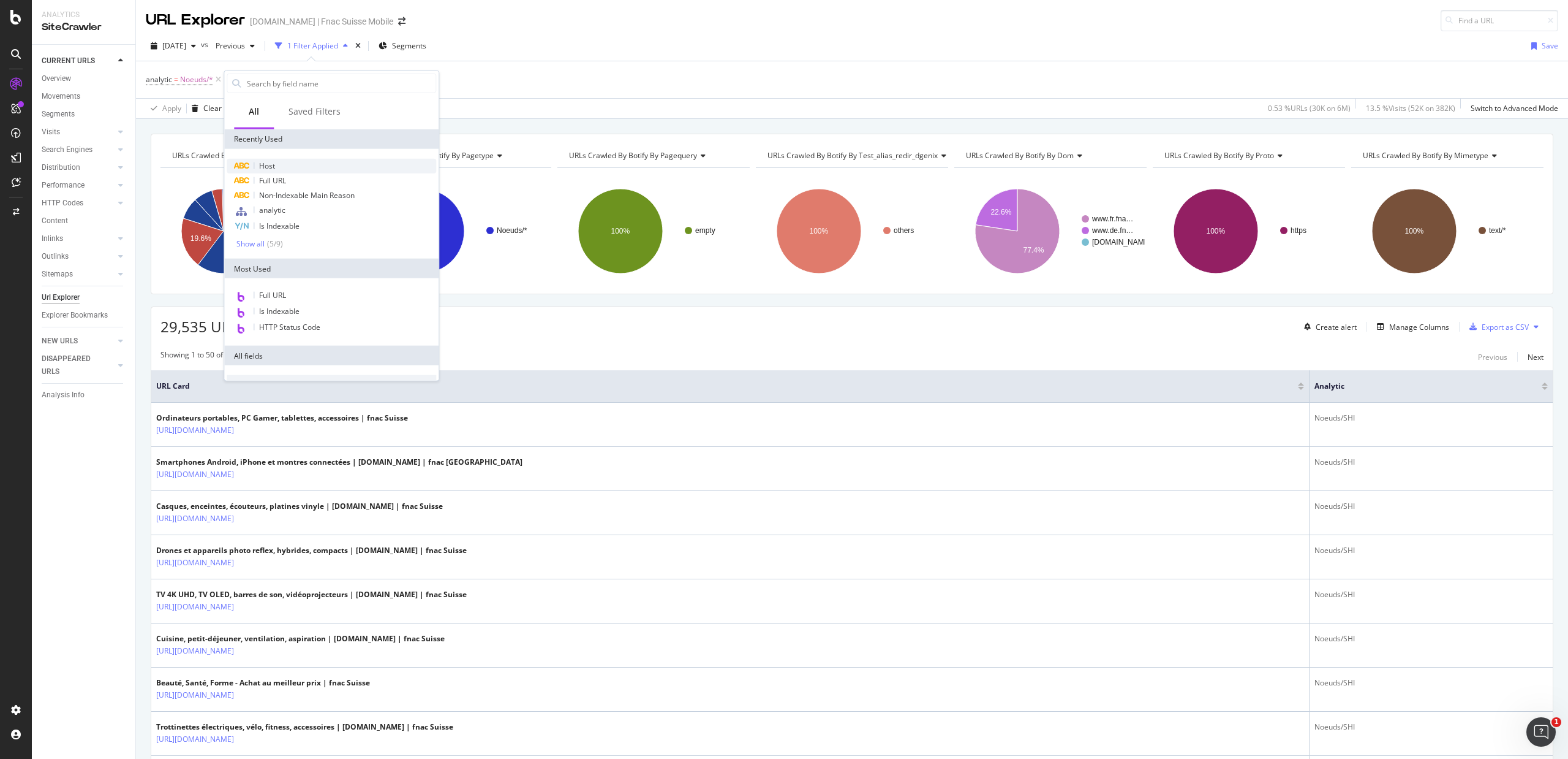
click at [346, 168] on div "Host" at bounding box center [331, 166] width 209 height 15
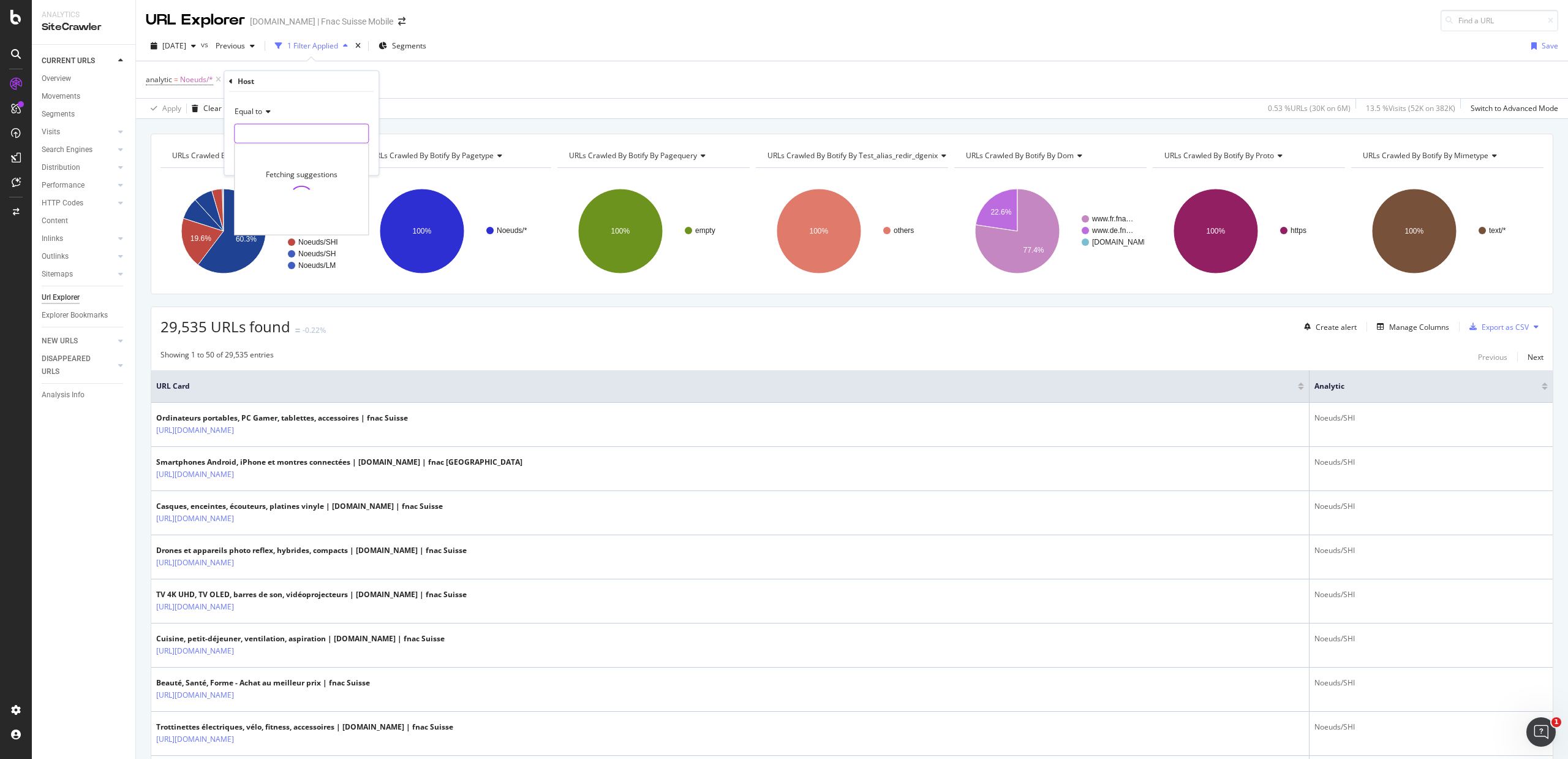
click at [321, 135] on input "text" at bounding box center [301, 134] width 134 height 20
click at [304, 149] on span "[DOMAIN_NAME]" at bounding box center [275, 149] width 76 height 10
type input "[DOMAIN_NAME]"
click at [361, 159] on div "Apply" at bounding box center [359, 159] width 19 height 10
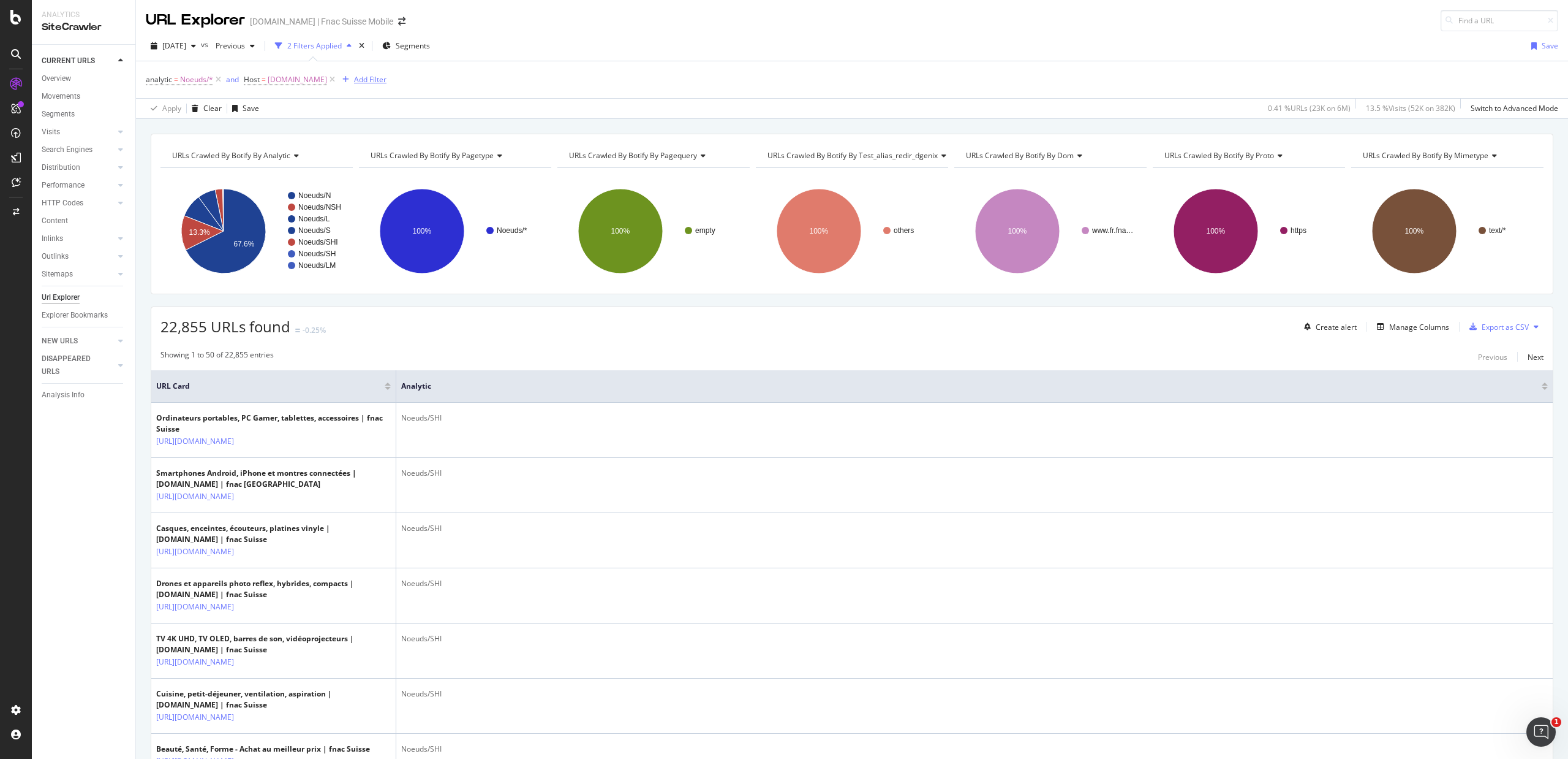
click at [349, 87] on div "Add Filter" at bounding box center [362, 79] width 49 height 14
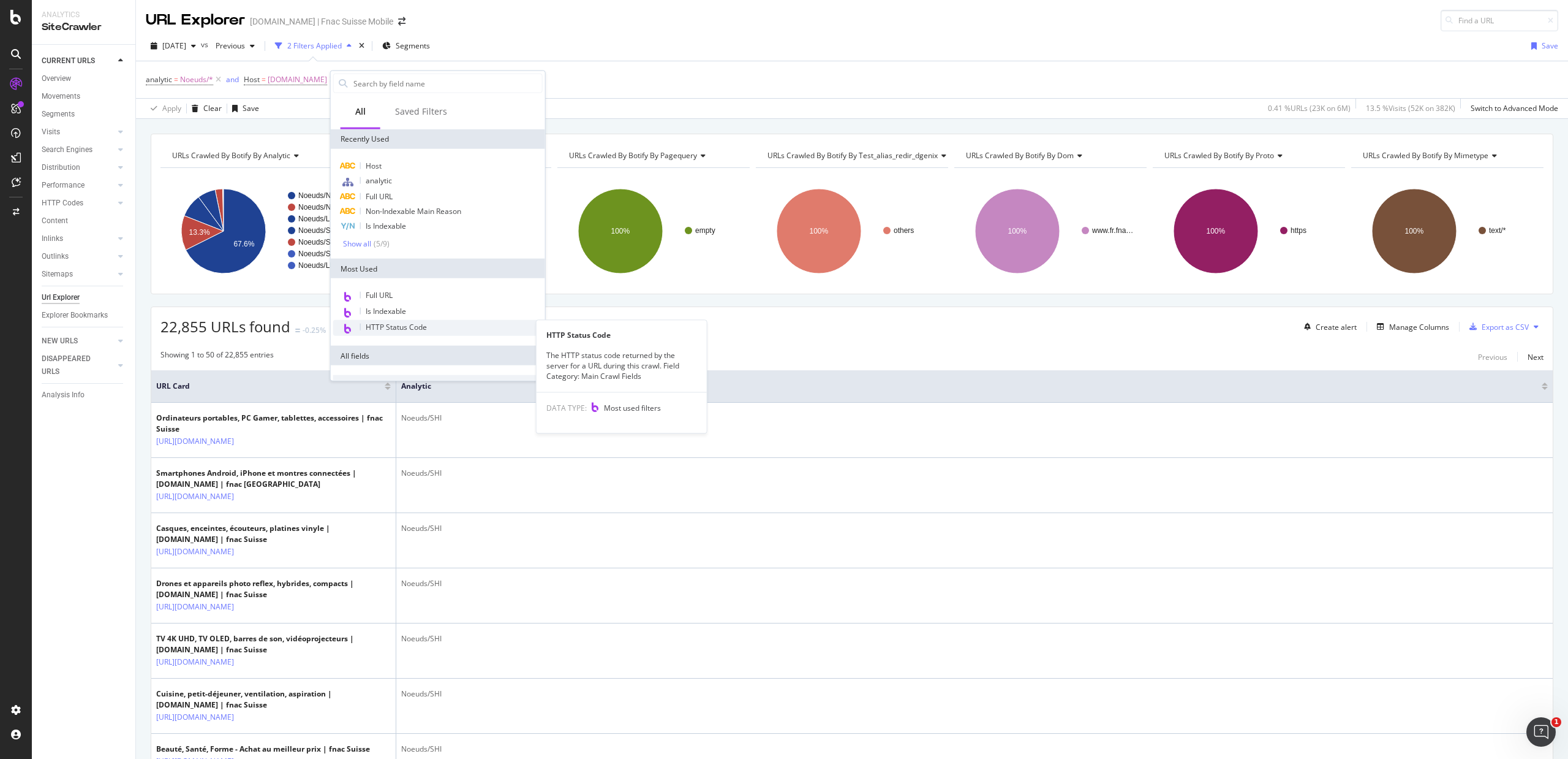
click at [400, 329] on span "HTTP Status Code" at bounding box center [396, 326] width 61 height 10
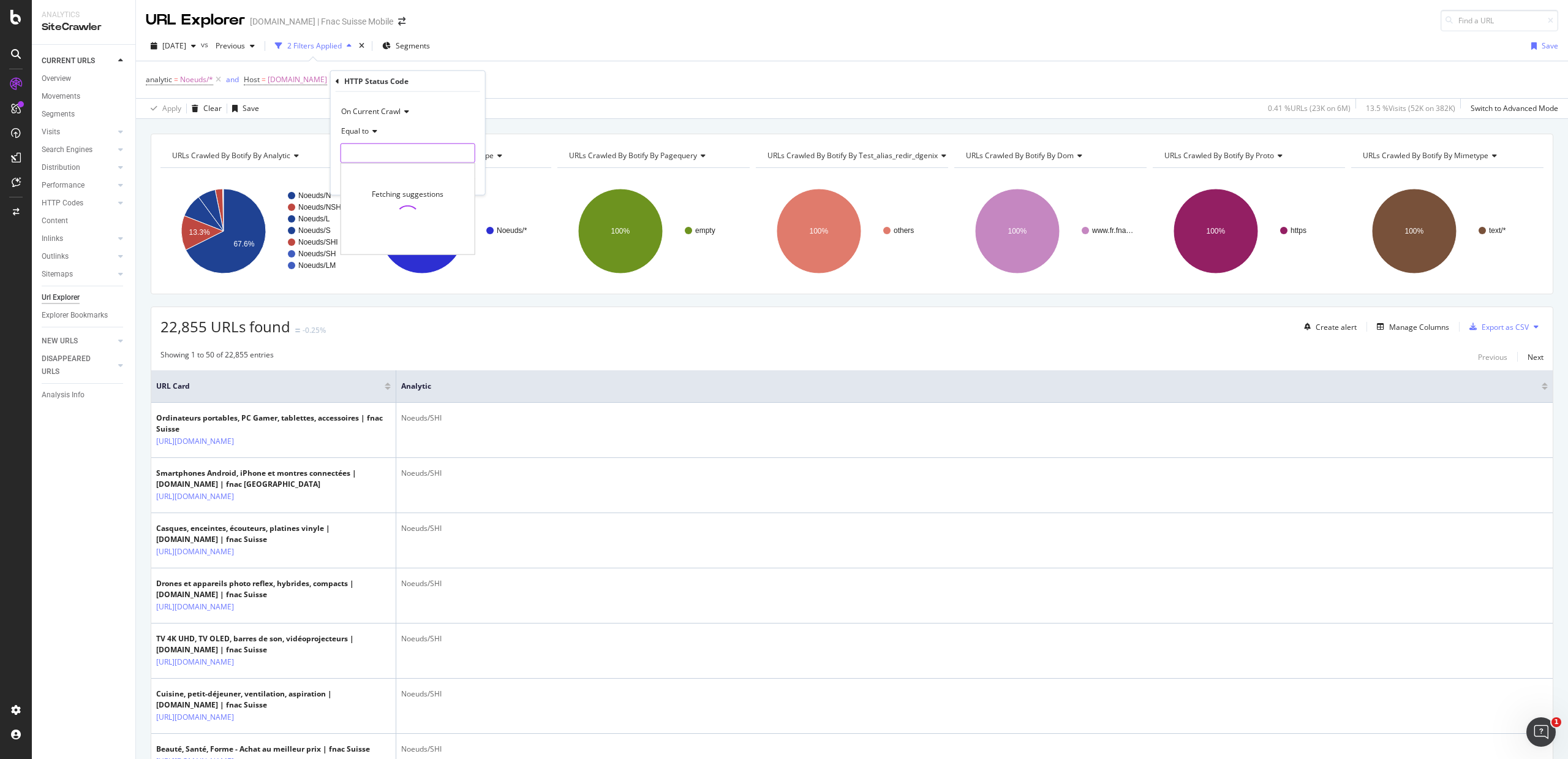
click at [391, 158] on input "number" at bounding box center [408, 153] width 135 height 20
click at [383, 175] on span "200" at bounding box center [382, 169] width 76 height 10
type input "200"
click at [460, 177] on div "Apply" at bounding box center [465, 178] width 19 height 10
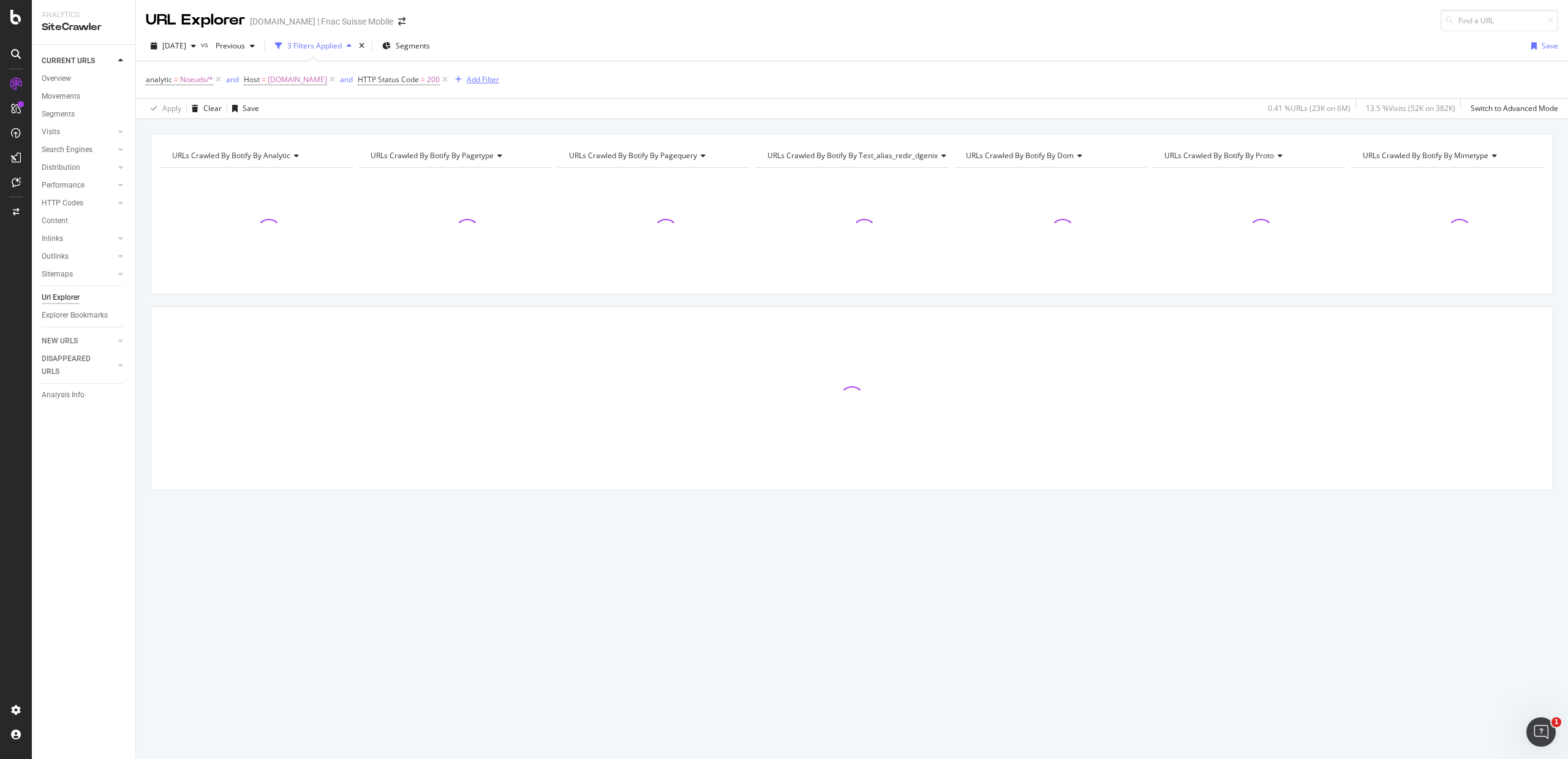
click at [471, 78] on div "Add Filter" at bounding box center [484, 78] width 33 height 10
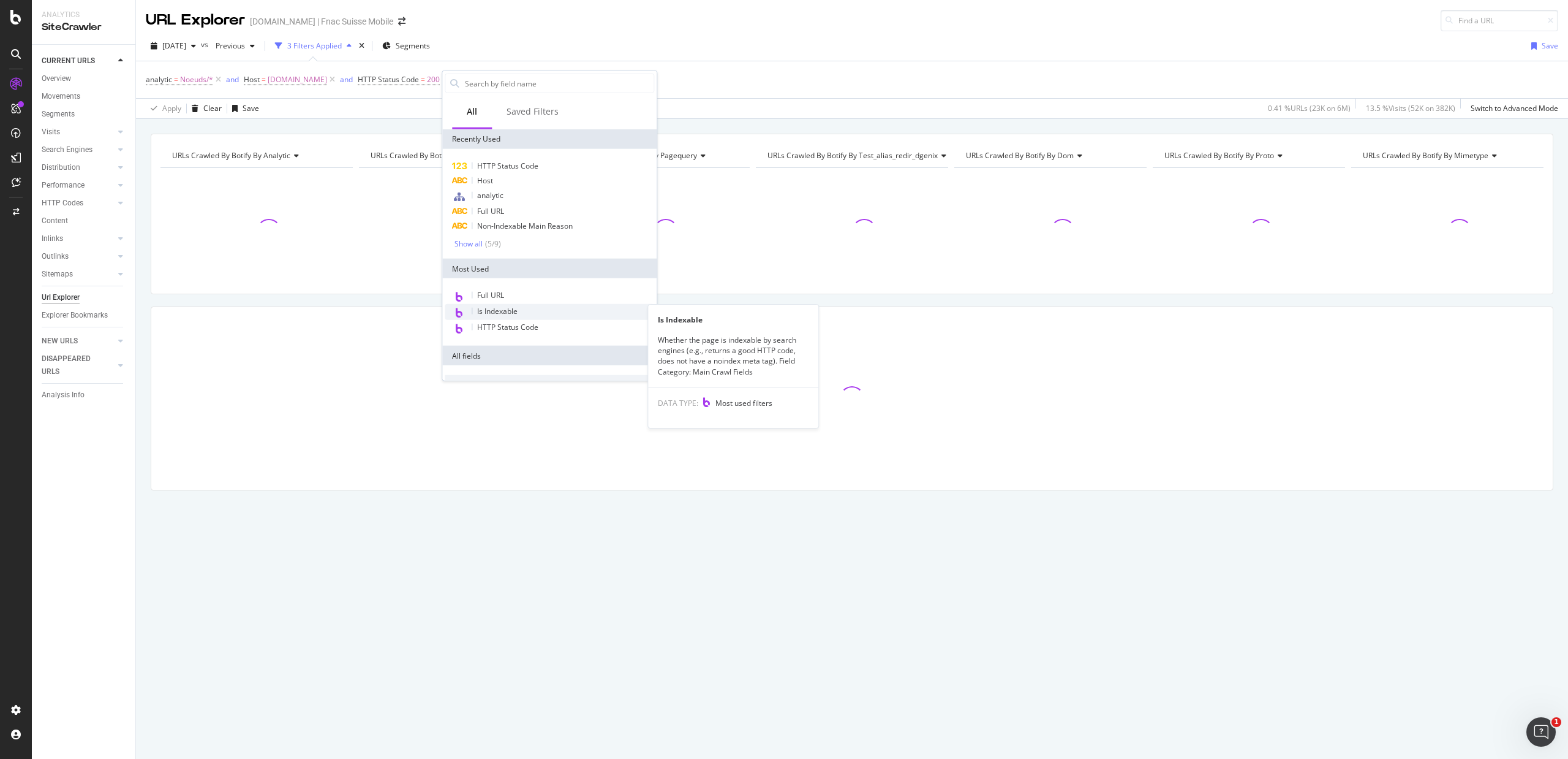
click at [481, 306] on span "Is Indexable" at bounding box center [497, 311] width 40 height 10
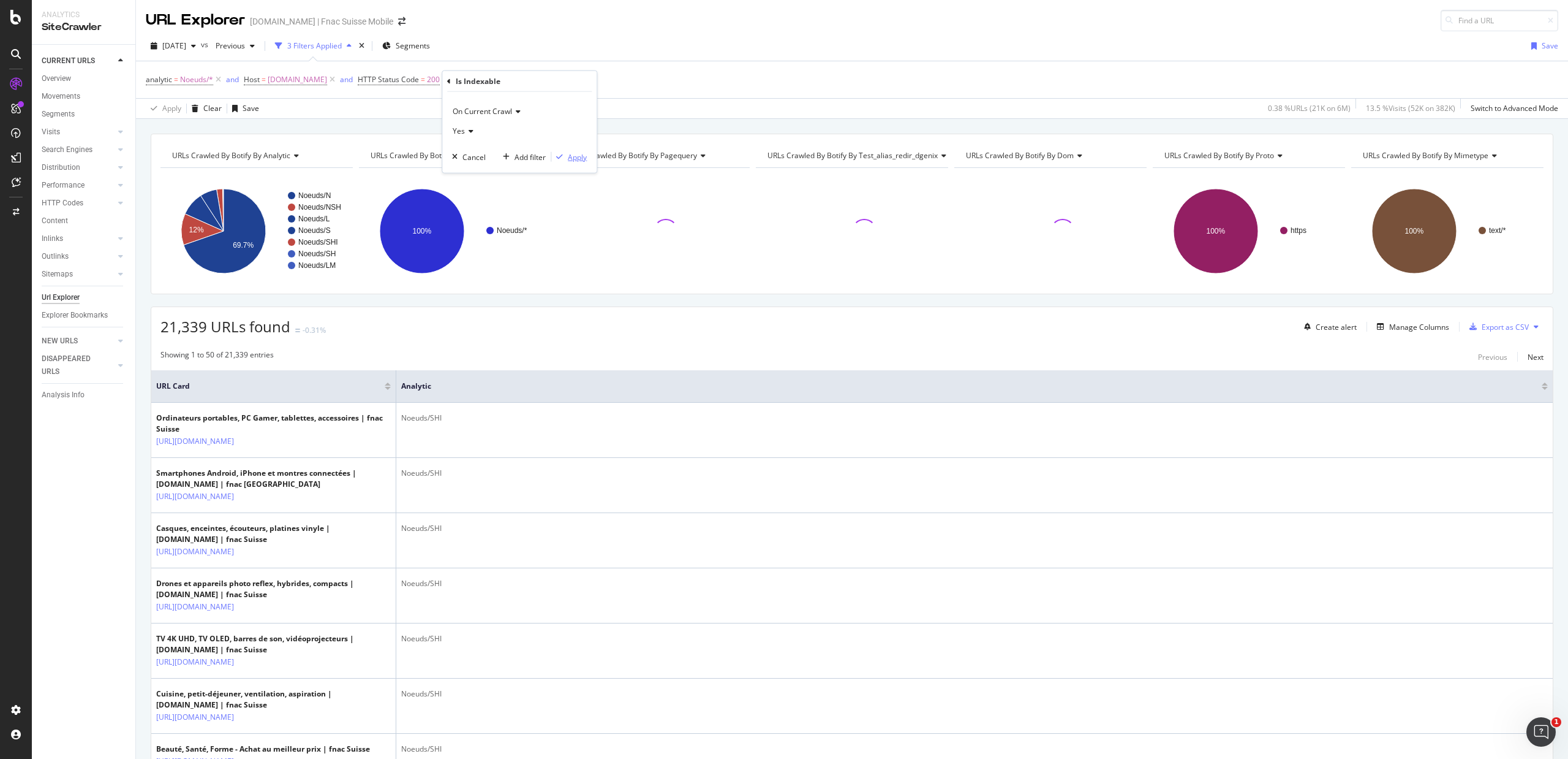
click at [557, 153] on icon "button" at bounding box center [559, 157] width 6 height 7
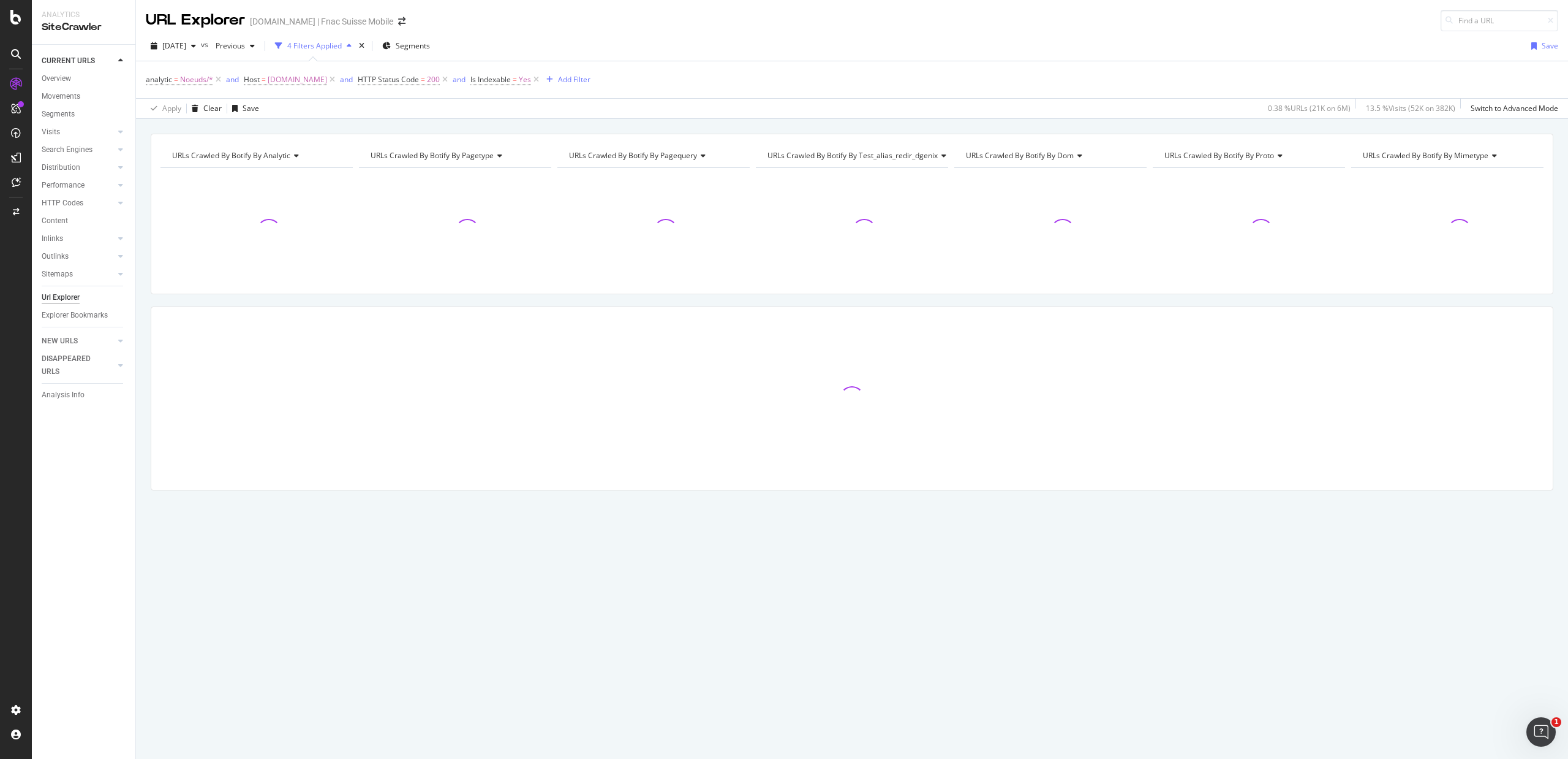
drag, startPoint x: 557, startPoint y: 153, endPoint x: 565, endPoint y: 152, distance: 8.1
click at [565, 152] on div "URLs Crawled By Botify By pagequery Chart (by Value) Table Expand Export as CSV…" at bounding box center [653, 155] width 192 height 25
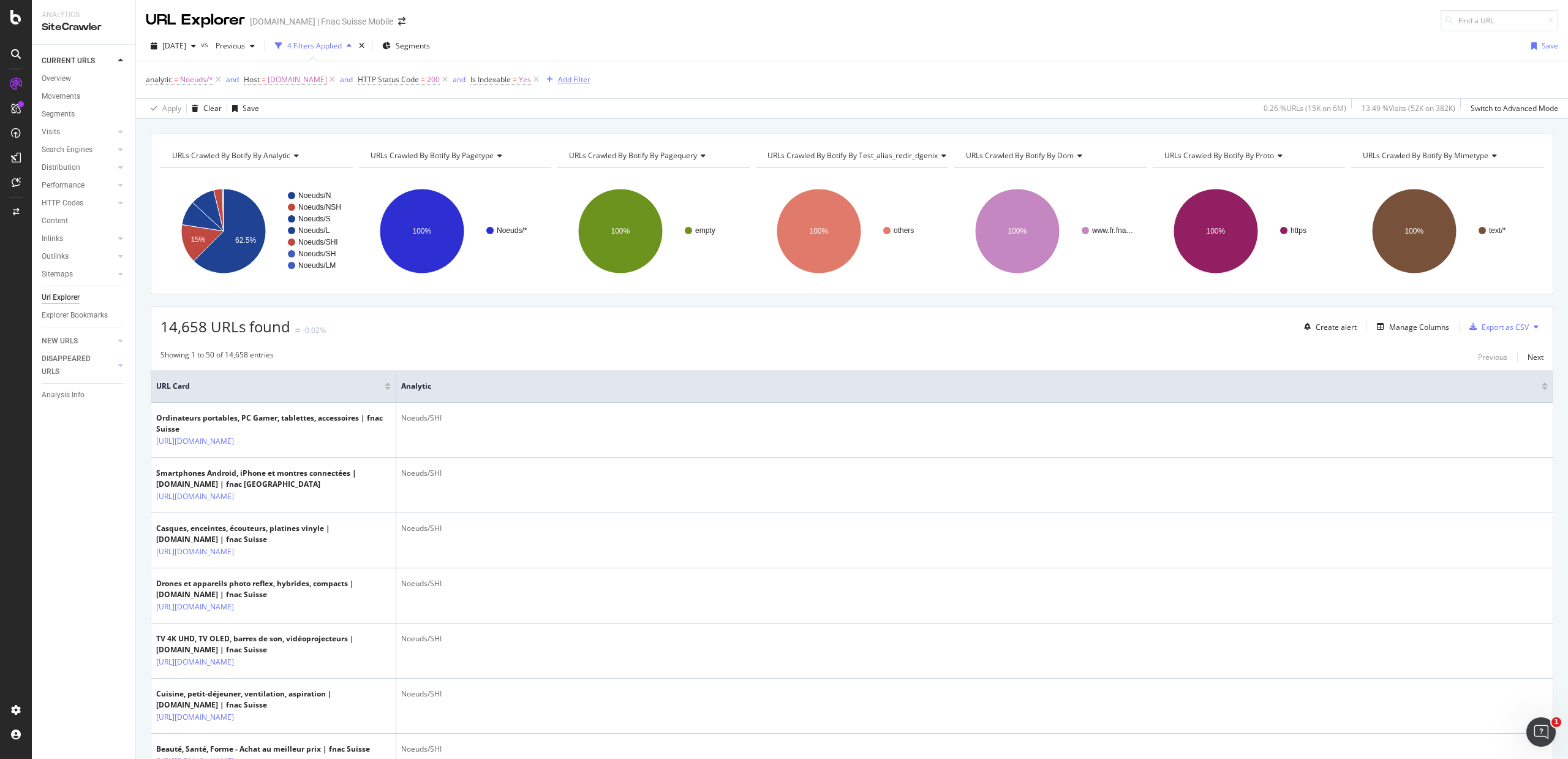
click at [559, 76] on div "Add Filter" at bounding box center [575, 78] width 33 height 10
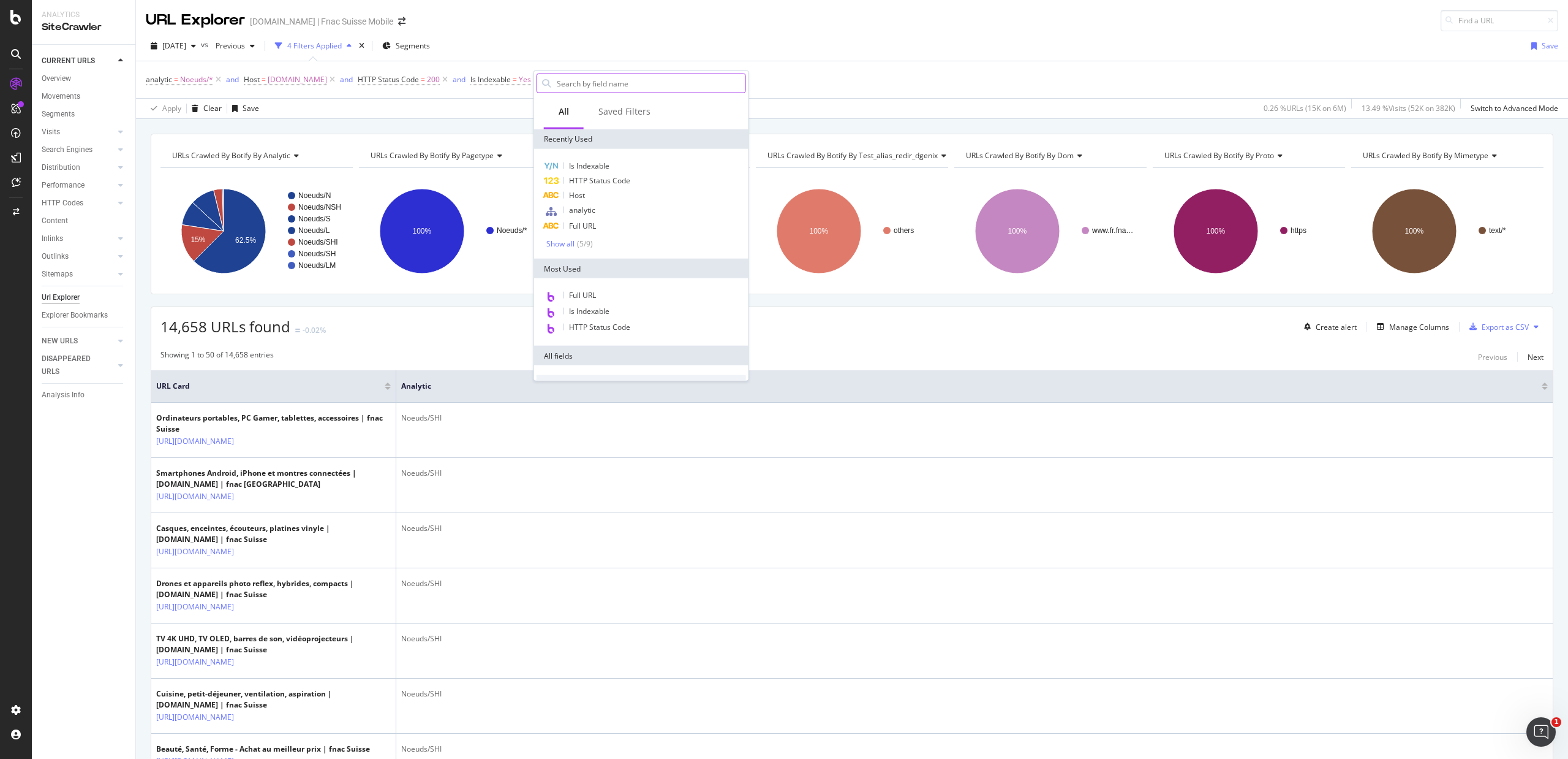
click at [602, 82] on input "text" at bounding box center [650, 83] width 190 height 18
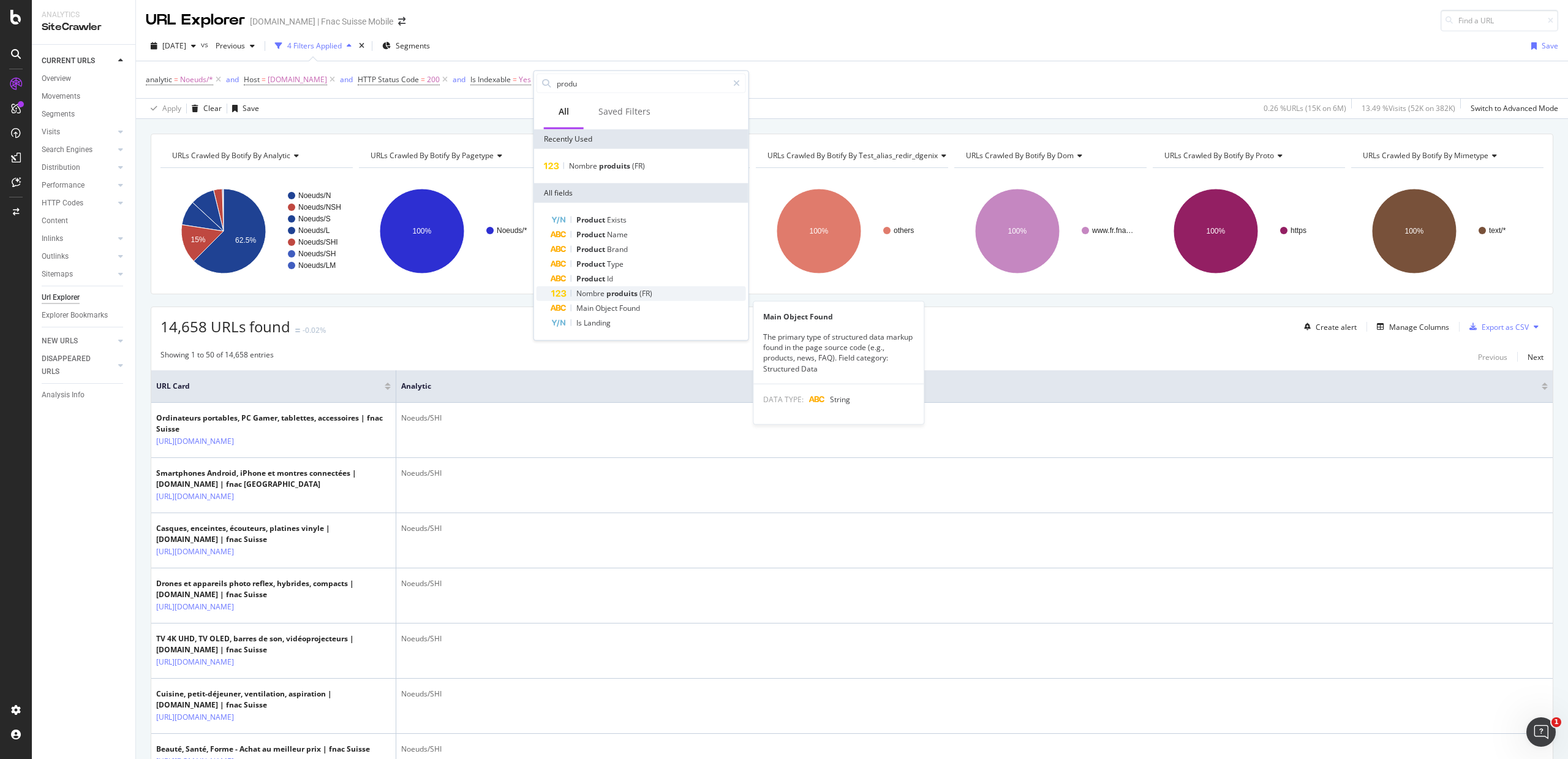
type input "produ"
click at [647, 291] on span "(FR)" at bounding box center [646, 292] width 13 height 10
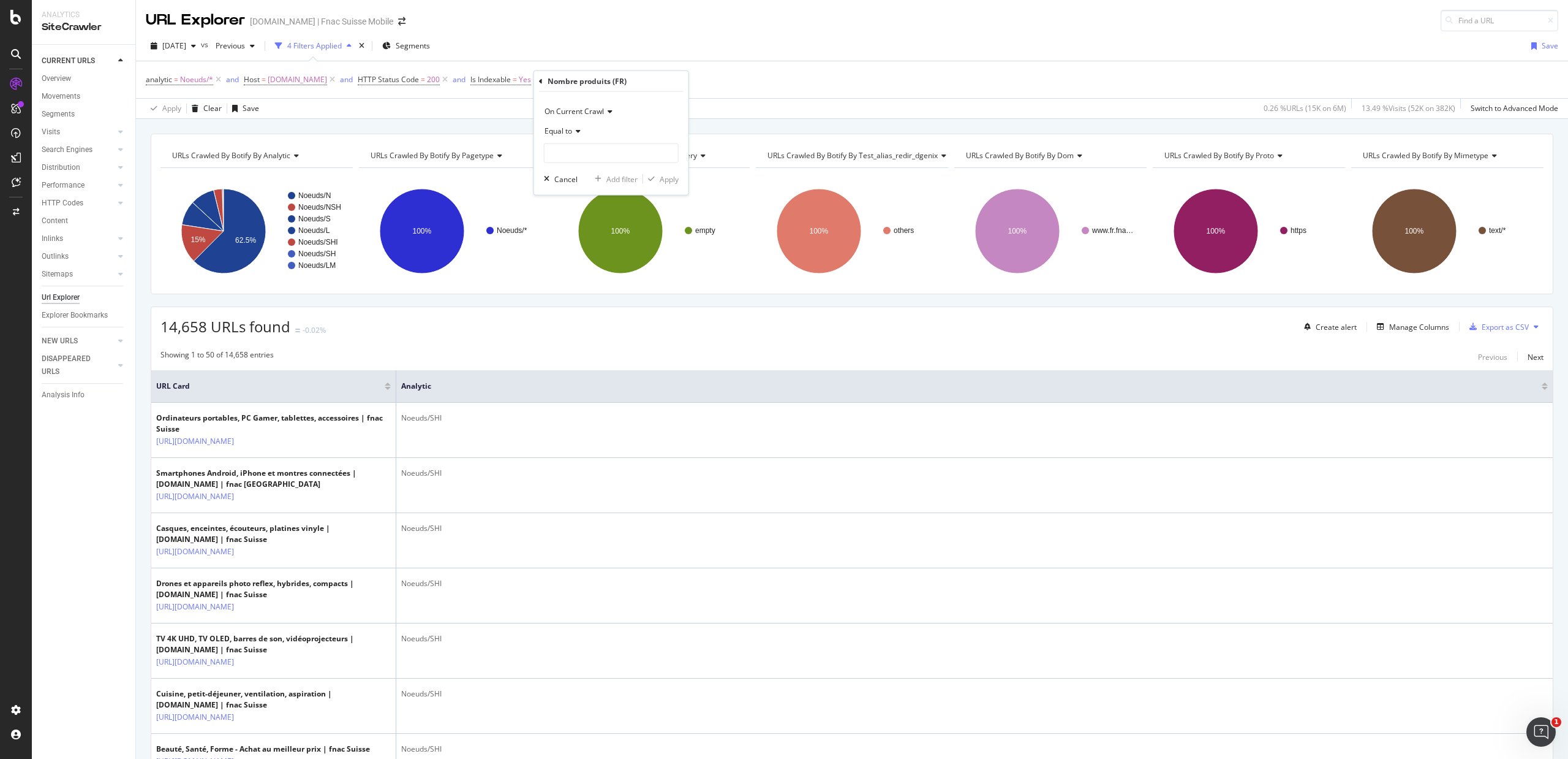
click at [561, 130] on span "Equal to" at bounding box center [558, 130] width 27 height 10
click at [577, 184] on span "Less than" at bounding box center [566, 187] width 33 height 10
click at [584, 159] on input "number" at bounding box center [611, 153] width 135 height 20
type input "5"
click at [663, 174] on div "Apply" at bounding box center [669, 178] width 19 height 10
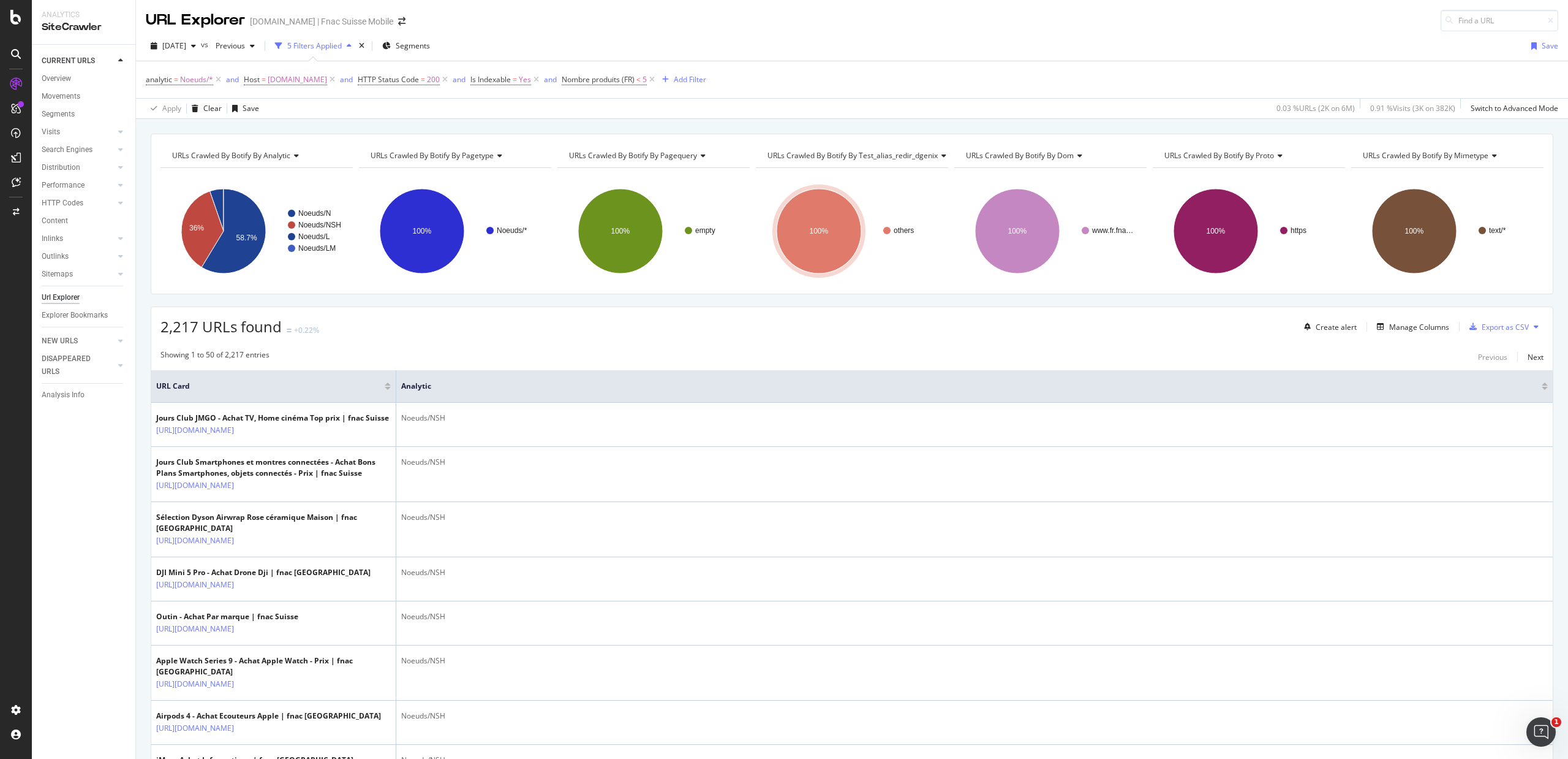
drag, startPoint x: 643, startPoint y: 79, endPoint x: 614, endPoint y: 79, distance: 29.0
click at [647, 79] on icon at bounding box center [651, 79] width 10 height 12
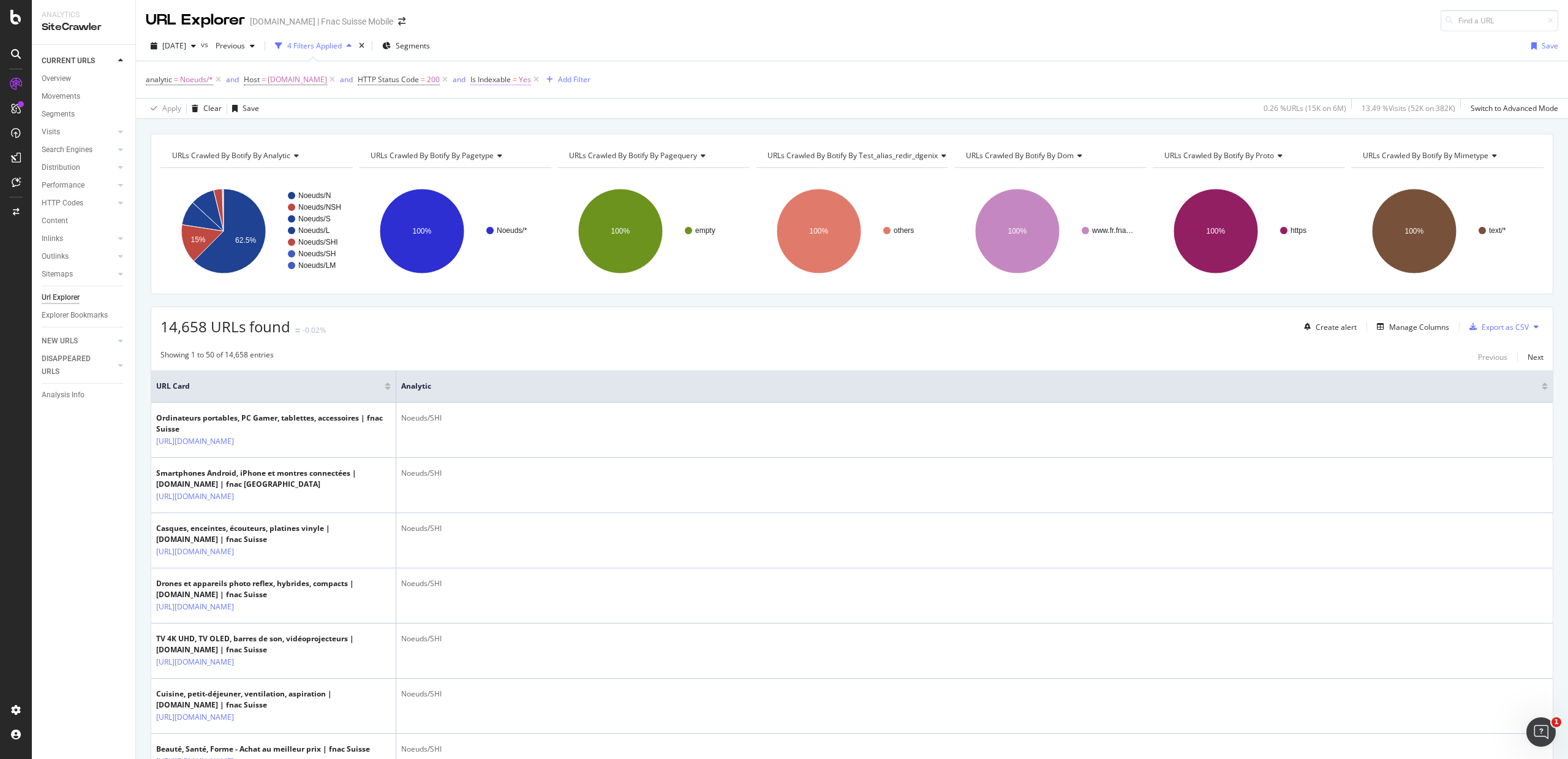
click at [503, 79] on span "Is Indexable" at bounding box center [491, 78] width 40 height 10
click at [485, 128] on icon at bounding box center [489, 129] width 8 height 7
click at [489, 165] on div "No" at bounding box center [542, 169] width 131 height 15
click at [589, 150] on div "Apply" at bounding box center [598, 155] width 19 height 10
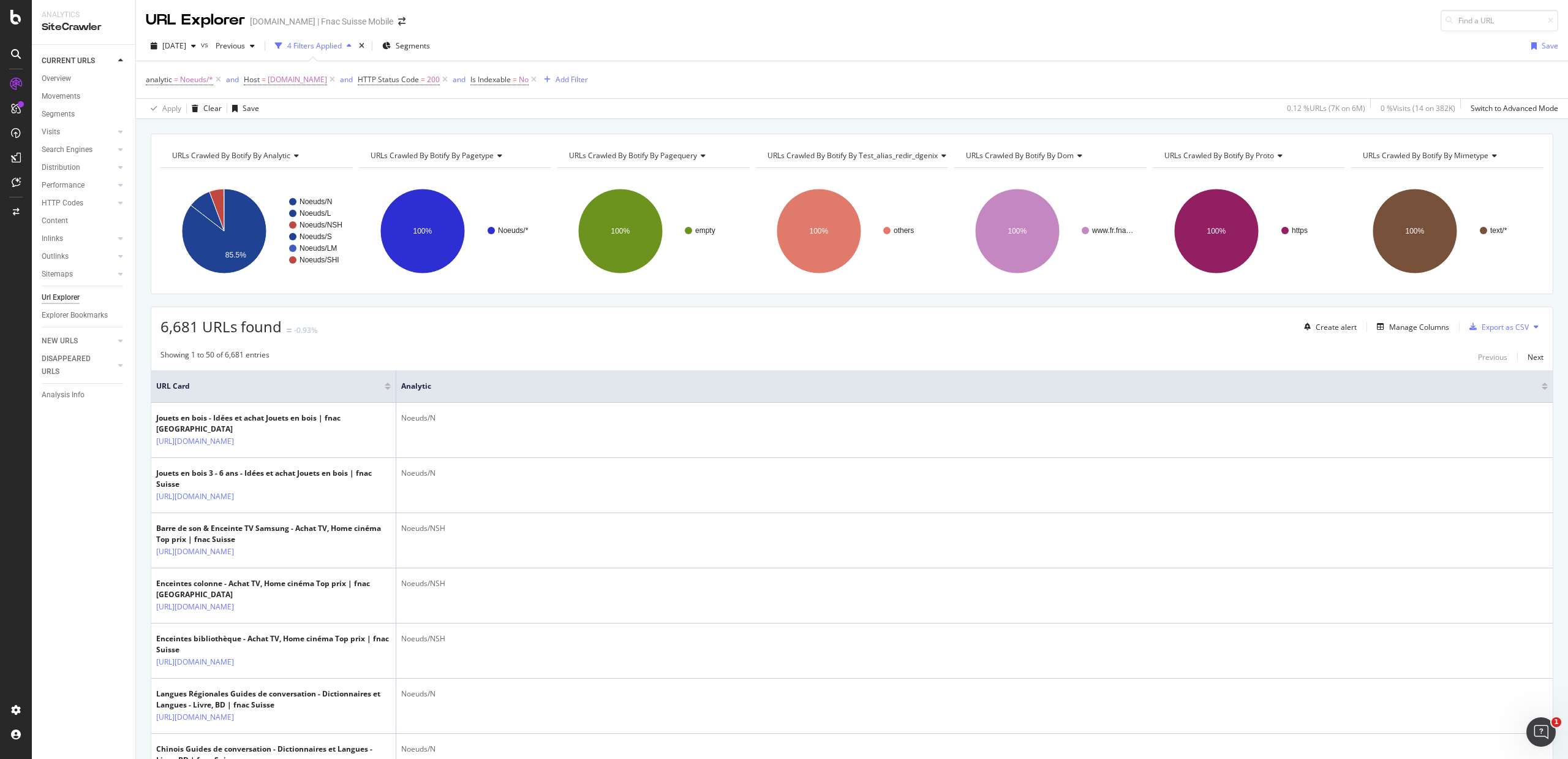
click at [492, 356] on div "Showing 1 to 50 of 6,681 entries Previous Next" at bounding box center [851, 356] width 1401 height 15
click at [529, 81] on icon at bounding box center [534, 79] width 10 height 12
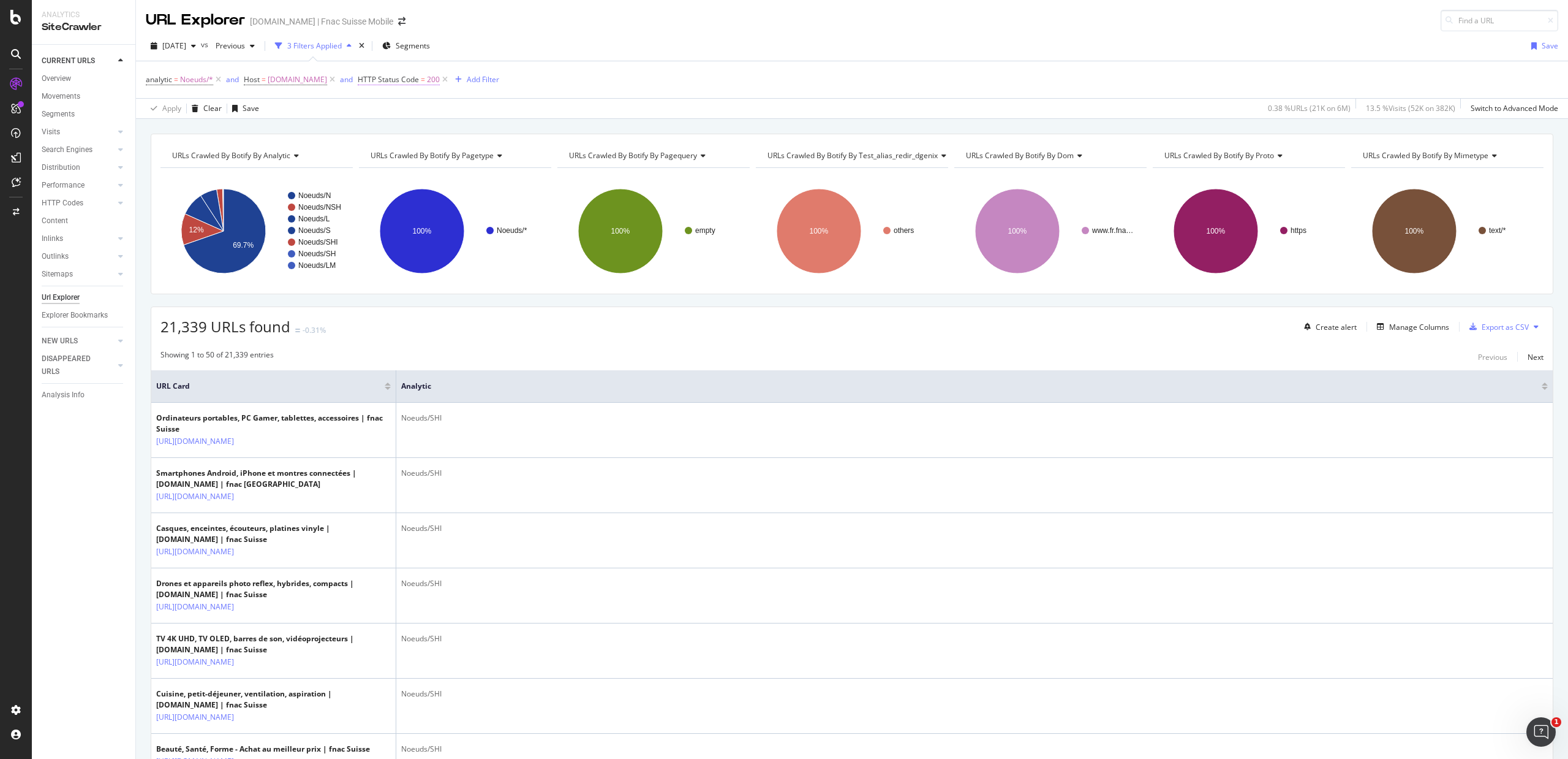
click at [403, 83] on span "HTTP Status Code" at bounding box center [388, 78] width 61 height 10
click at [380, 128] on span "Equal to" at bounding box center [375, 128] width 27 height 10
click at [387, 168] on span "Not Equal to" at bounding box center [388, 170] width 42 height 10
click at [490, 179] on div "Apply" at bounding box center [485, 177] width 19 height 10
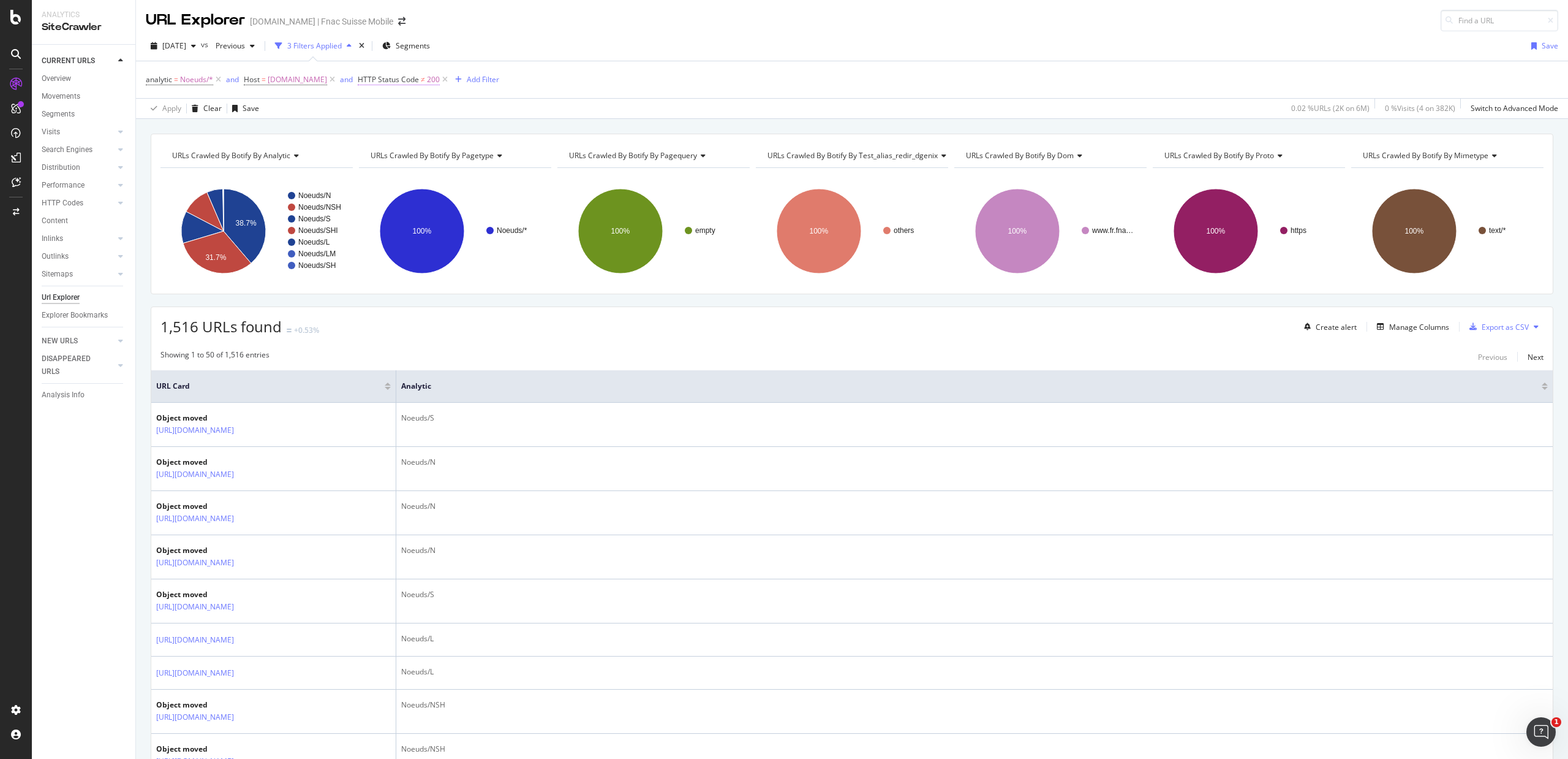
click at [427, 81] on span "200" at bounding box center [433, 79] width 13 height 17
click at [566, 85] on div "analytic = Noeuds/* and Host = [DOMAIN_NAME] and HTTP Status Code ≠ 200 Add Fil…" at bounding box center [851, 79] width 1412 height 36
click at [440, 82] on icon at bounding box center [444, 79] width 10 height 12
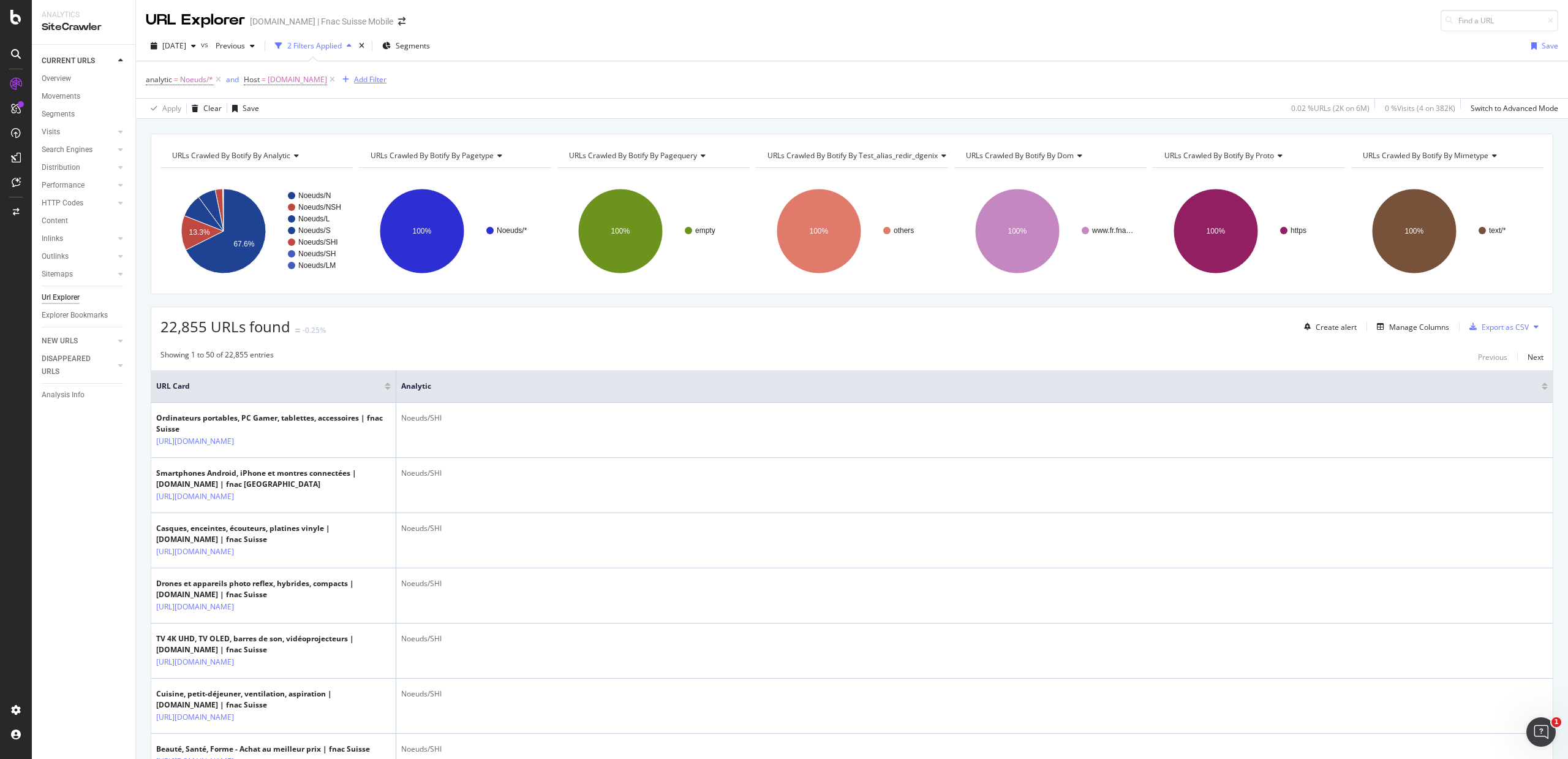
click at [366, 79] on div "Add Filter" at bounding box center [371, 78] width 33 height 10
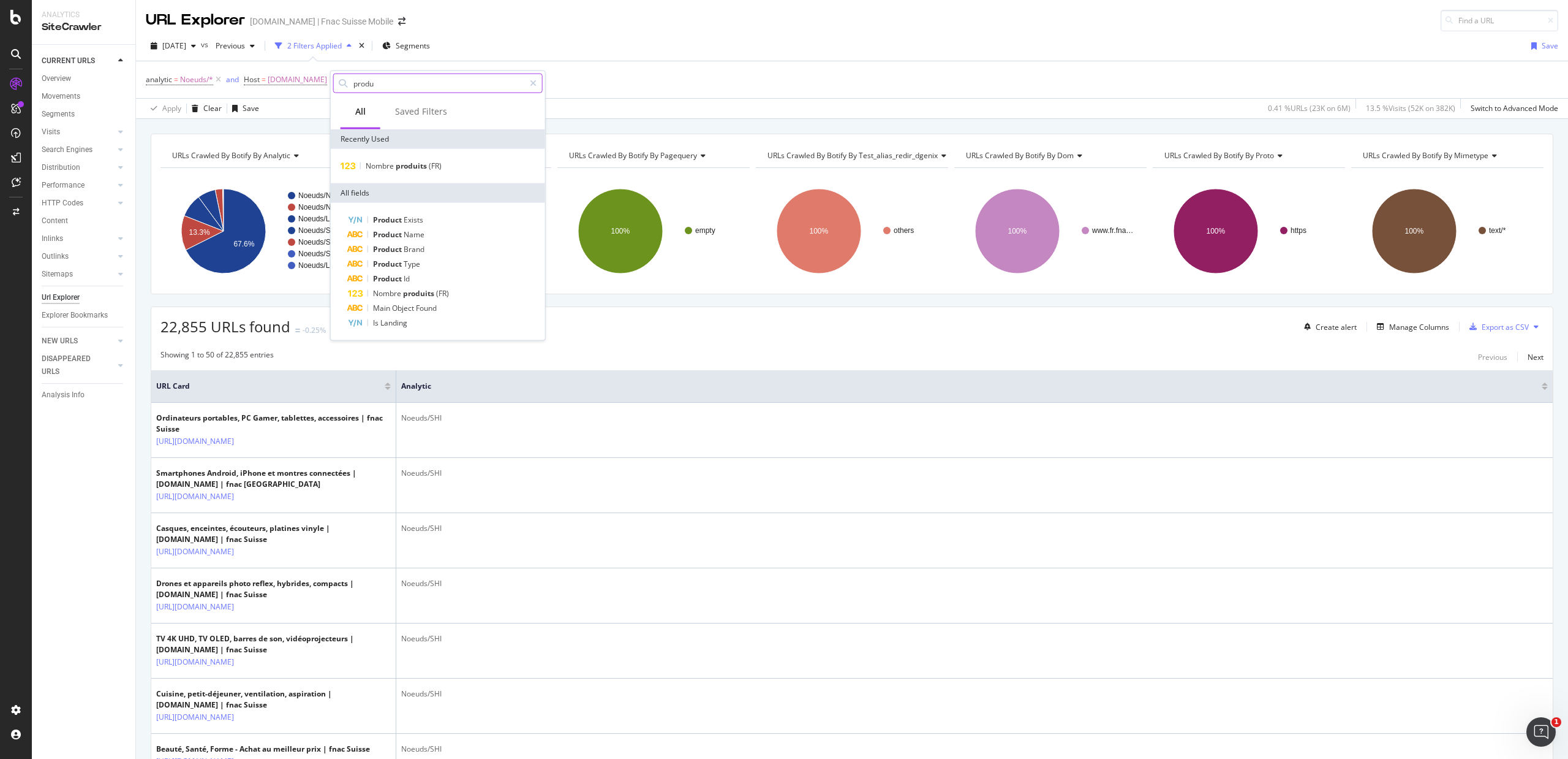
click at [387, 89] on input "produ" at bounding box center [438, 83] width 172 height 18
type input "p"
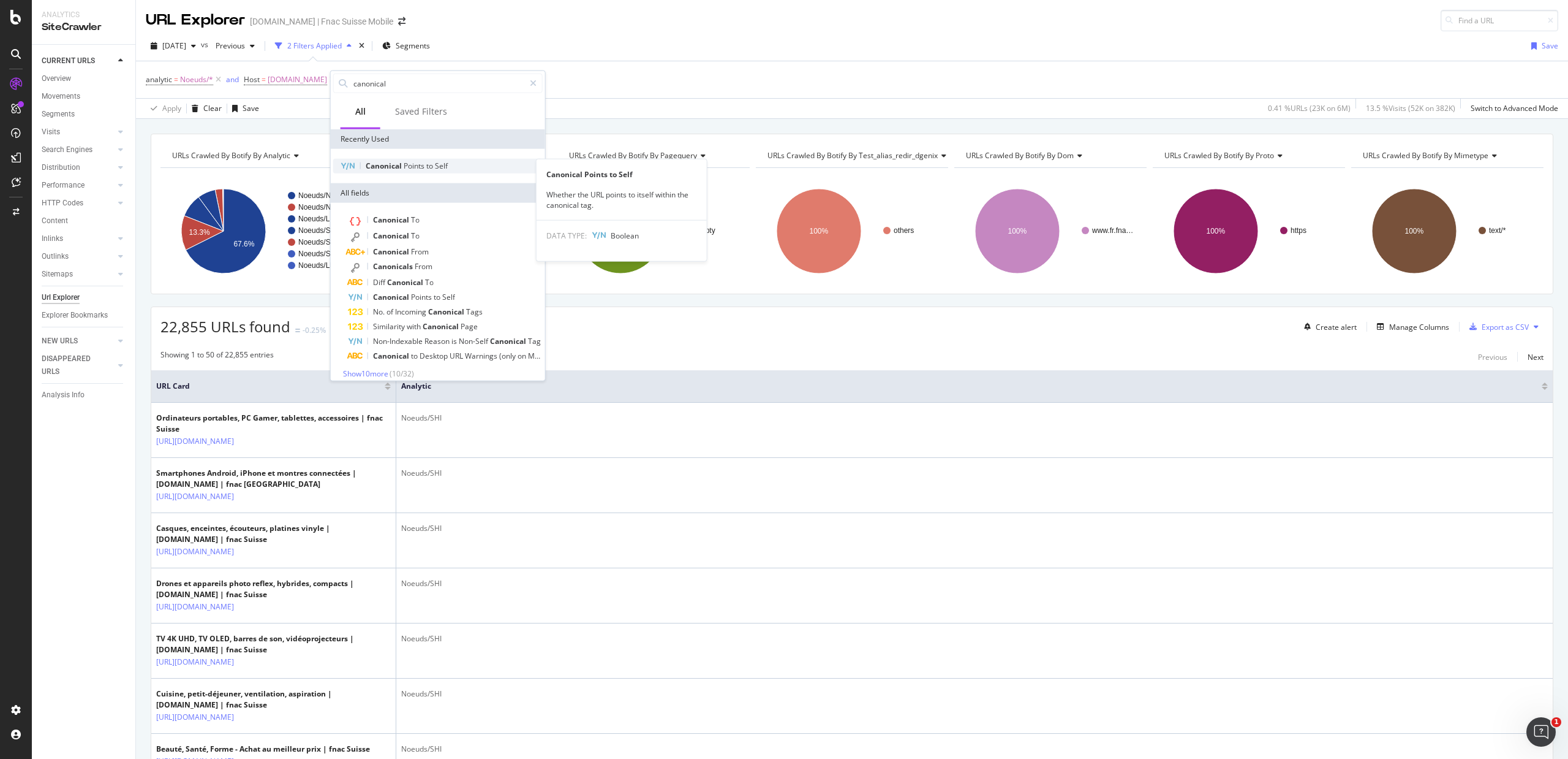
type input "canonical"
click at [437, 164] on span "Self" at bounding box center [442, 165] width 13 height 10
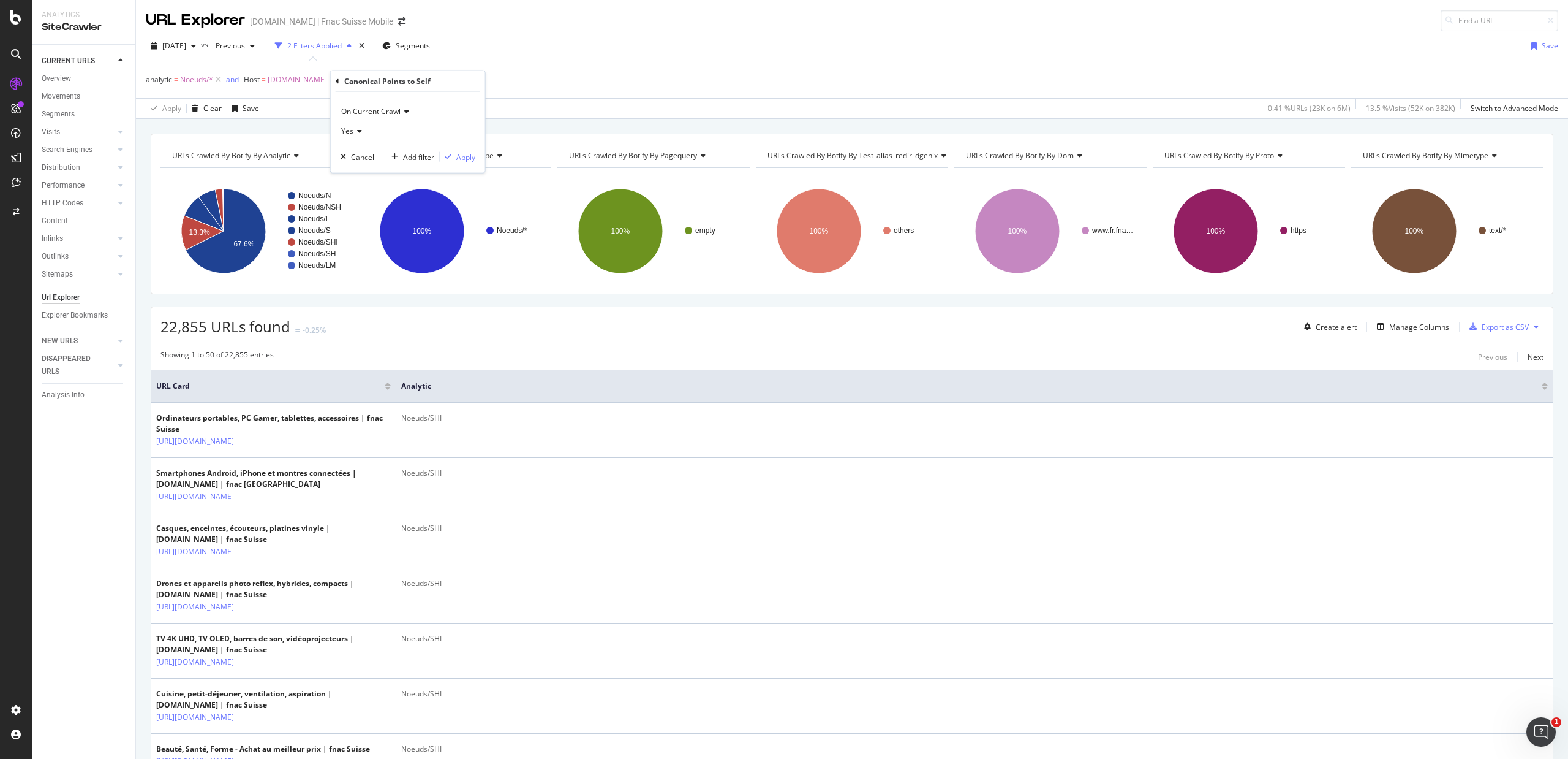
click at [347, 133] on span "Yes" at bounding box center [347, 130] width 12 height 10
click at [361, 164] on div "Yes" at bounding box center [409, 156] width 131 height 15
click at [351, 127] on span "Yes" at bounding box center [347, 130] width 12 height 10
click at [357, 172] on div "No" at bounding box center [409, 171] width 131 height 15
click at [464, 153] on div "Apply" at bounding box center [465, 156] width 19 height 10
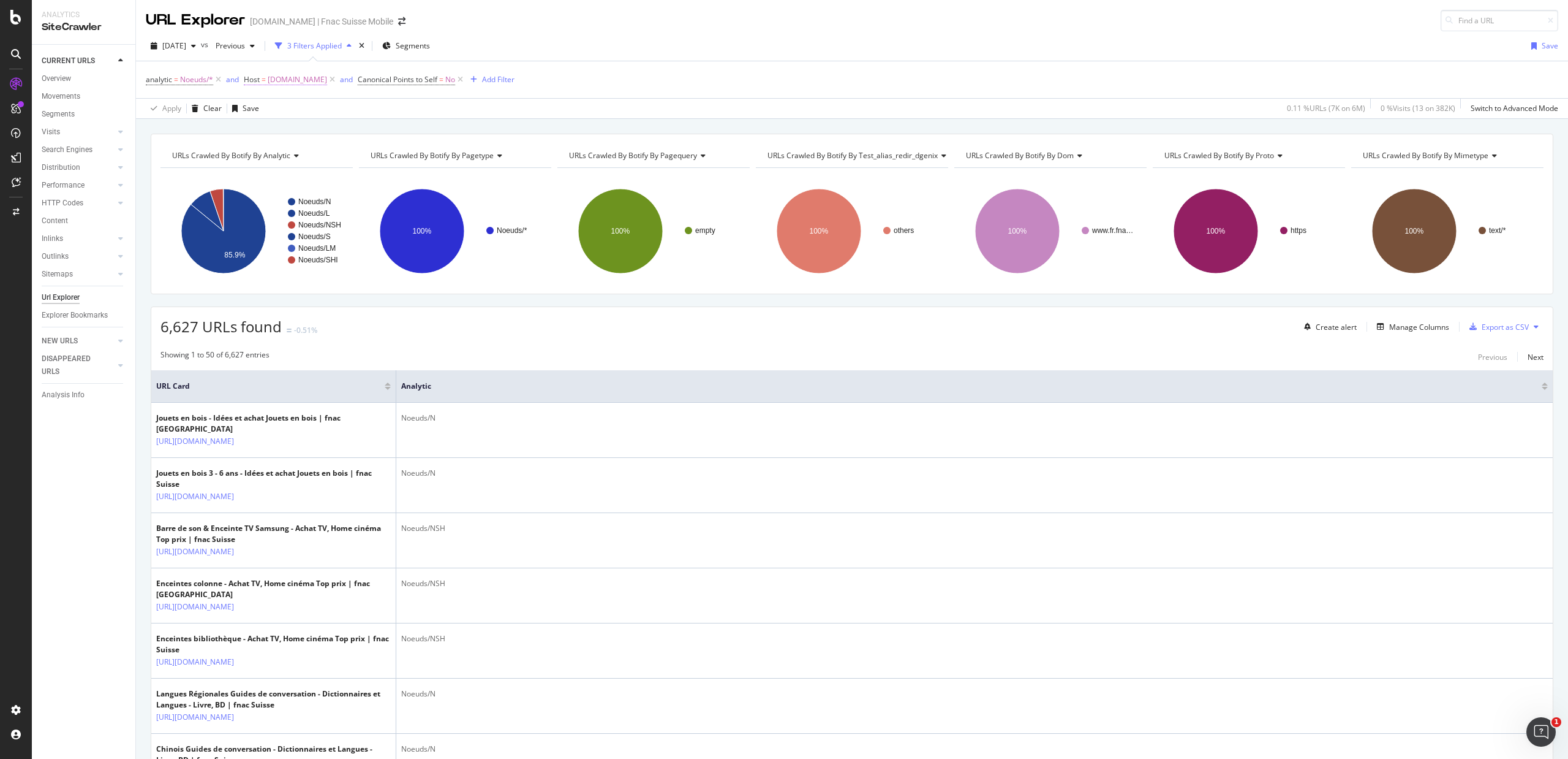
click at [277, 84] on span "[DOMAIN_NAME]" at bounding box center [297, 79] width 59 height 17
click at [280, 132] on input "[DOMAIN_NAME]" at bounding box center [313, 132] width 116 height 20
click at [293, 160] on span "[DOMAIN_NAME]" at bounding box center [299, 160] width 81 height 10
type input "[DOMAIN_NAME]"
click at [379, 157] on div "Apply" at bounding box center [380, 158] width 19 height 10
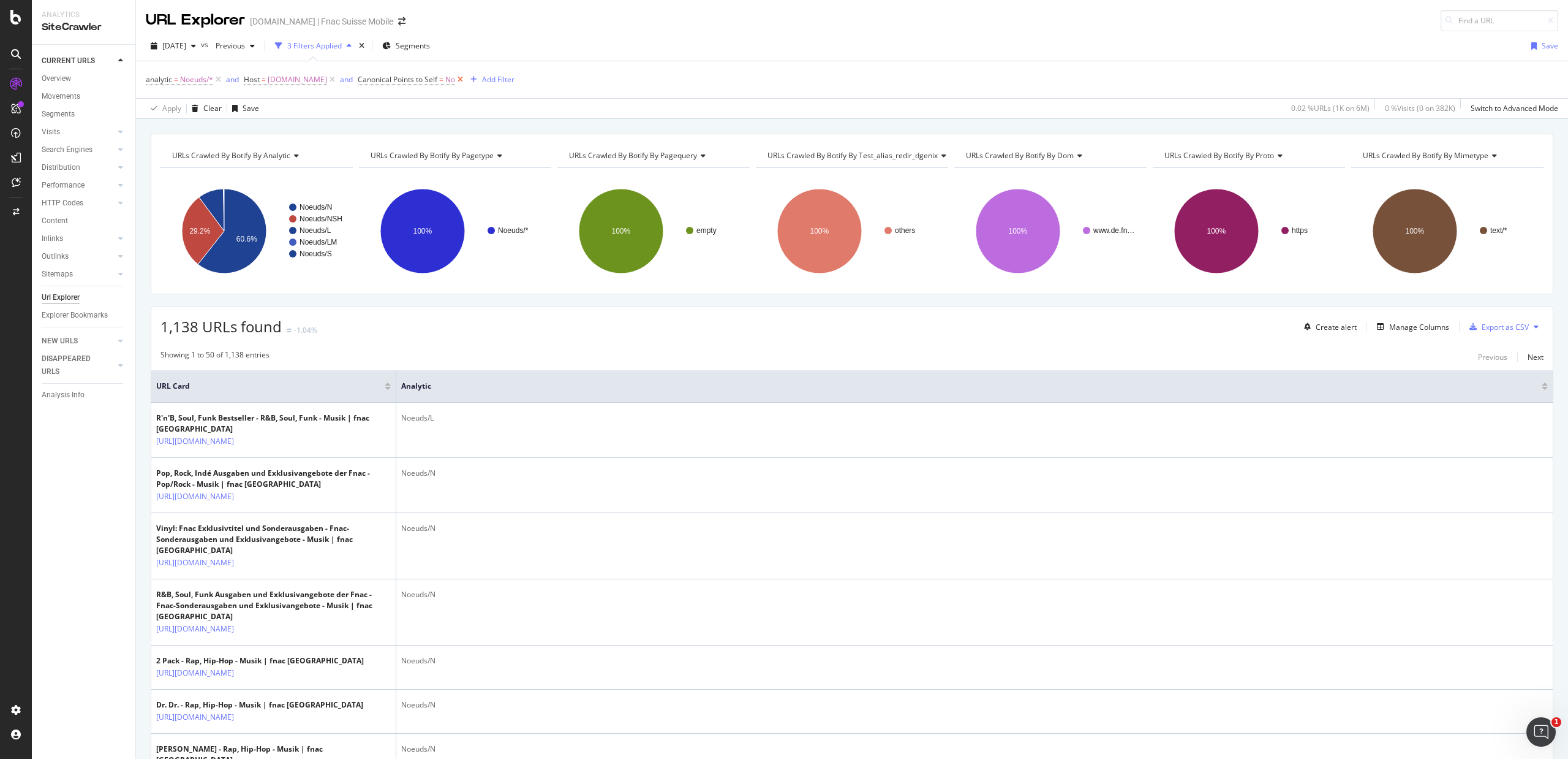
click at [456, 78] on icon at bounding box center [460, 79] width 10 height 12
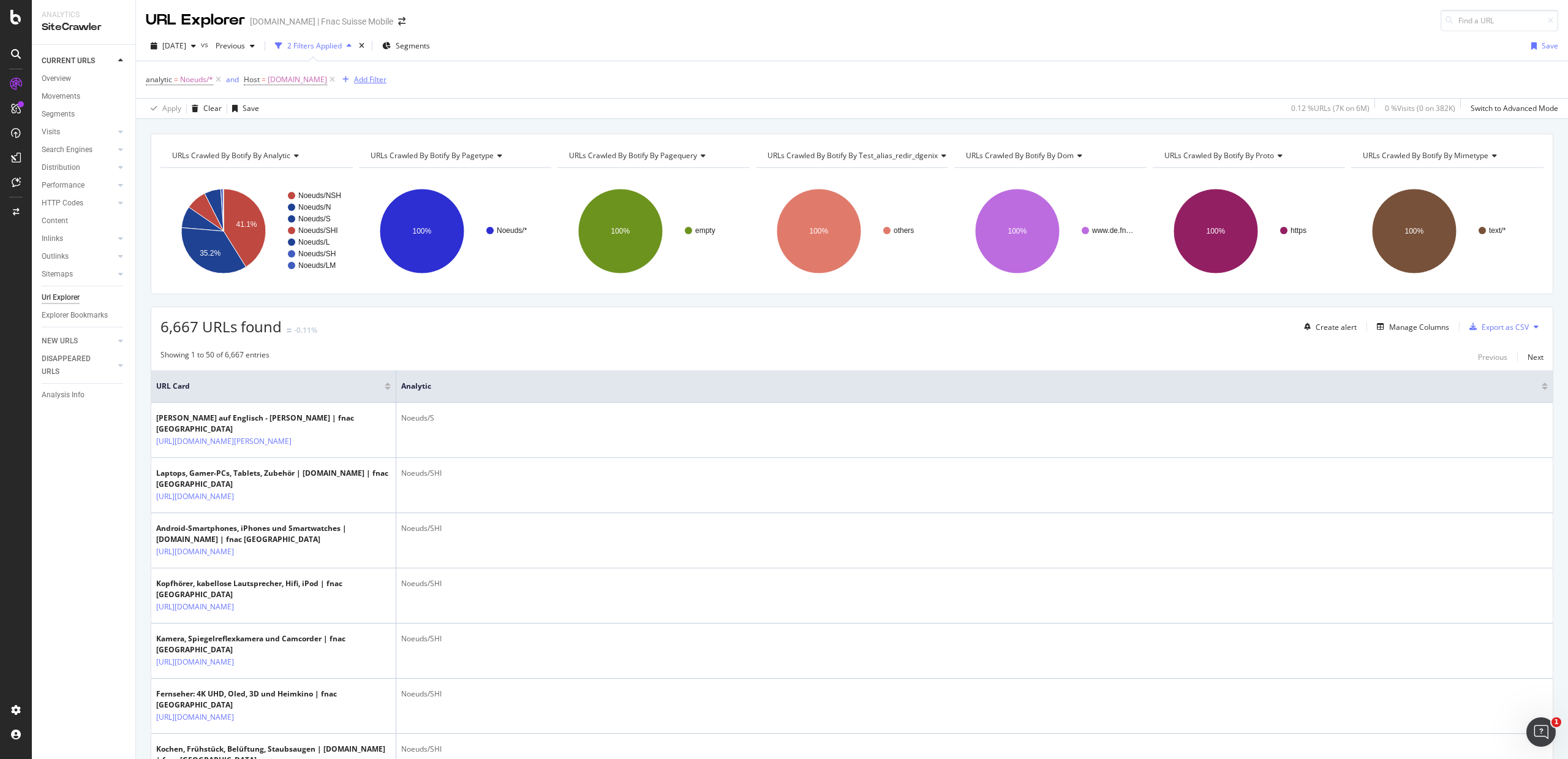
click at [358, 76] on div "Add Filter" at bounding box center [371, 78] width 33 height 10
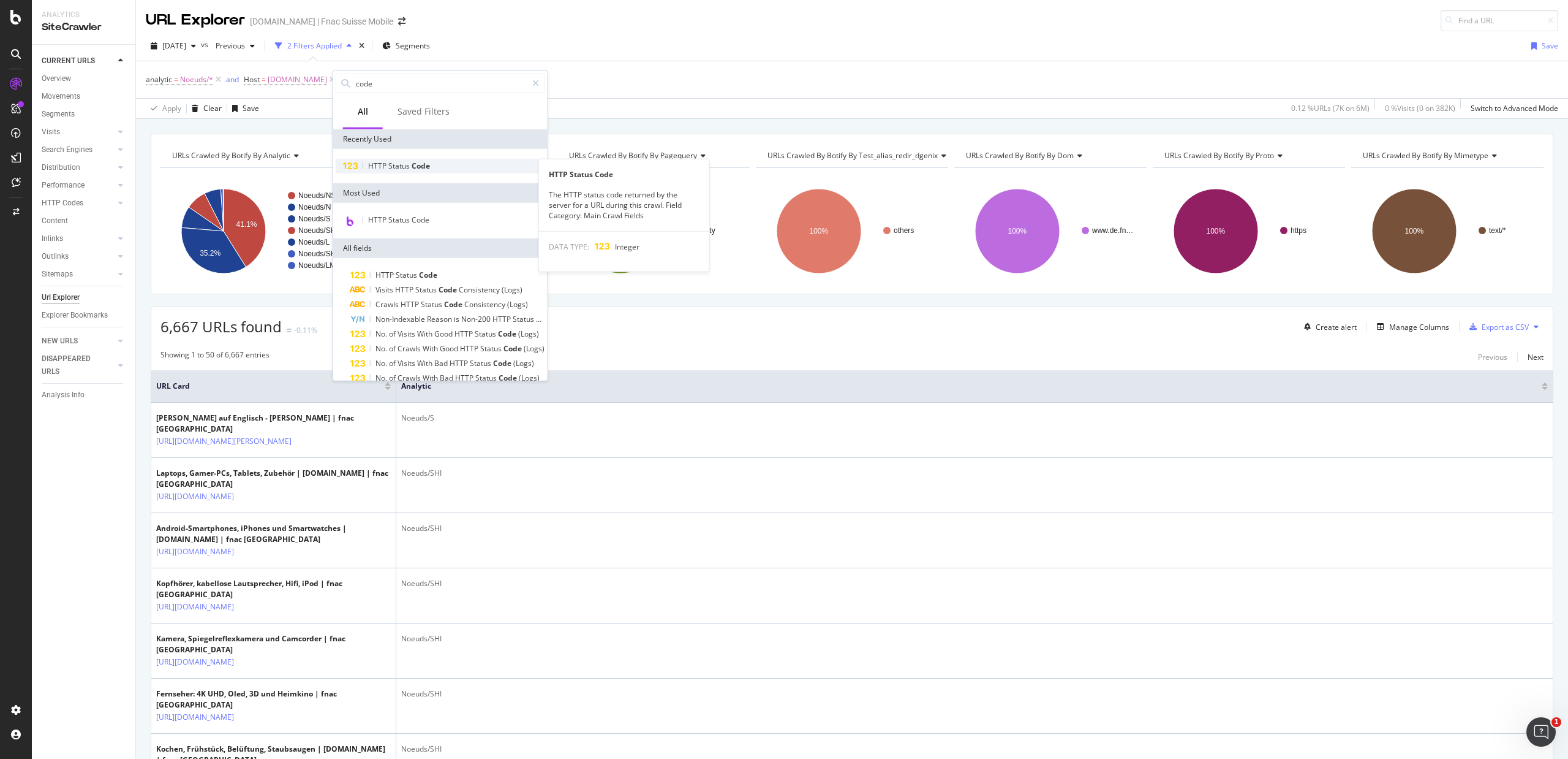
type input "code"
click at [432, 165] on div "HTTP Status Code" at bounding box center [441, 166] width 209 height 15
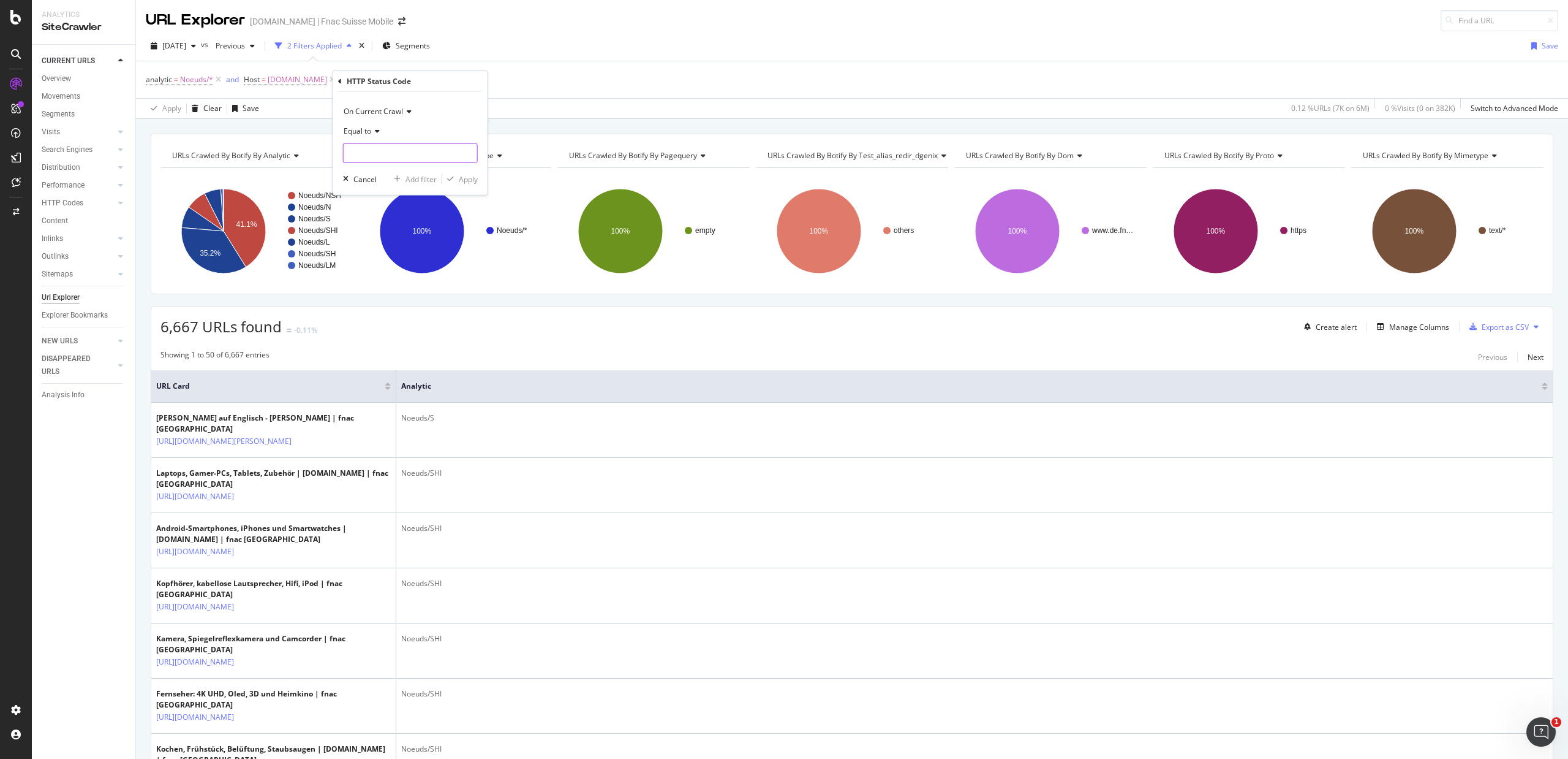
click at [420, 156] on input "number" at bounding box center [411, 153] width 135 height 20
click at [387, 171] on span "200" at bounding box center [384, 169] width 76 height 10
type input "200"
click at [464, 182] on div "Apply" at bounding box center [468, 178] width 19 height 10
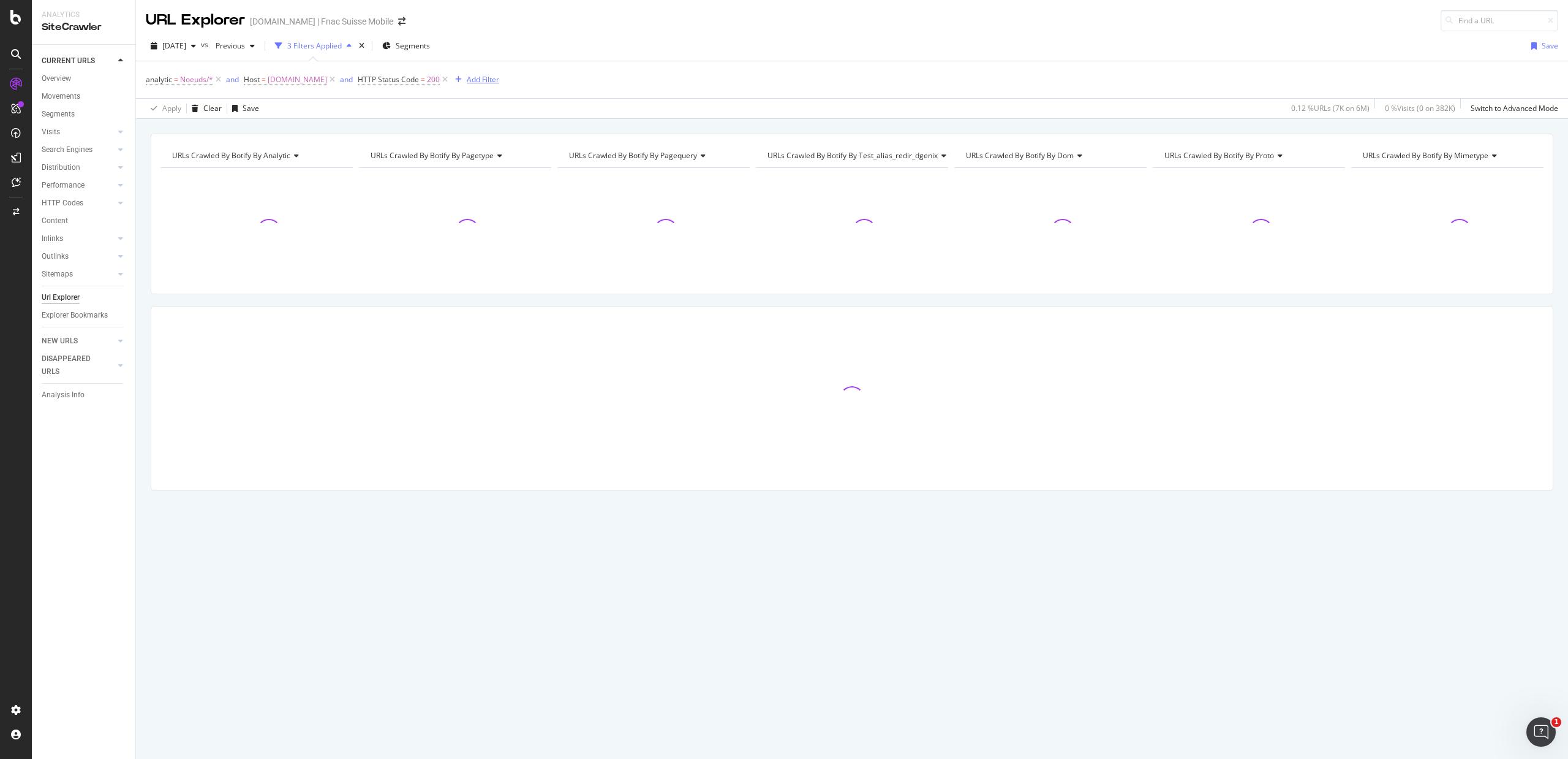
click at [471, 77] on div "Add Filter" at bounding box center [484, 78] width 33 height 10
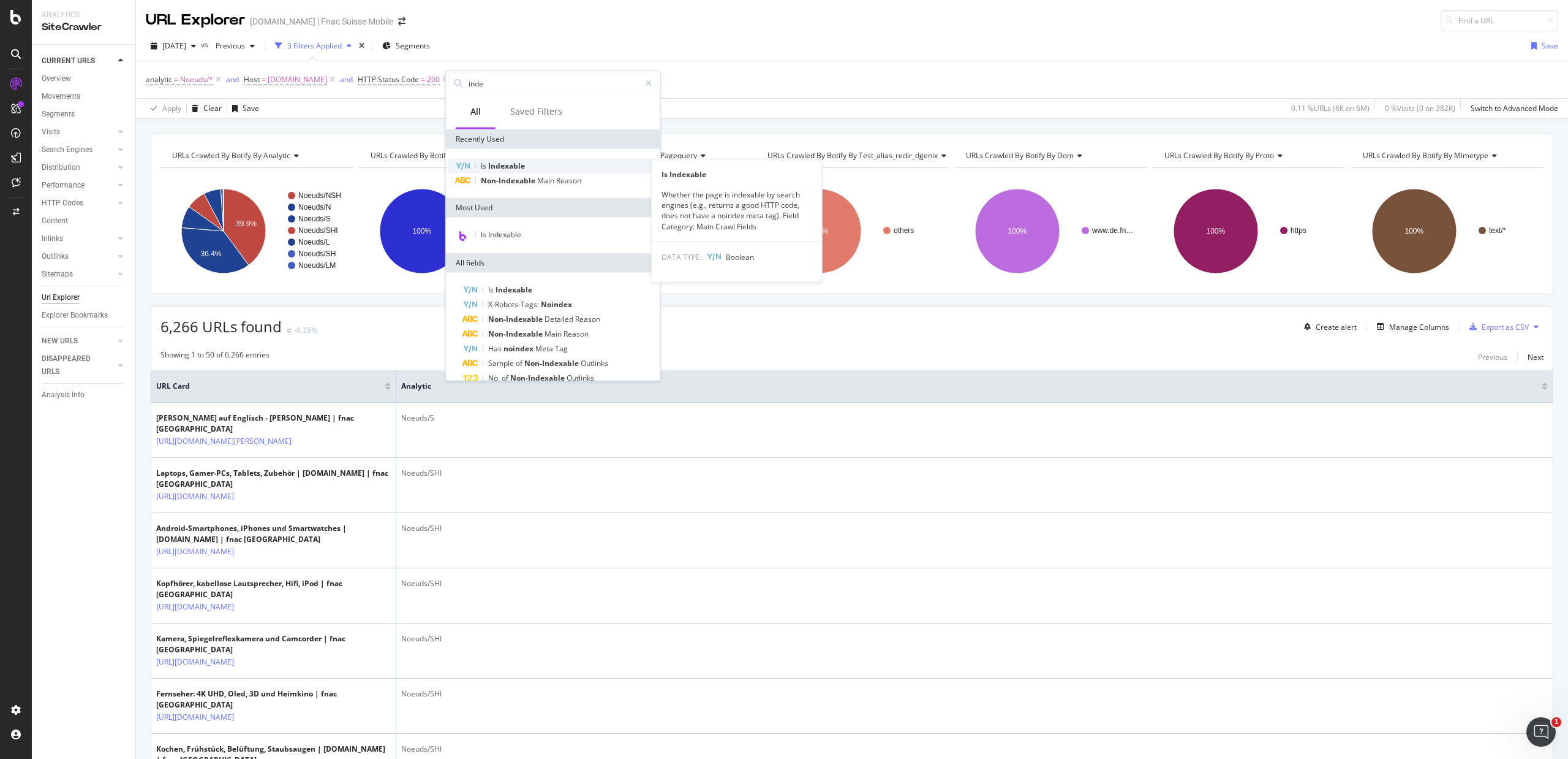
type input "inde"
click at [493, 169] on span "Indexable" at bounding box center [506, 165] width 36 height 10
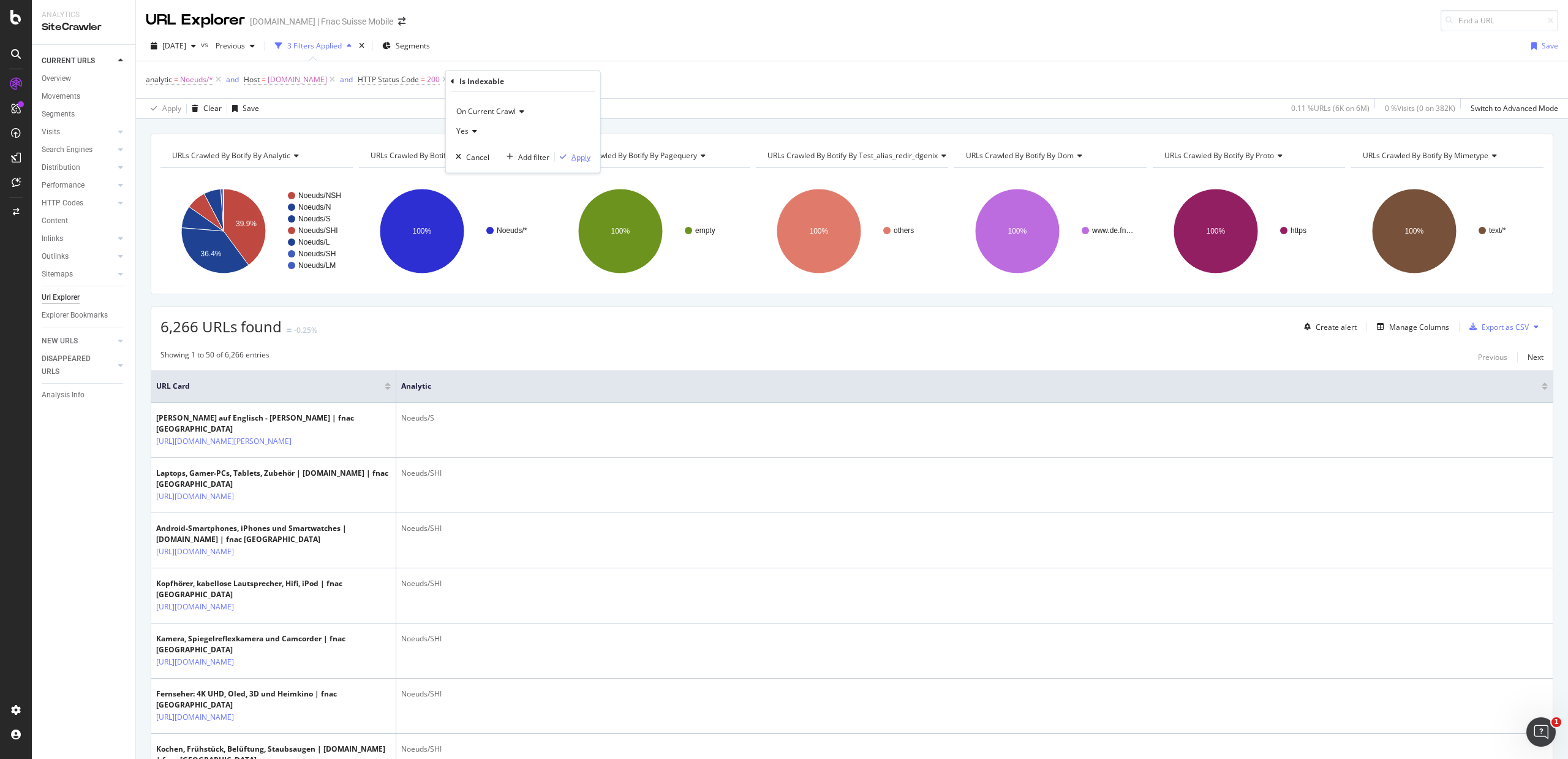
click at [575, 155] on div "Apply" at bounding box center [581, 156] width 19 height 10
click at [501, 77] on span "Is Indexable" at bounding box center [491, 78] width 40 height 10
click at [473, 130] on div "On Current Crawl Yes Cancel Add filter Apply" at bounding box center [544, 130] width 155 height 81
click at [485, 132] on span "Yes" at bounding box center [482, 128] width 12 height 10
click at [486, 169] on span "No" at bounding box center [486, 170] width 10 height 10
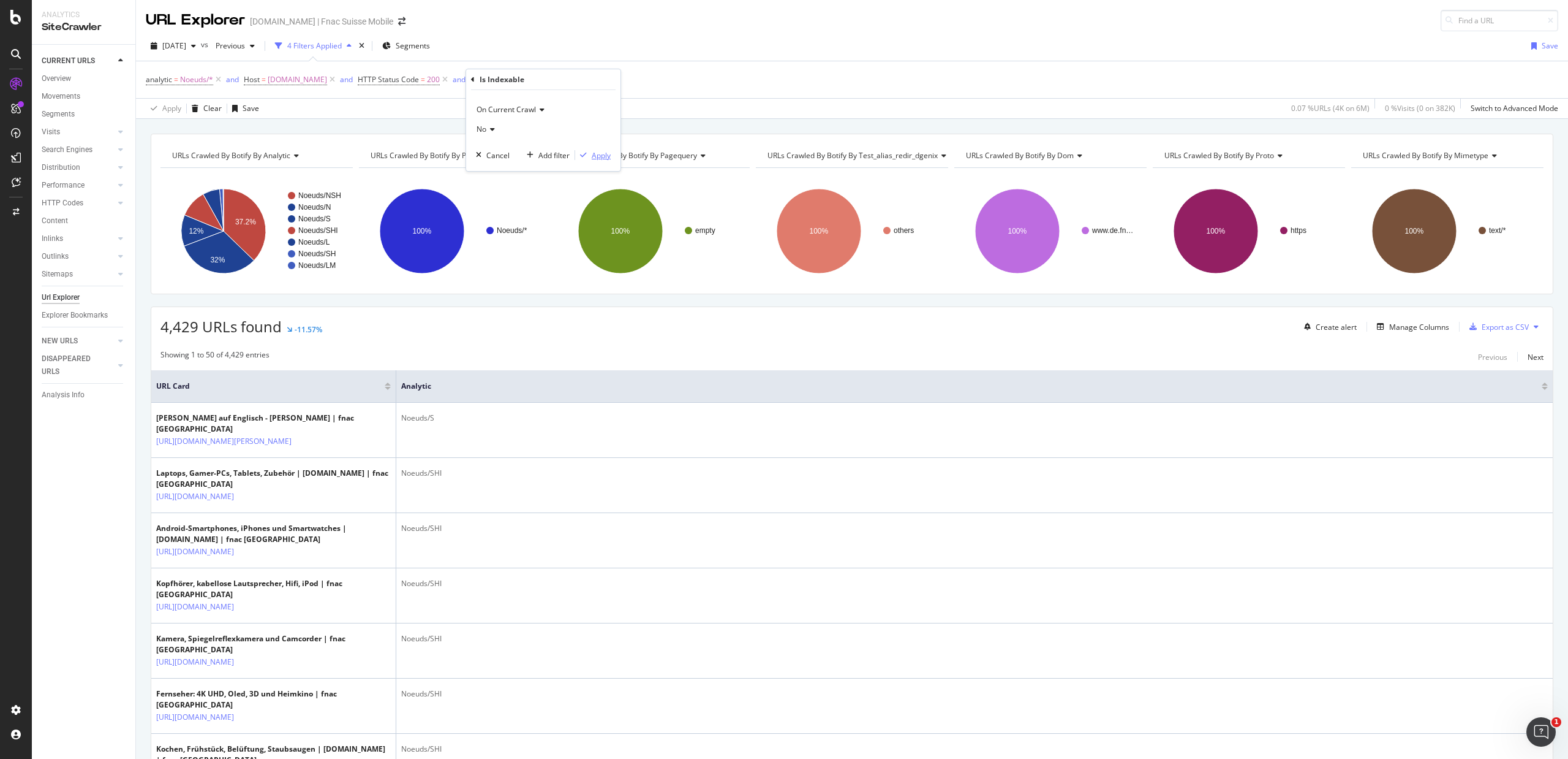
click at [595, 153] on div "Apply" at bounding box center [601, 155] width 19 height 10
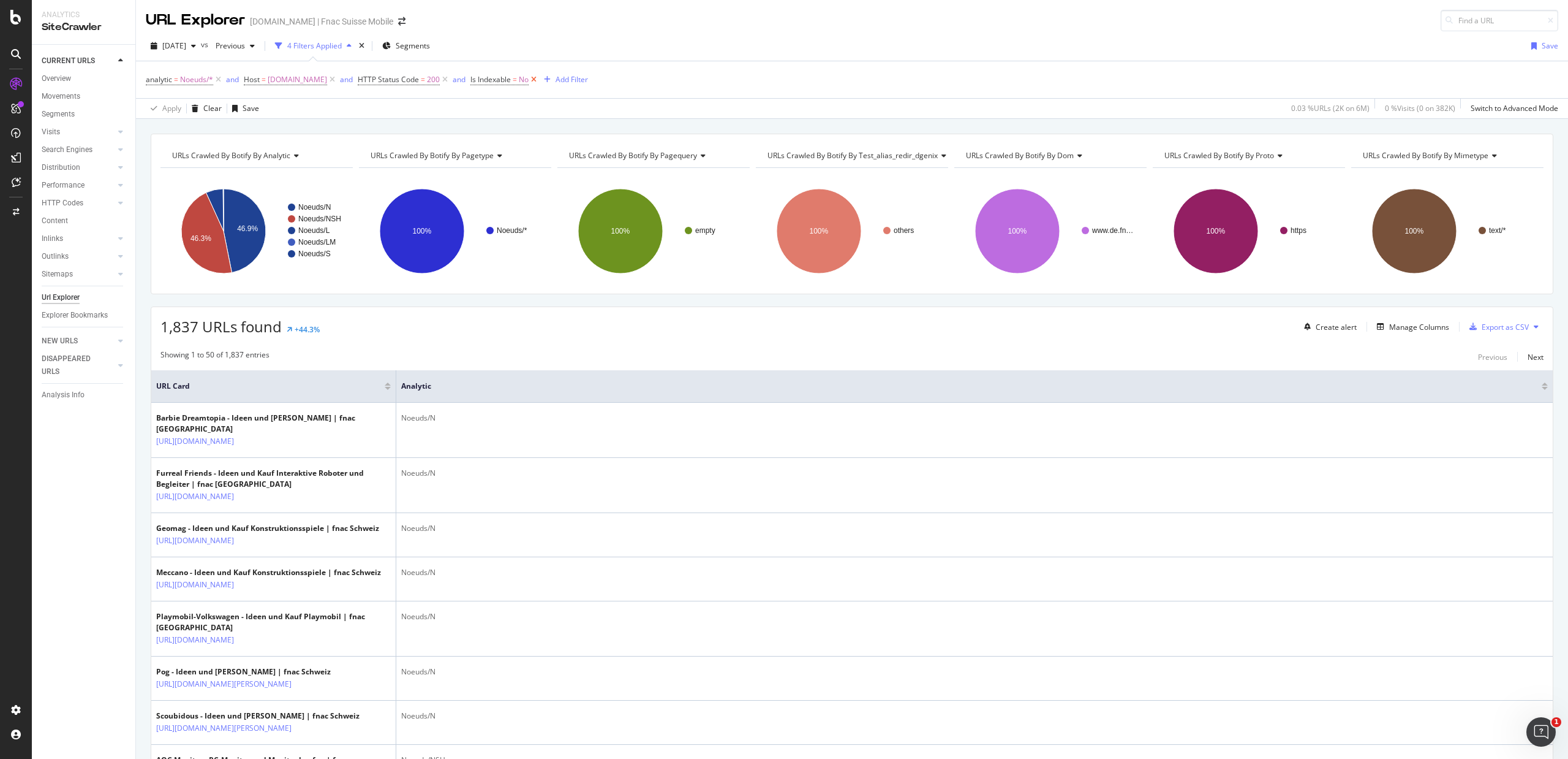
click at [529, 79] on icon at bounding box center [534, 79] width 10 height 12
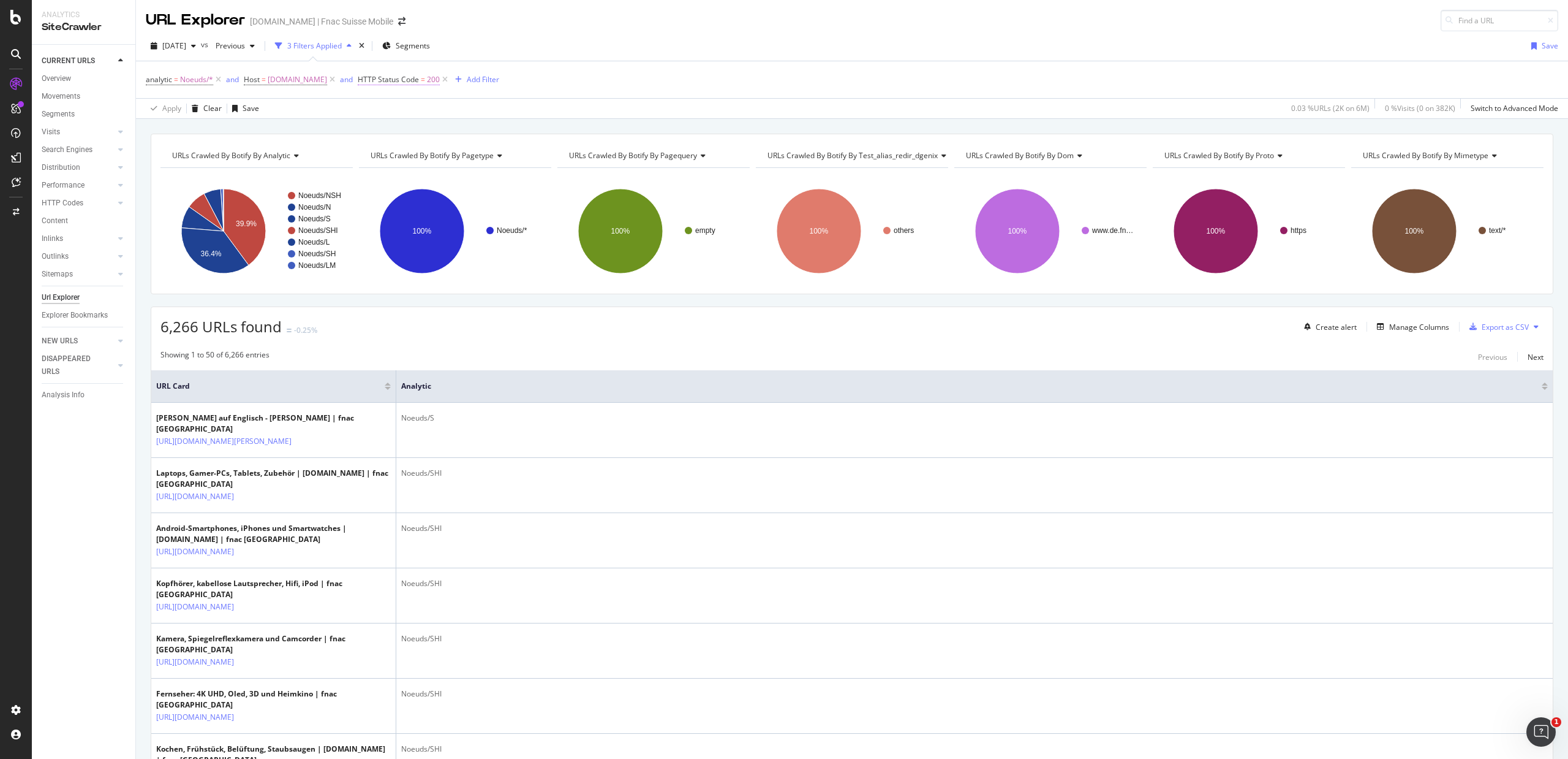
click at [396, 85] on span "HTTP Status Code" at bounding box center [388, 78] width 61 height 10
click at [388, 130] on span "Equal to" at bounding box center [378, 128] width 27 height 10
click at [391, 168] on span "Not Equal to" at bounding box center [391, 170] width 42 height 10
click at [481, 173] on div "Apply" at bounding box center [488, 177] width 19 height 10
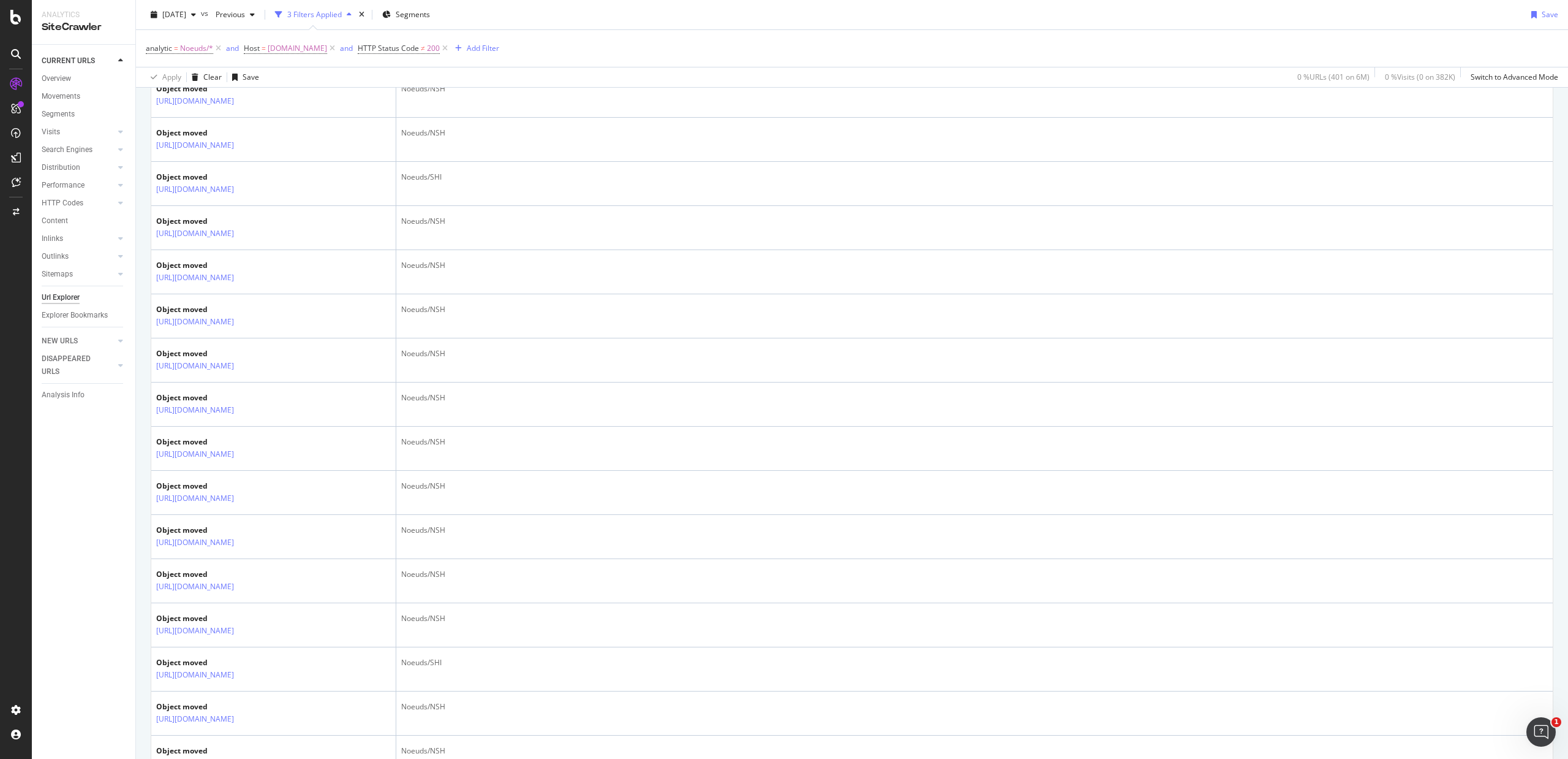
scroll to position [136, 0]
